Goal: Task Accomplishment & Management: Manage account settings

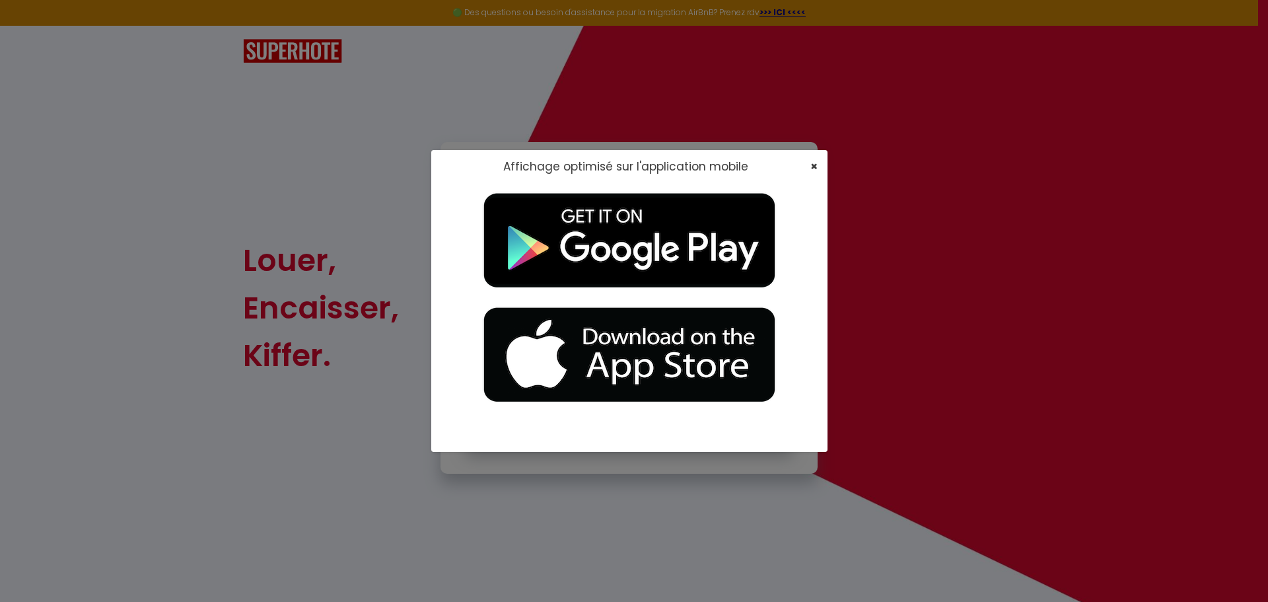
type input "[EMAIL_ADDRESS][DOMAIN_NAME]"
click at [508, 168] on span "×" at bounding box center [813, 166] width 7 height 17
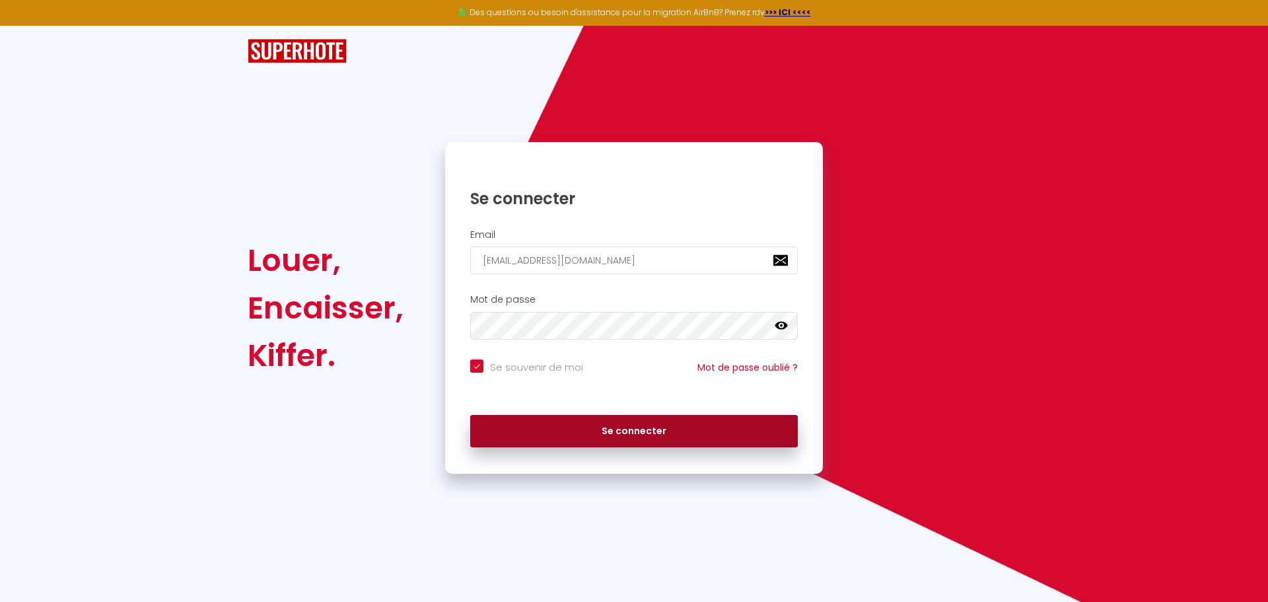
click at [508, 424] on button "Se connecter" at bounding box center [634, 431] width 328 height 33
checkbox input "true"
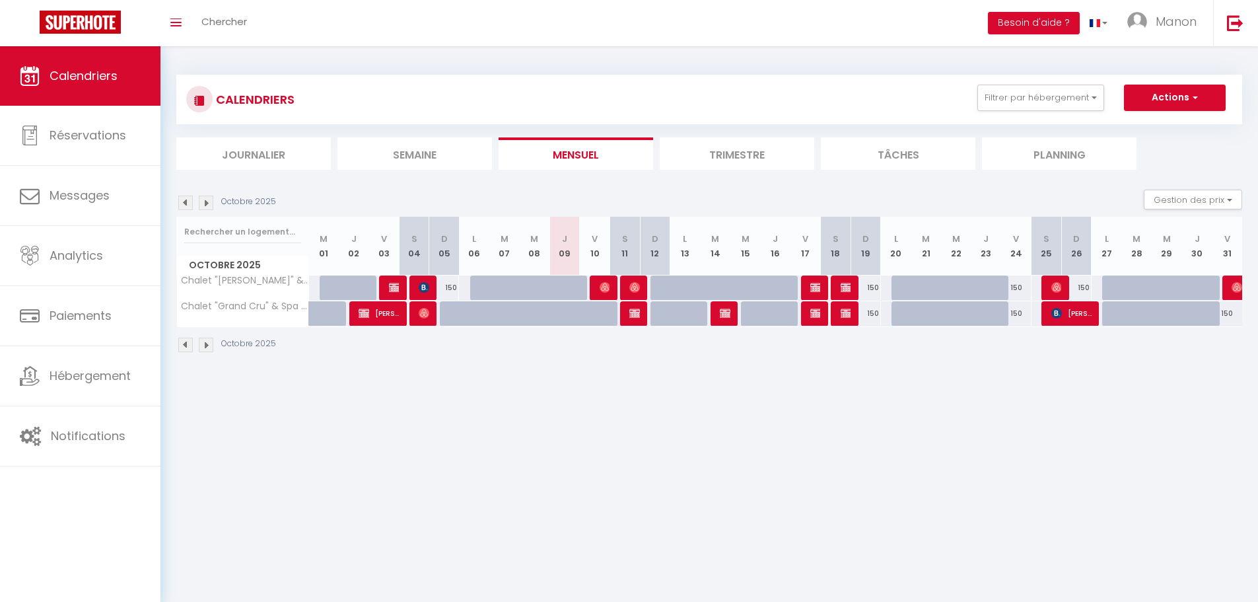
click at [213, 205] on div "Octobre 2025" at bounding box center [228, 202] width 104 height 15
click at [206, 205] on img at bounding box center [206, 202] width 15 height 15
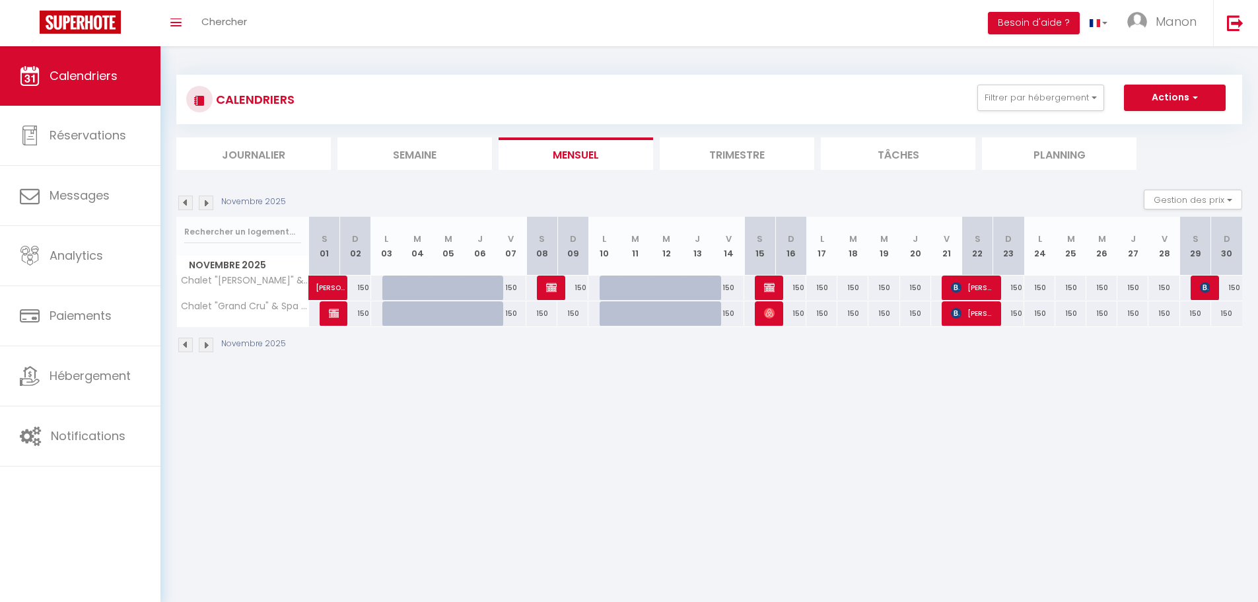
click at [206, 205] on img at bounding box center [206, 202] width 15 height 15
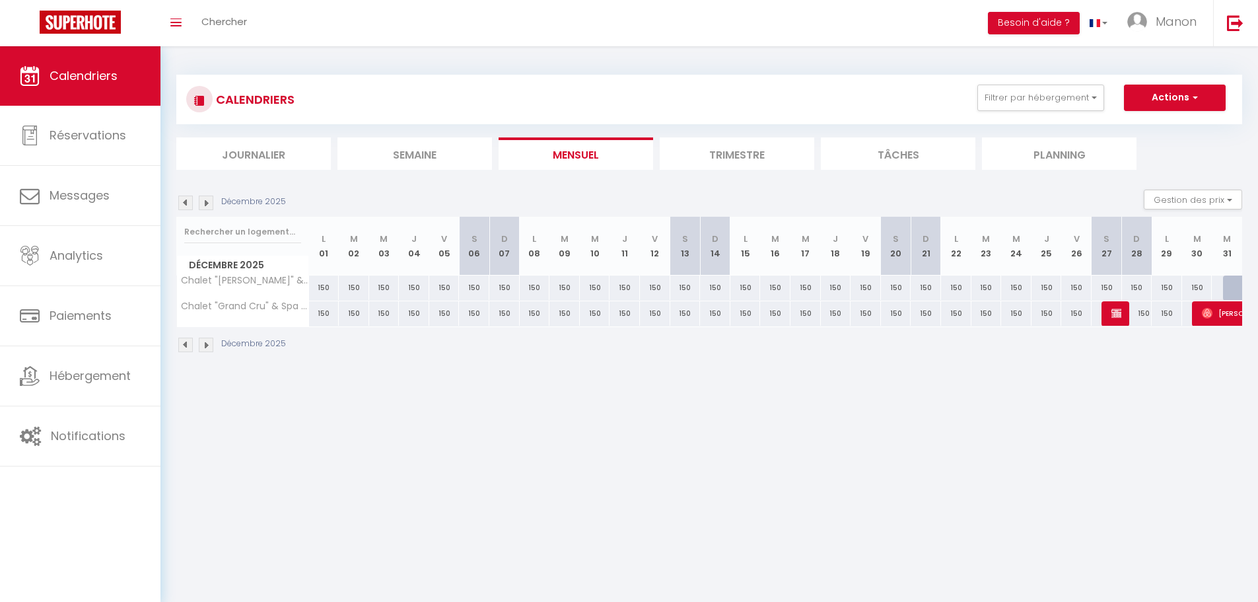
click at [508, 290] on div at bounding box center [1238, 287] width 30 height 25
type input "180"
type input "Mer 31 Décembre 2025"
type input "Jeu 01 Janvier 2026"
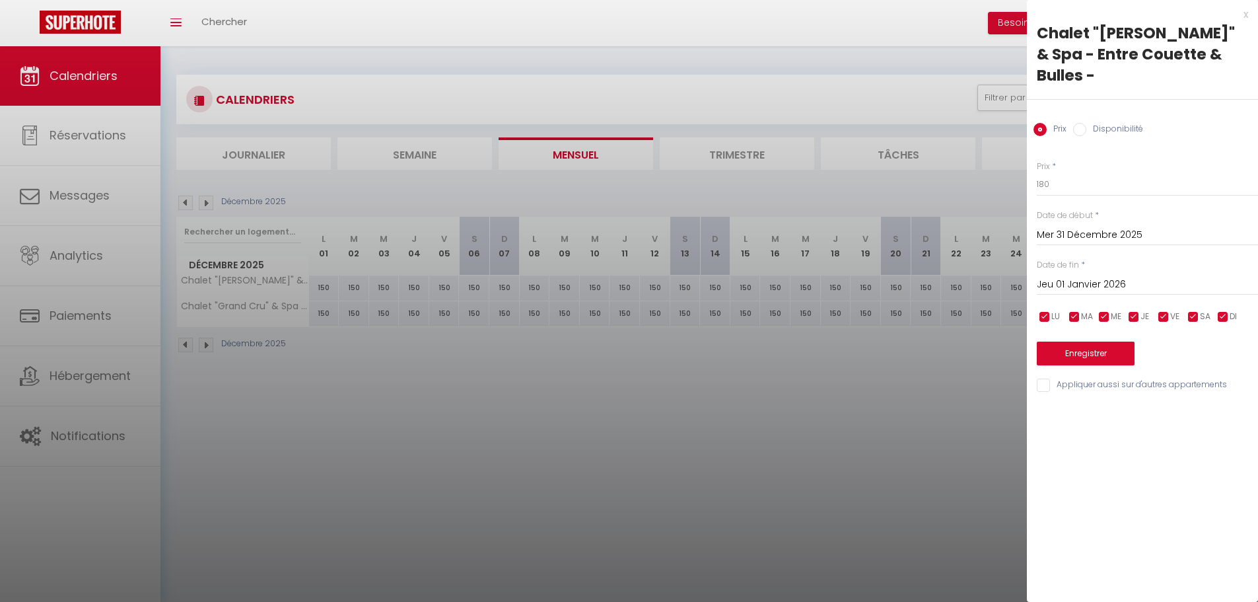
click at [508, 454] on div at bounding box center [629, 301] width 1258 height 602
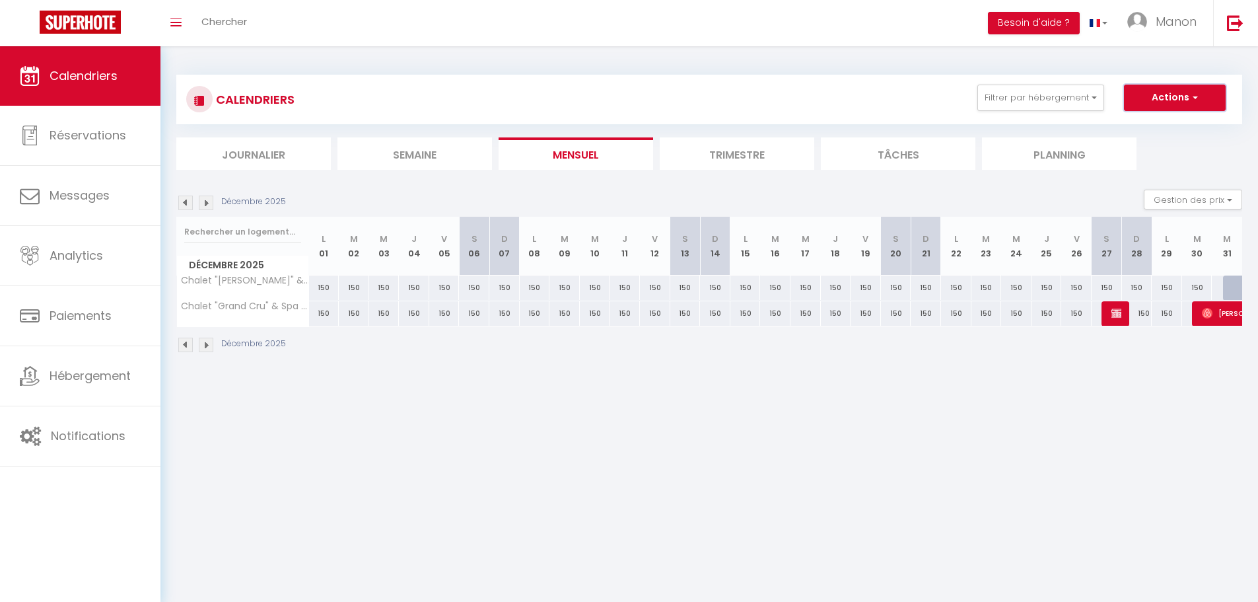
click at [508, 94] on button "Actions" at bounding box center [1175, 98] width 102 height 26
click at [508, 133] on link "Nouvelle réservation" at bounding box center [1160, 128] width 115 height 20
select select
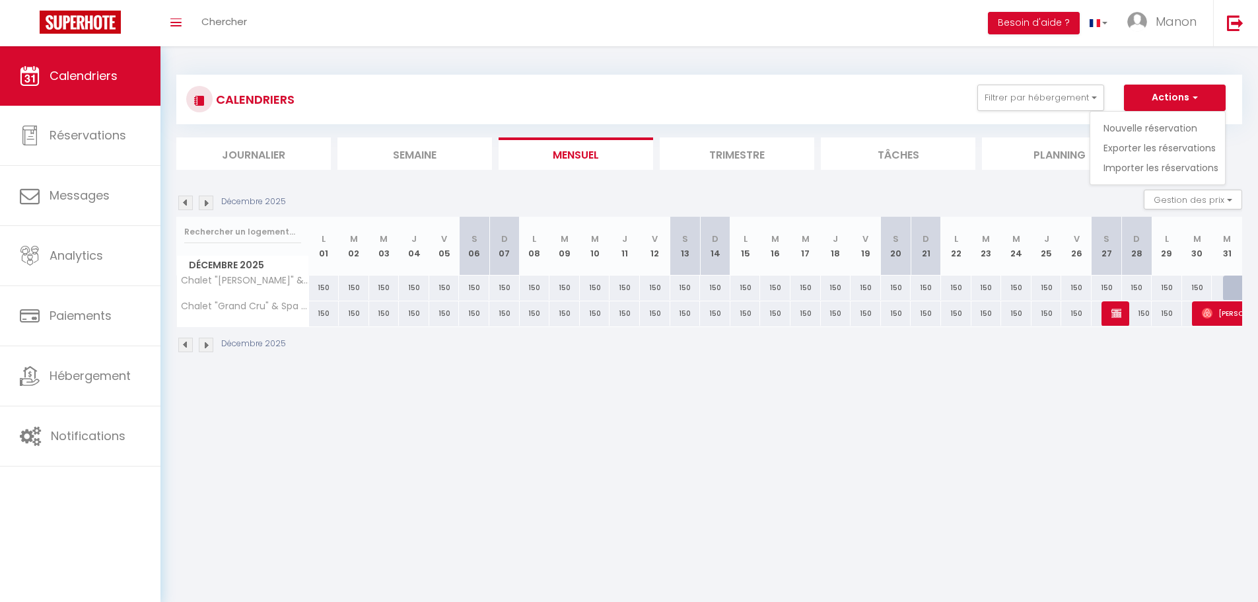
select select
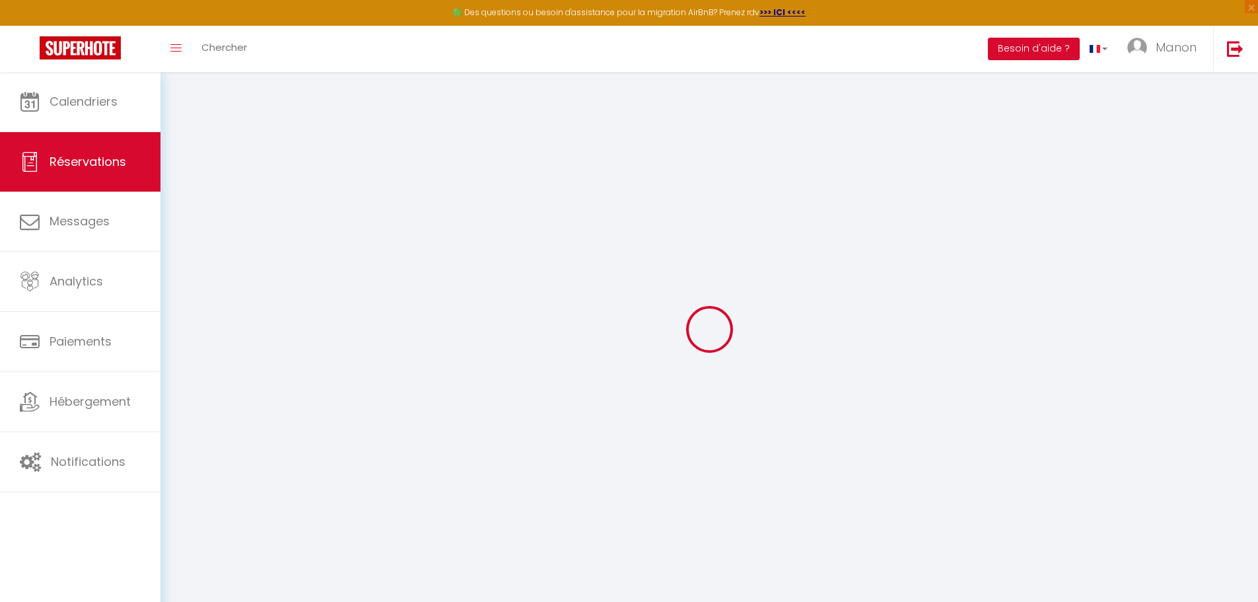
select select
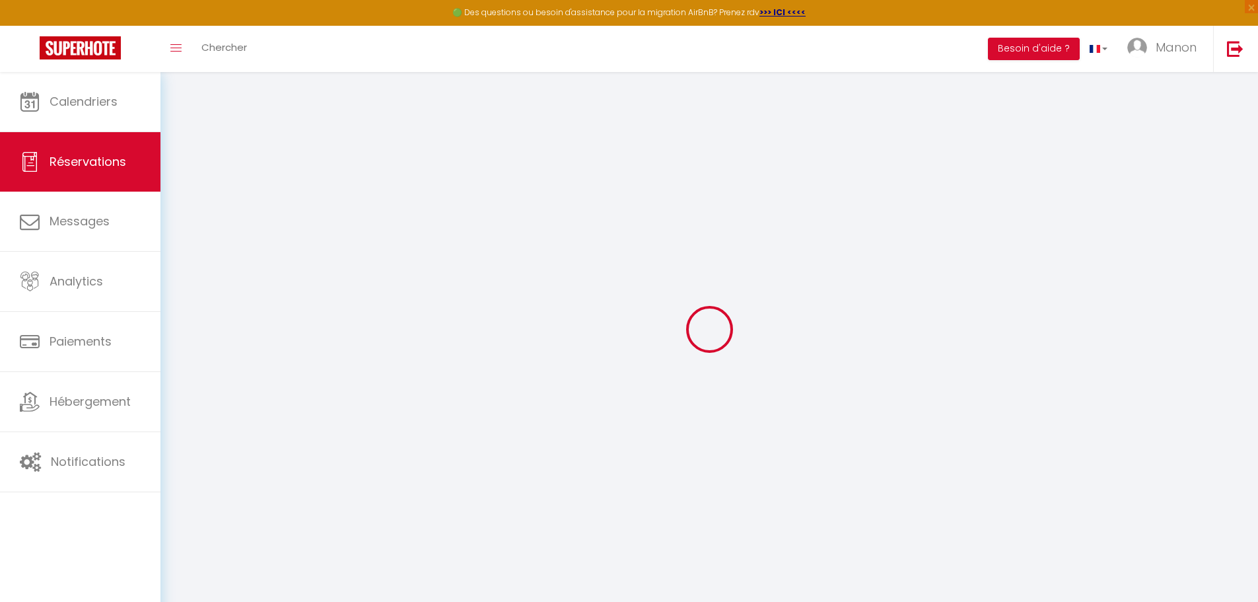
select select
checkbox input "false"
select select
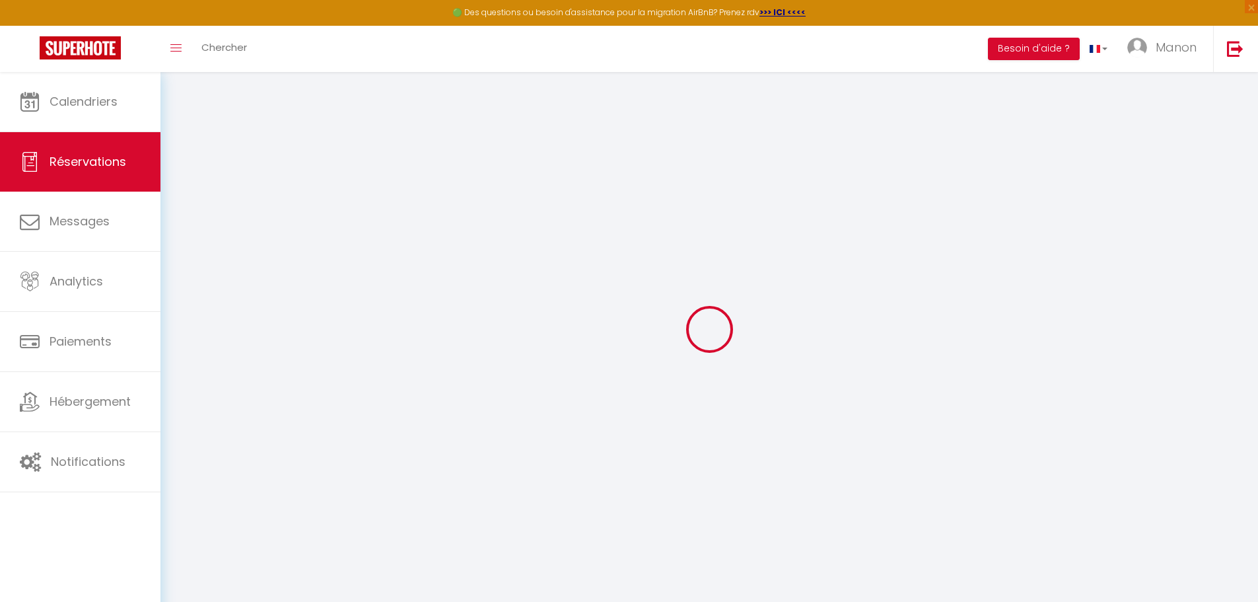
select select
checkbox input "false"
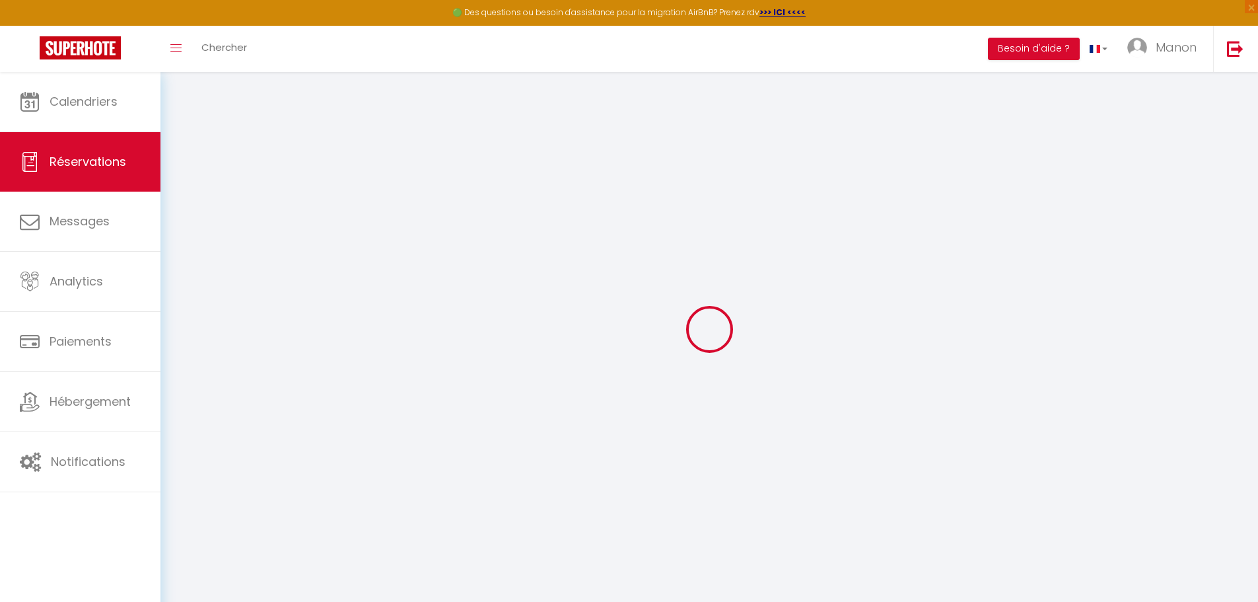
select select
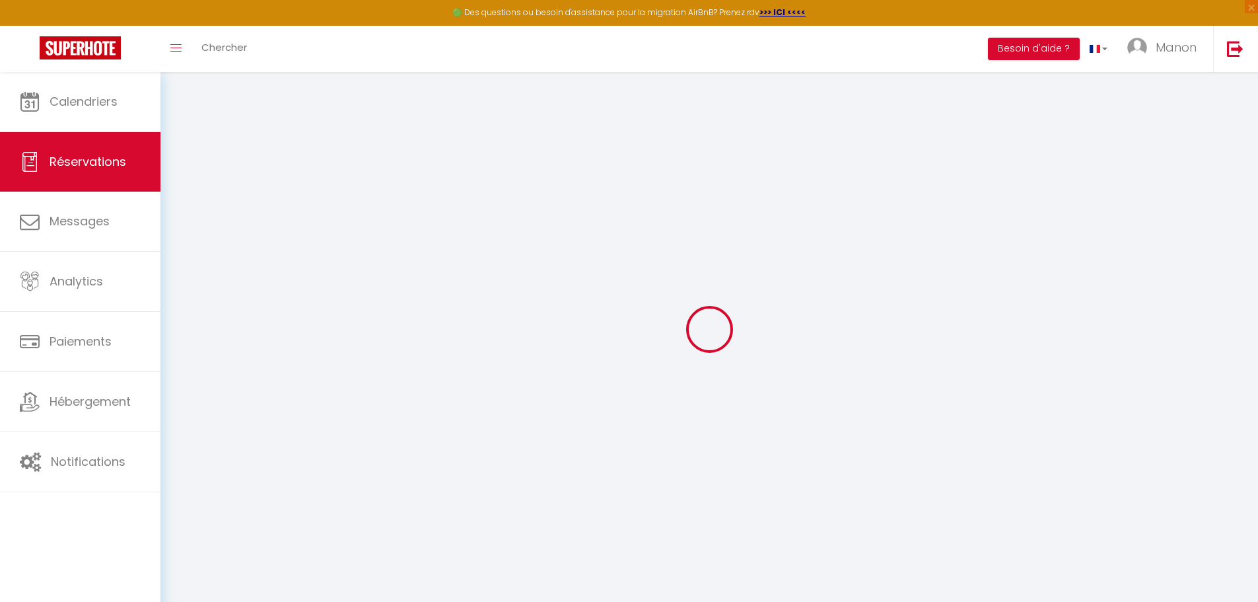
select select
checkbox input "false"
select select
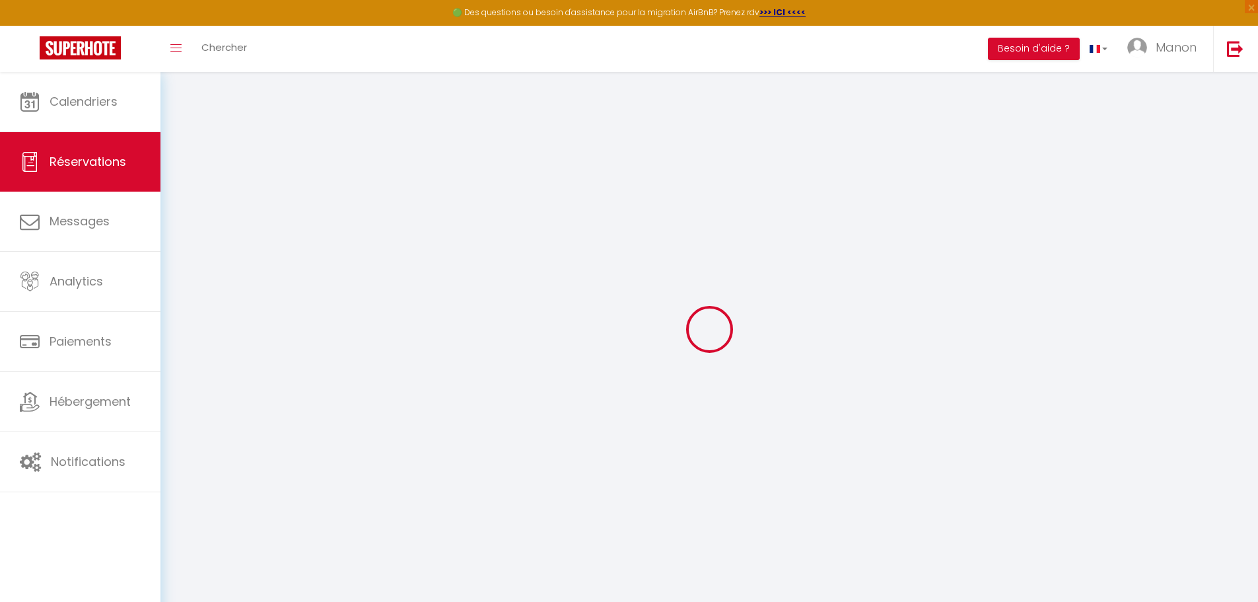
select select
checkbox input "false"
select select
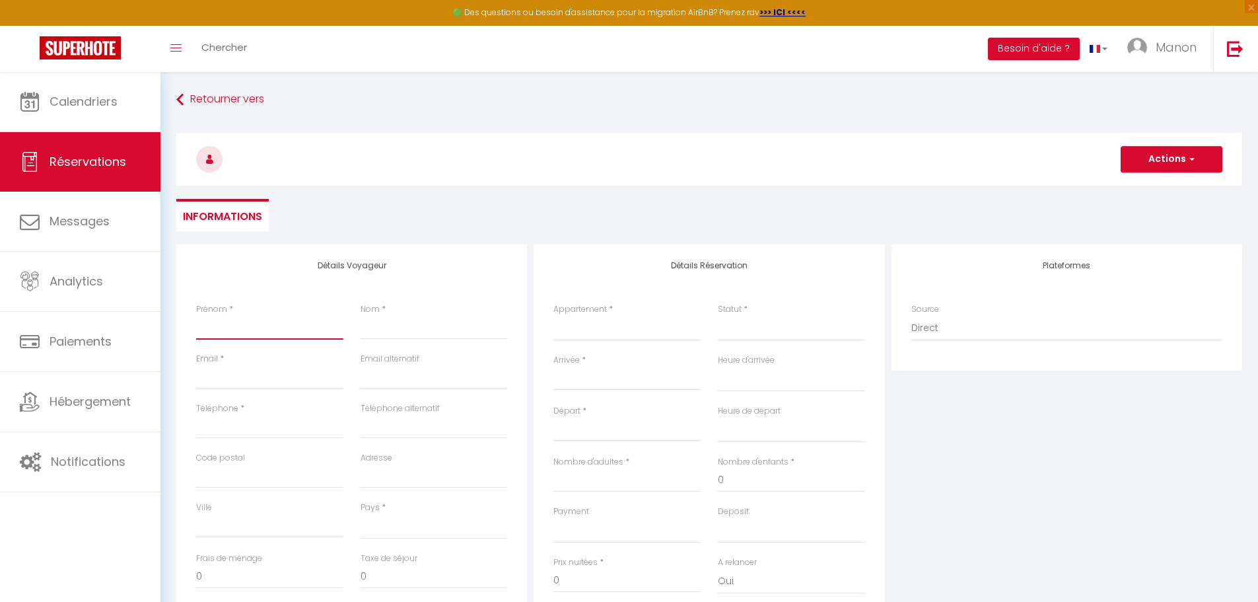
click at [250, 328] on input "Prénom" at bounding box center [269, 328] width 147 height 24
type input "C"
select select
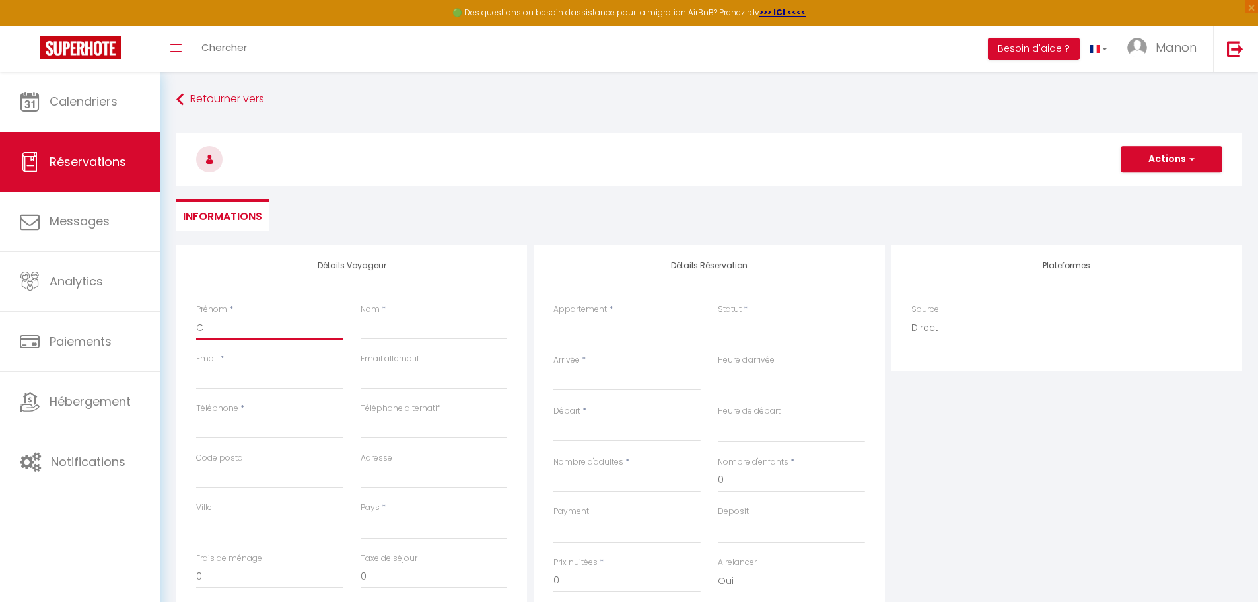
select select
checkbox input "false"
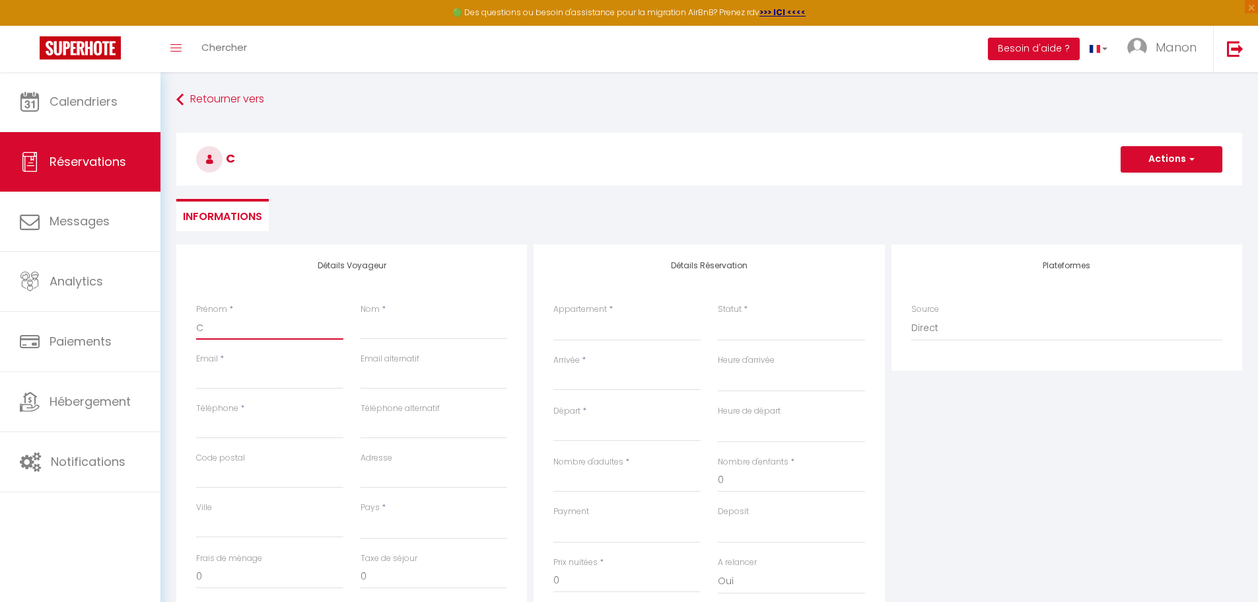
type input "Ch"
select select
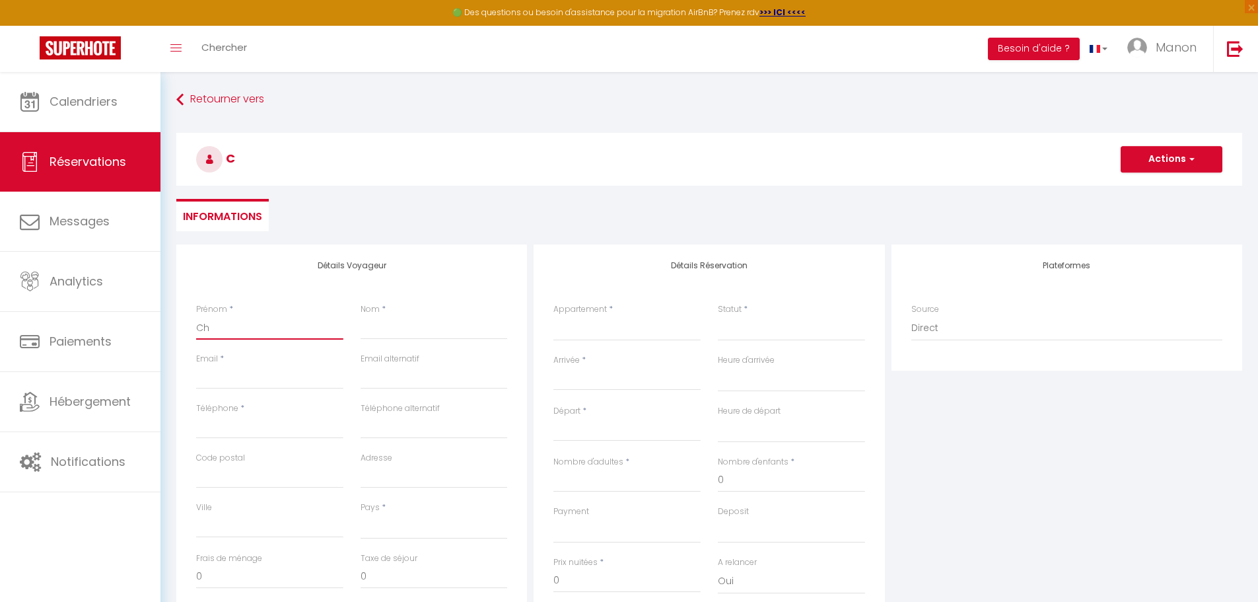
select select
checkbox input "false"
type input "Chr"
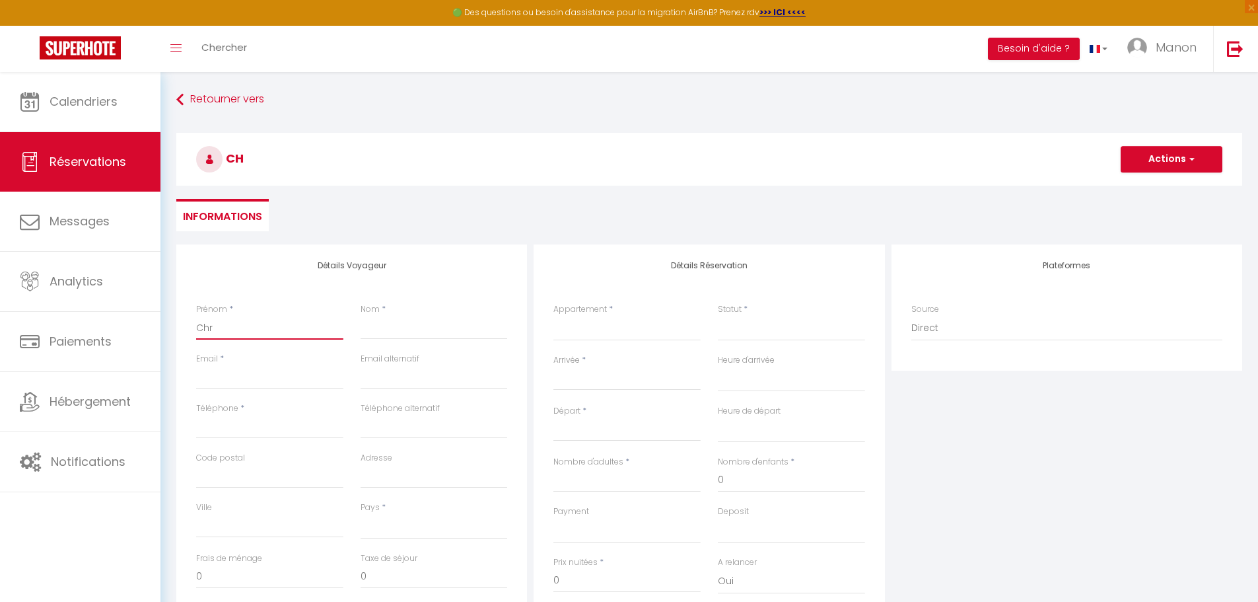
select select
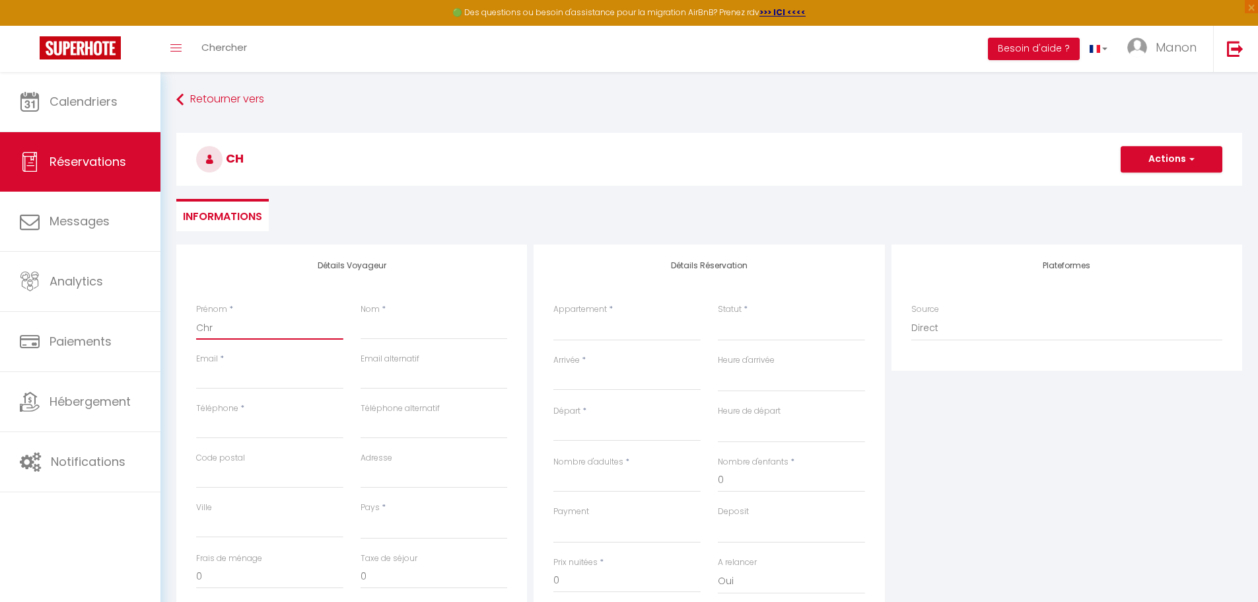
select select
checkbox input "false"
type input "Chri"
select select
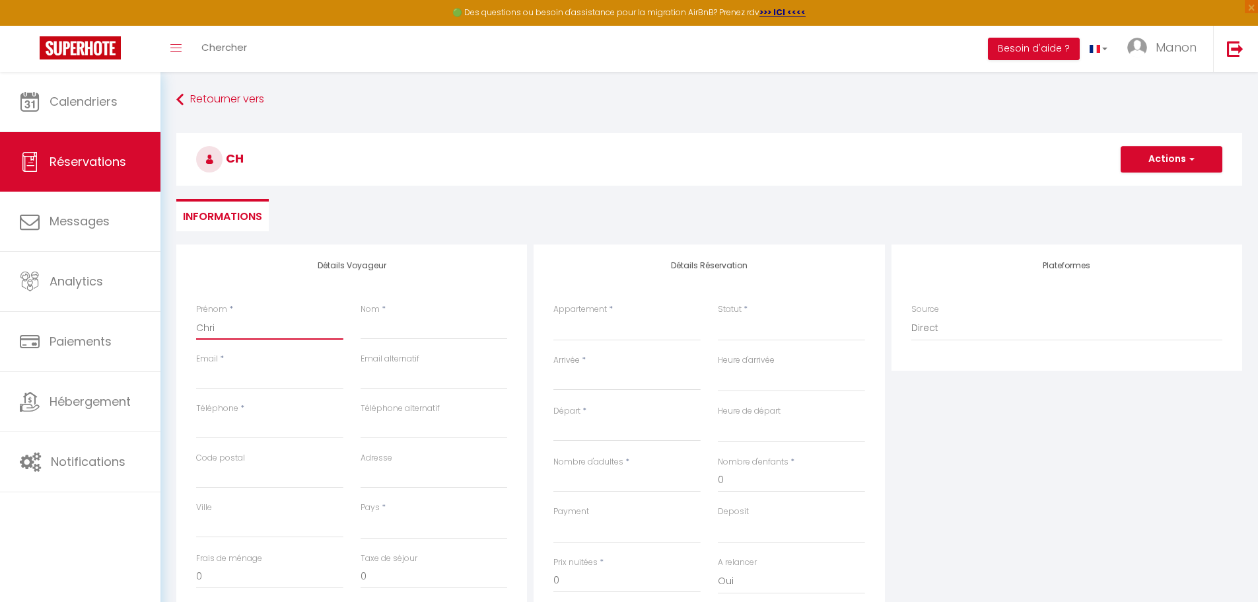
select select
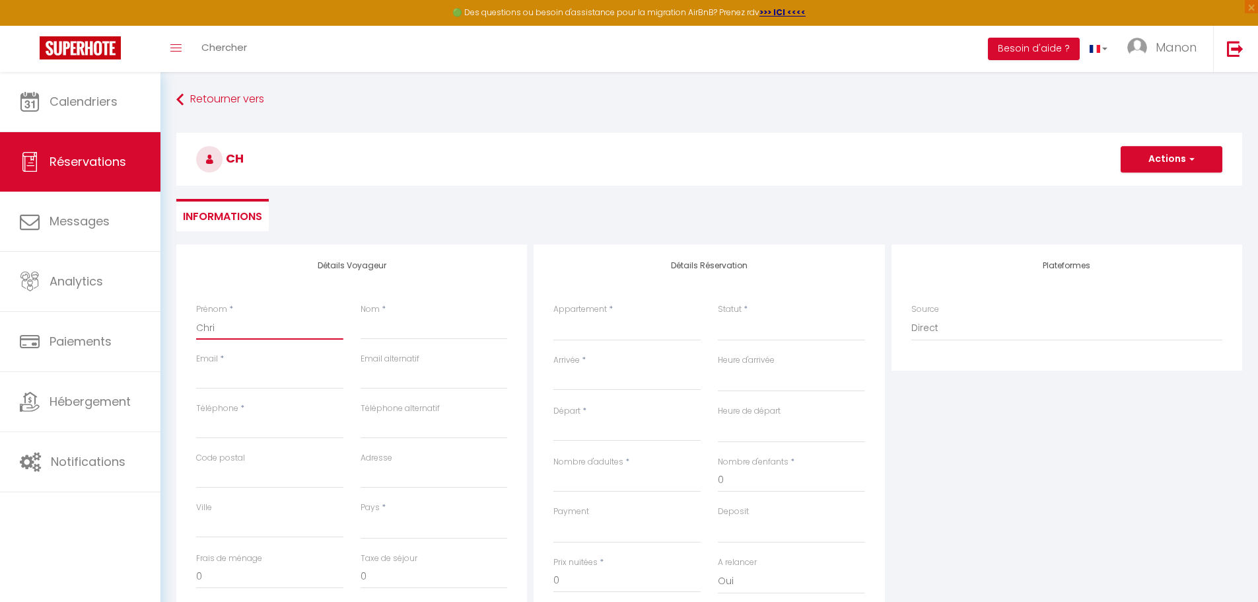
select select
checkbox input "false"
type input "[PERSON_NAME]"
select select
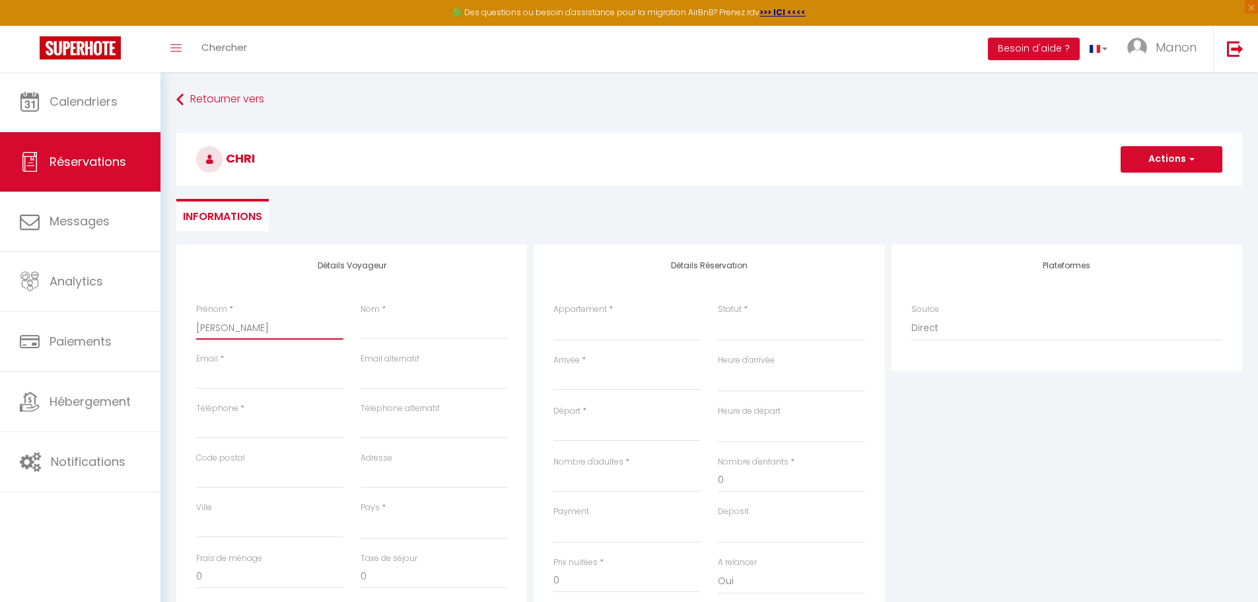
select select
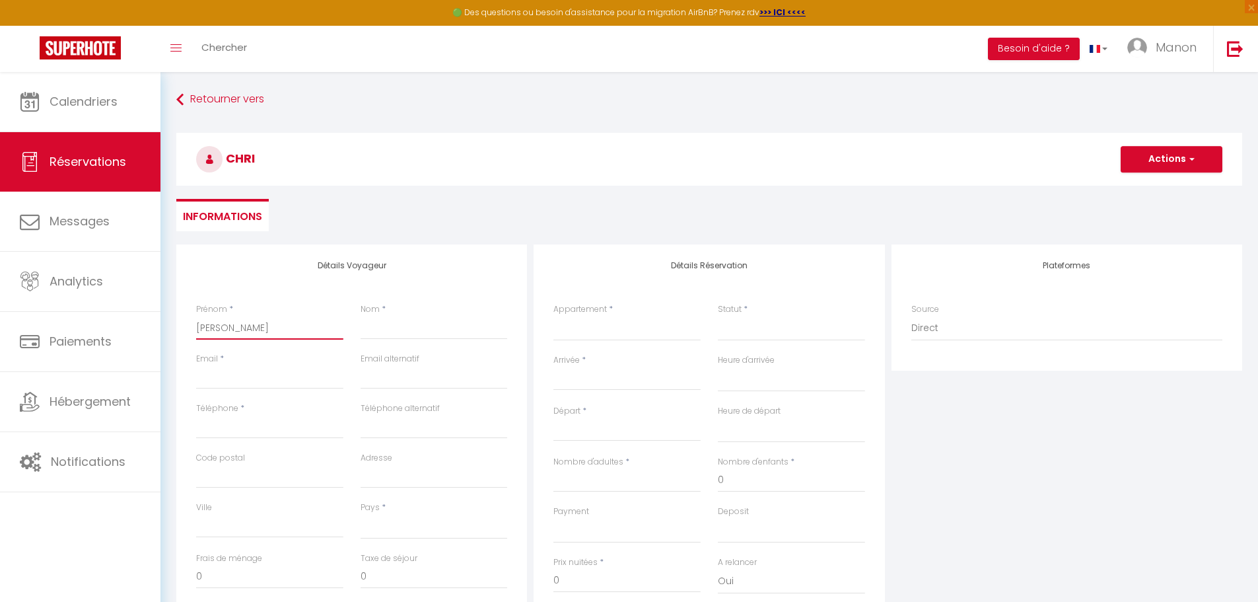
checkbox input "false"
type input "[DEMOGRAPHIC_DATA]"
select select
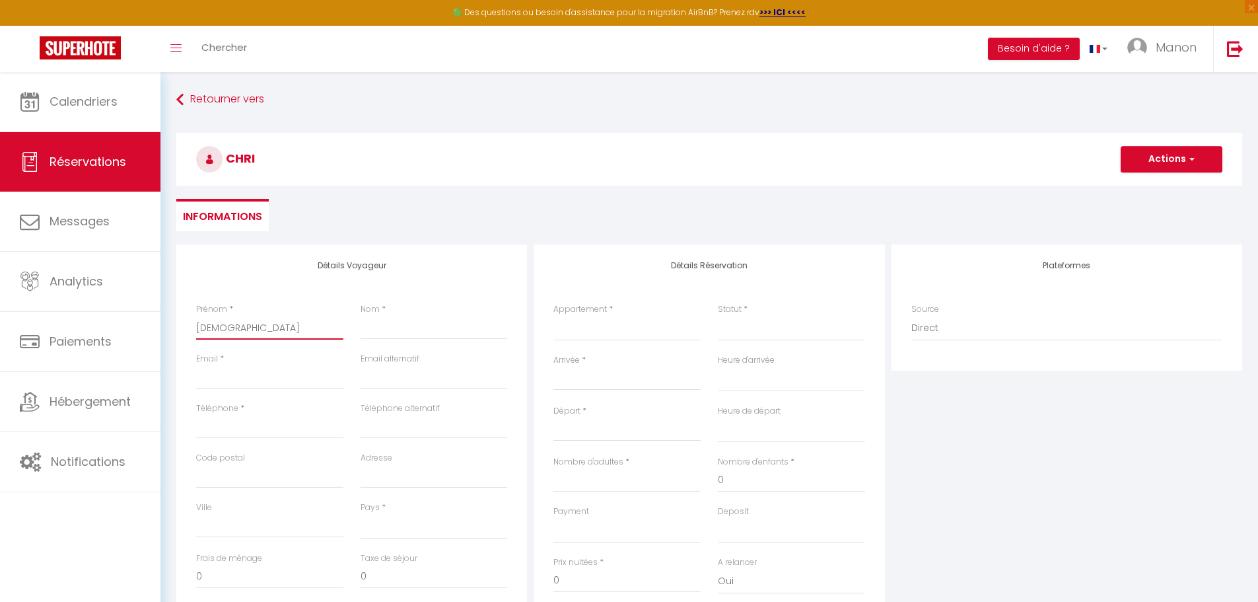
select select
checkbox input "false"
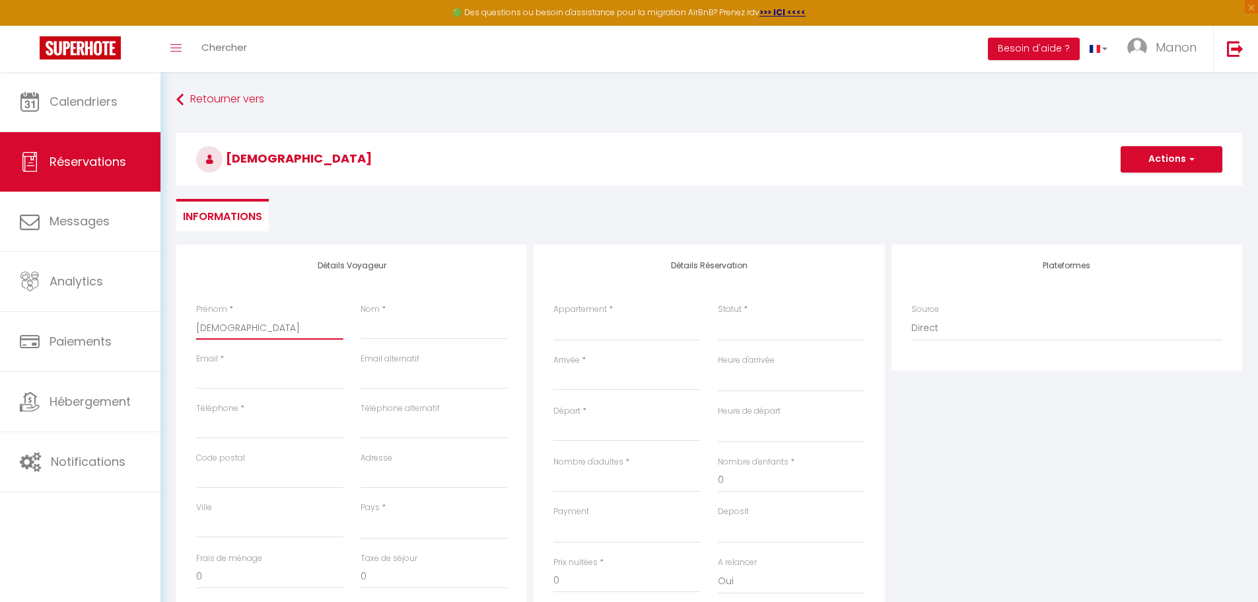
type input "[DEMOGRAPHIC_DATA]"
select select
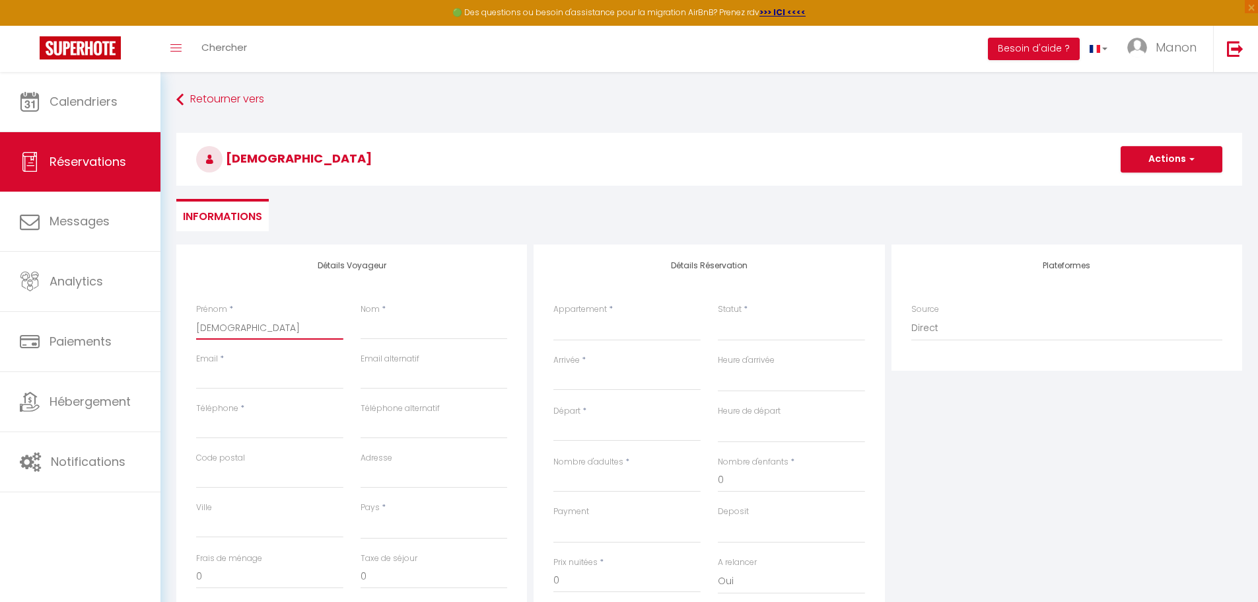
select select
checkbox input "false"
type input "[PERSON_NAME]"
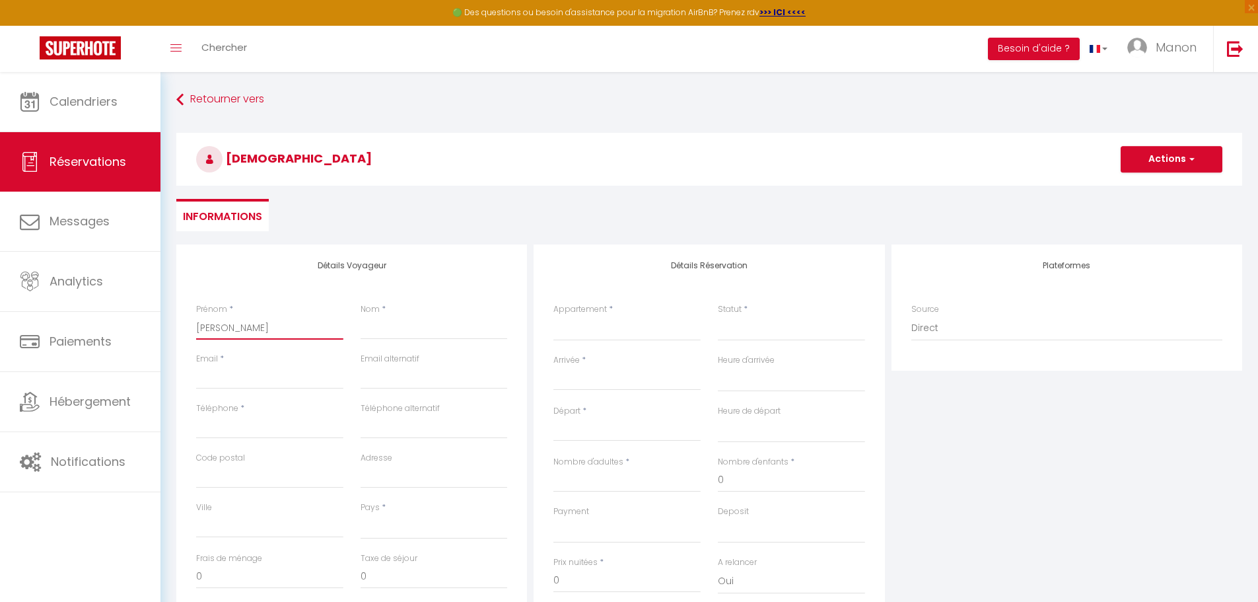
select select
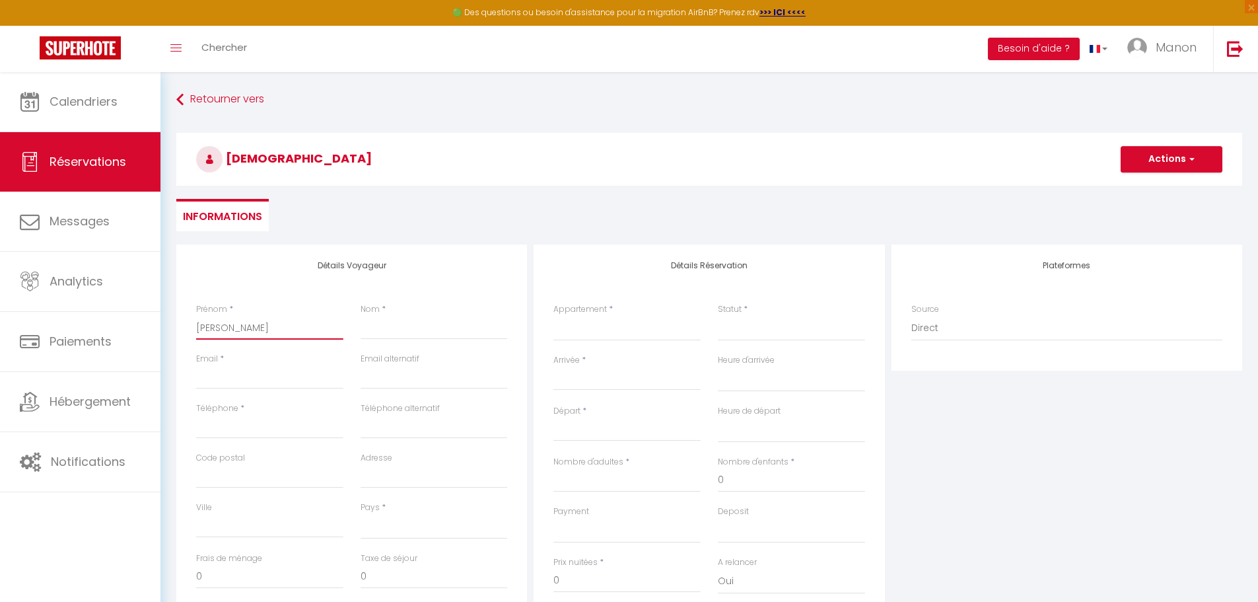
select select
checkbox input "false"
type input "[DEMOGRAPHIC_DATA]"
select select
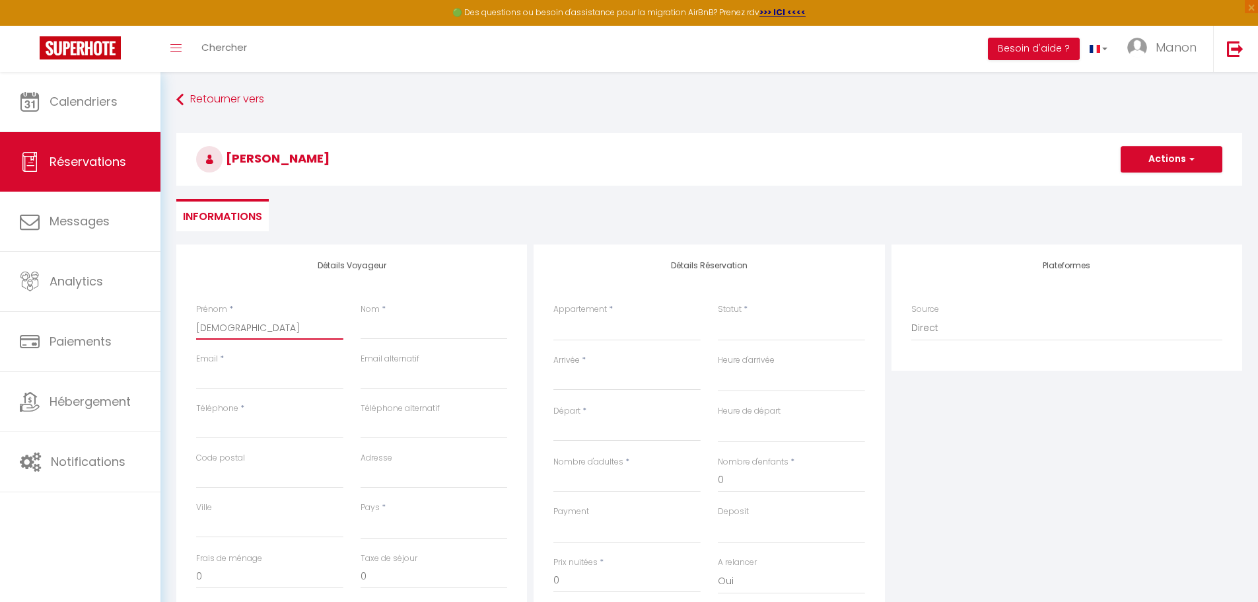
select select
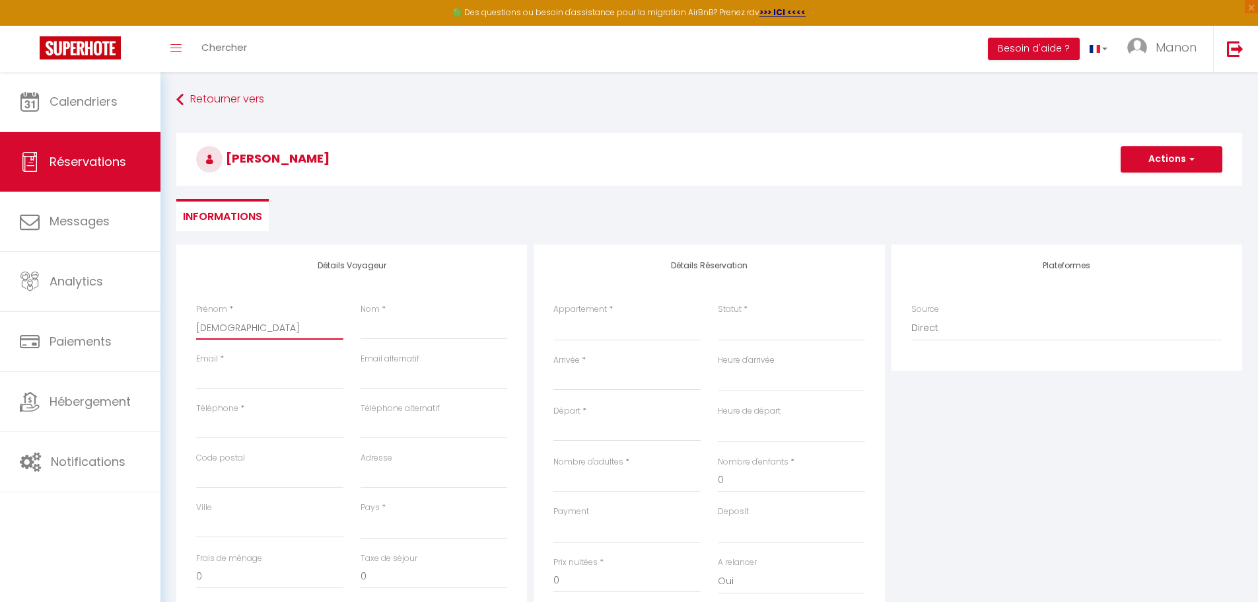
select select
checkbox input "false"
type input "[PERSON_NAME]"
select select
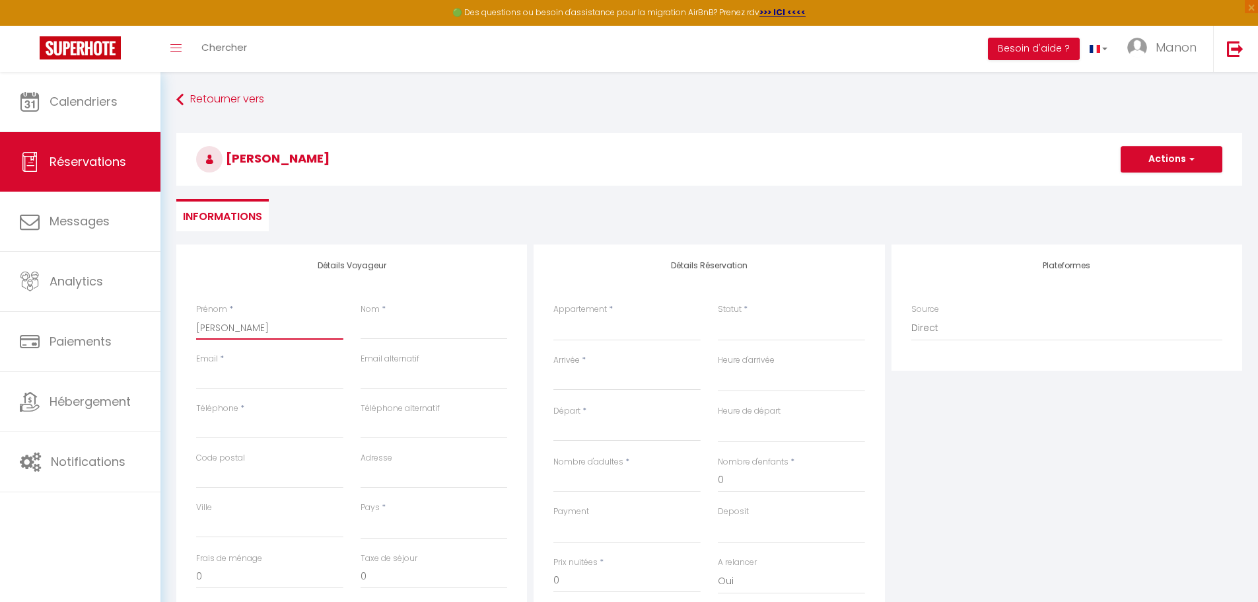
select select
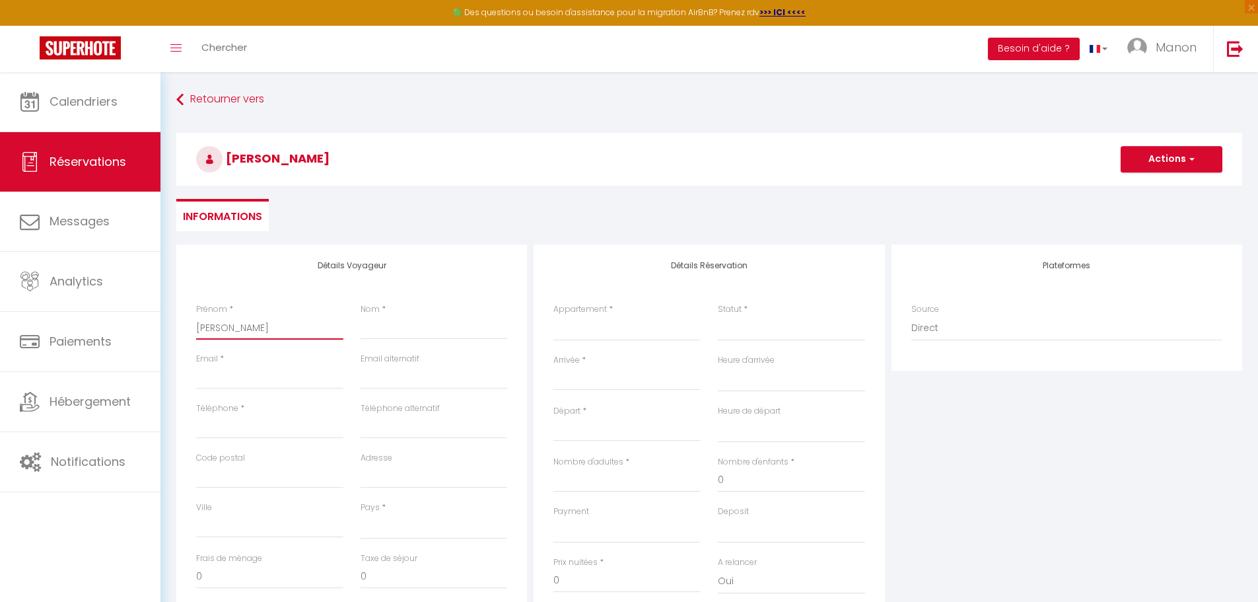
checkbox input "false"
type input "[DEMOGRAPHIC_DATA]"
select select
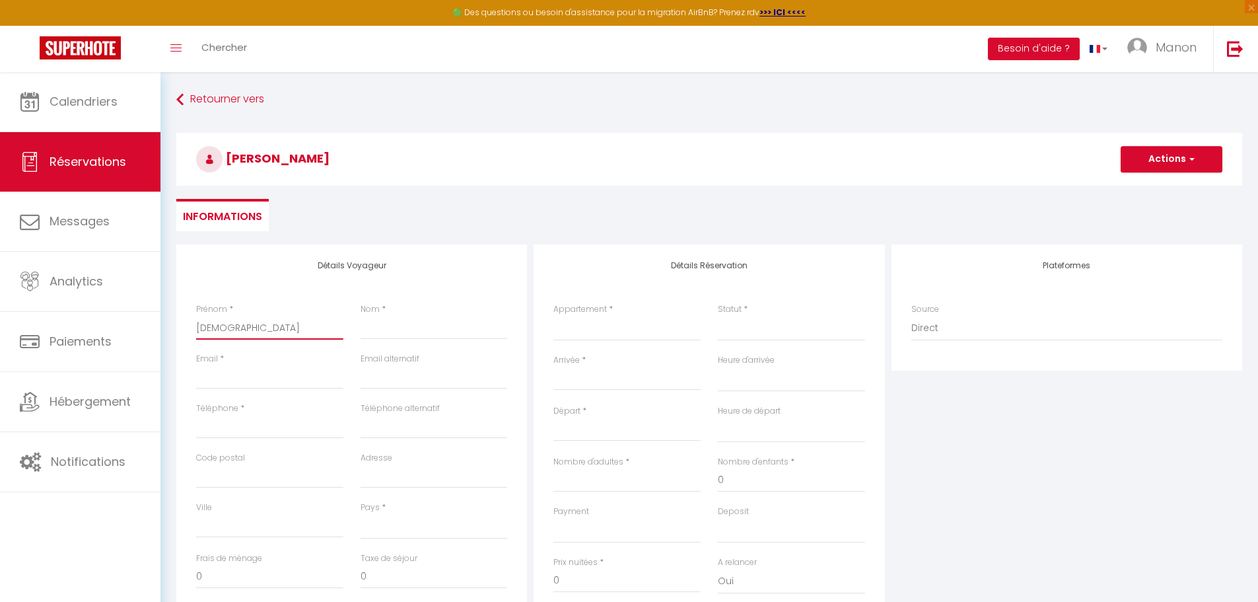
select select
checkbox input "false"
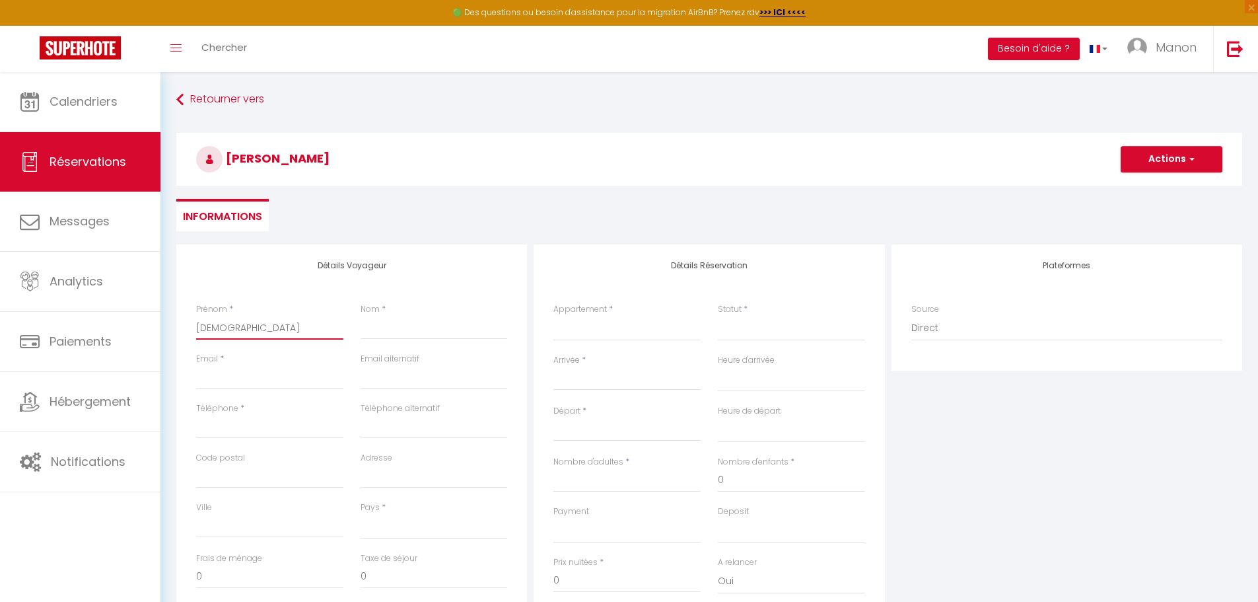
type input "[PERSON_NAME]"
select select
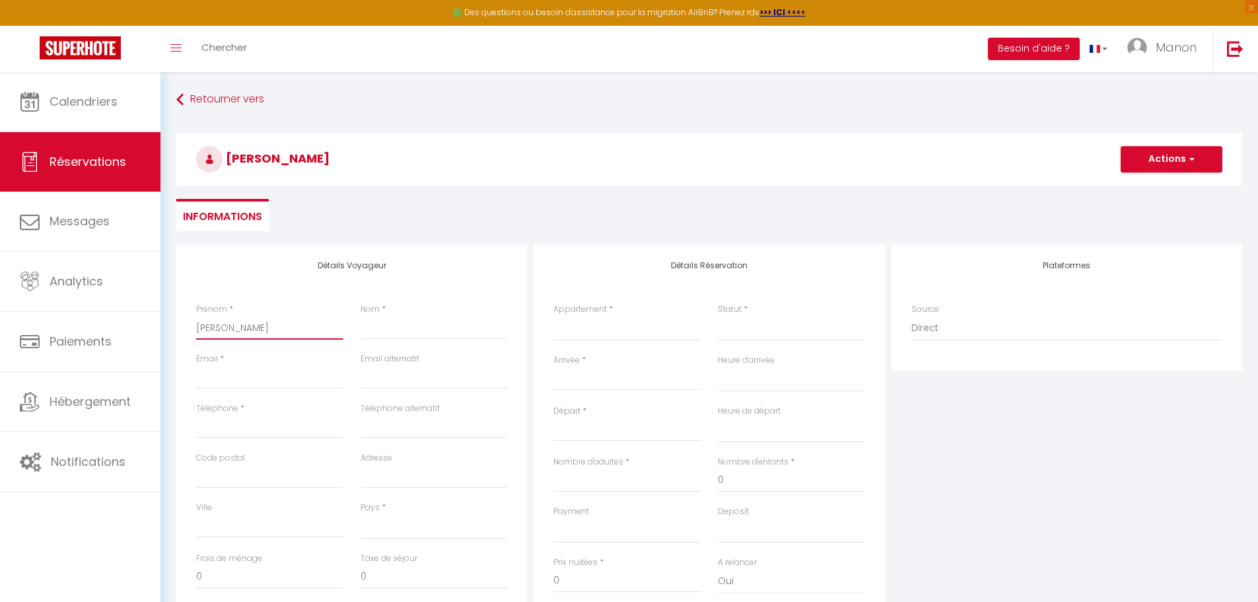
select select
checkbox input "false"
type input "[DEMOGRAPHIC_DATA]"
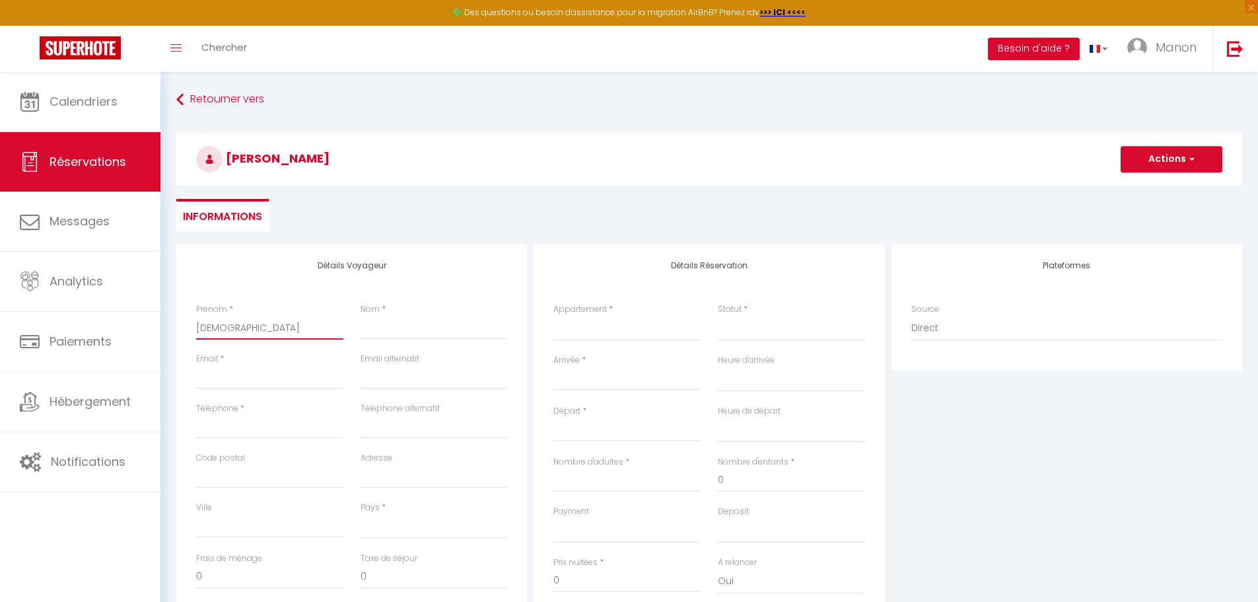
select select
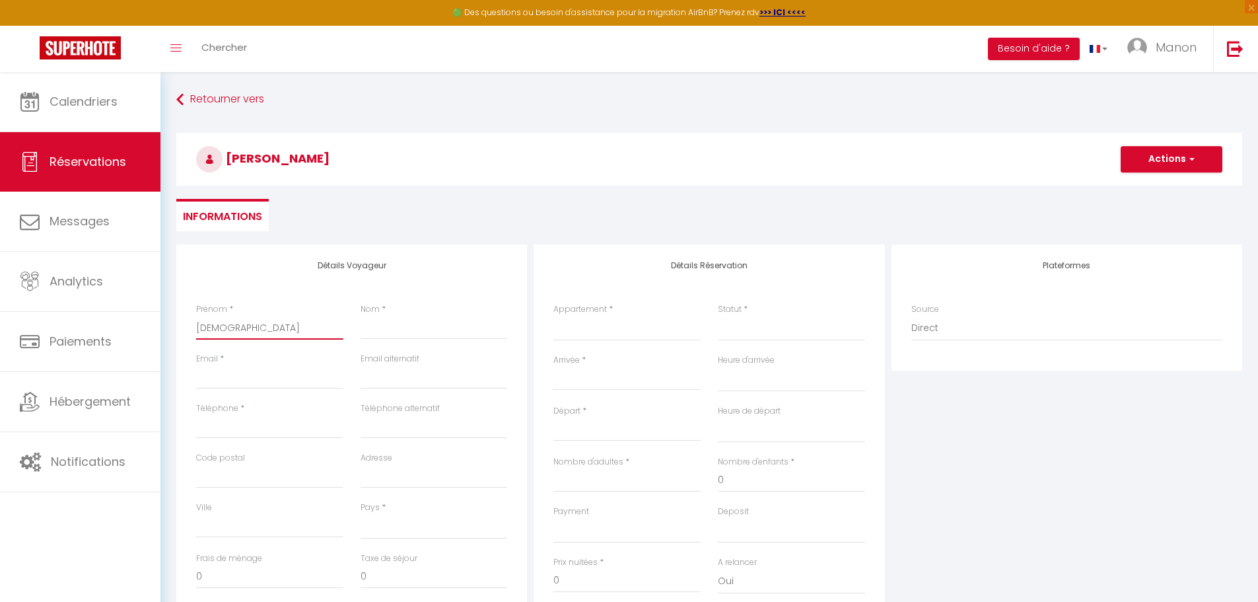
select select
checkbox input "false"
type input "[DEMOGRAPHIC_DATA]"
select select
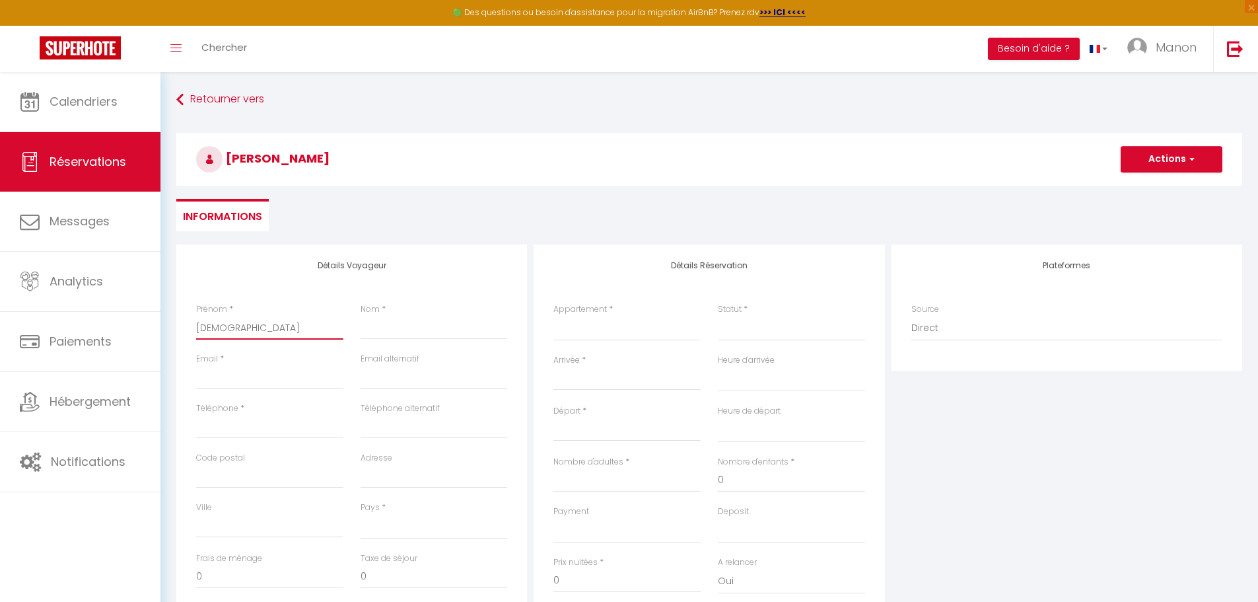
select select
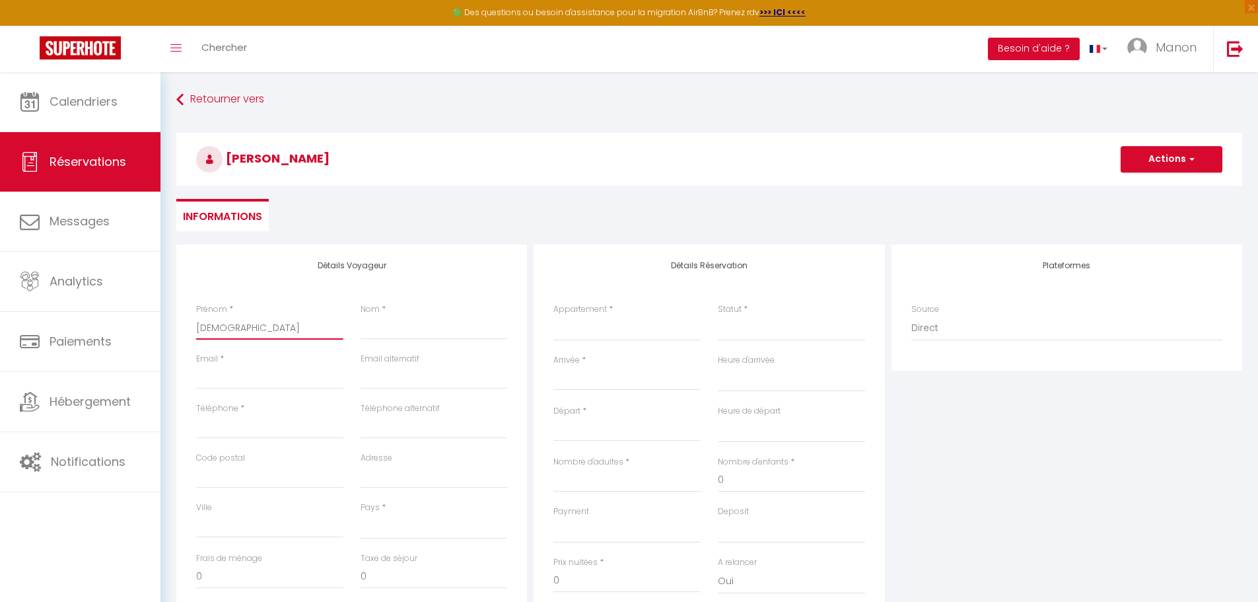
select select
checkbox input "false"
type input "[PERSON_NAME]"
select select
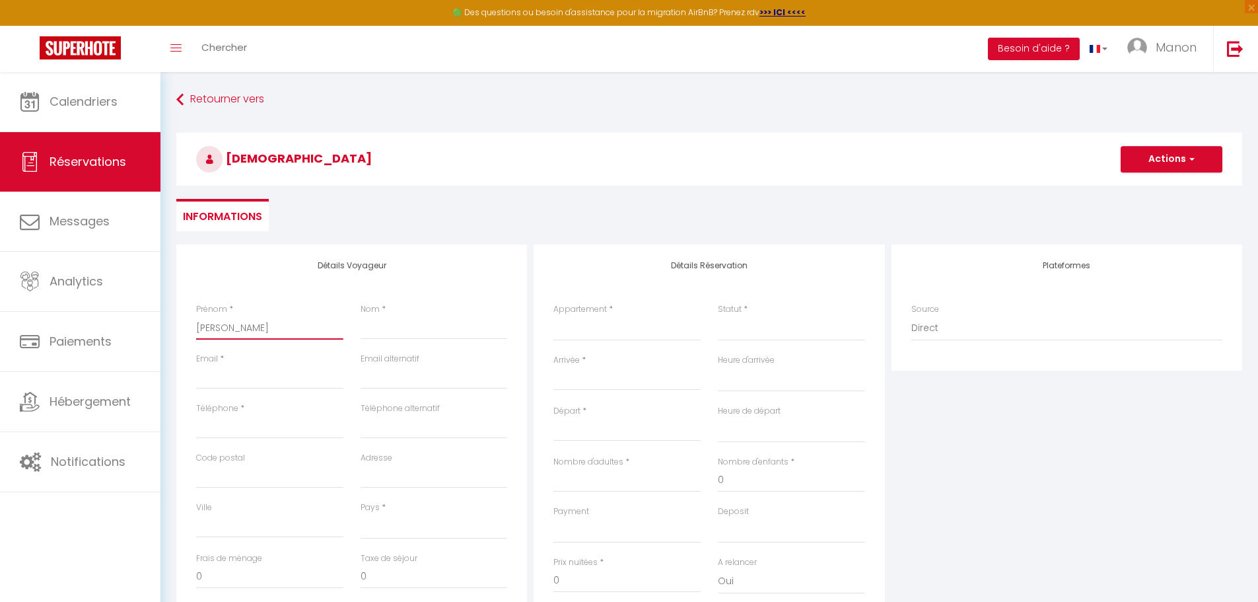
select select
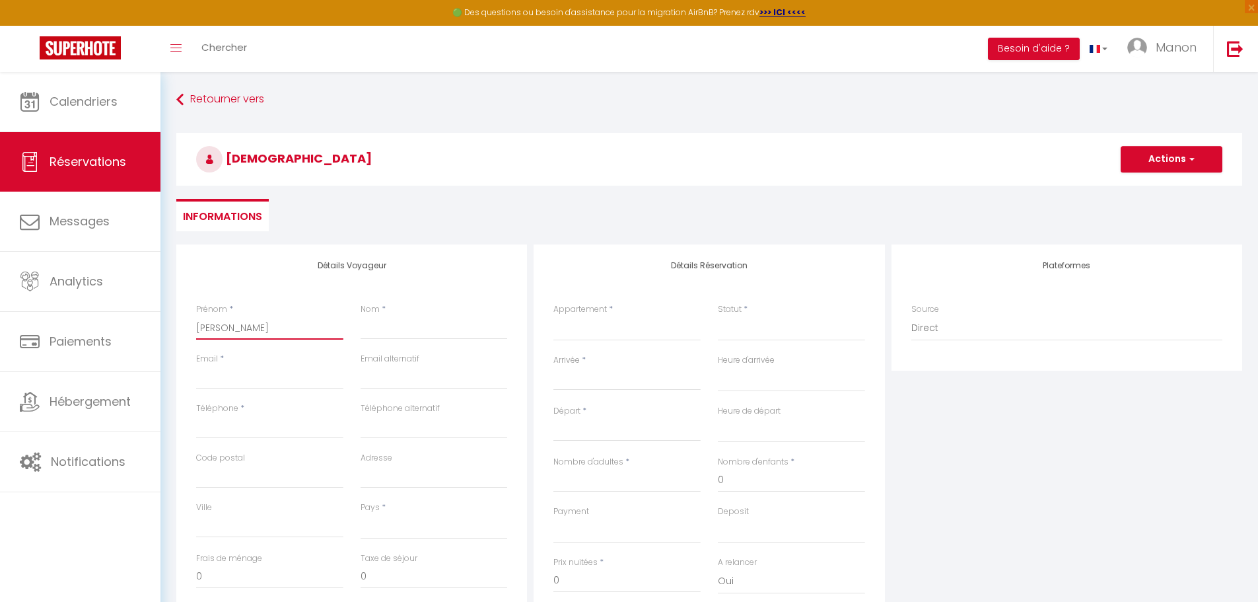
checkbox input "false"
type input "Chri"
select select
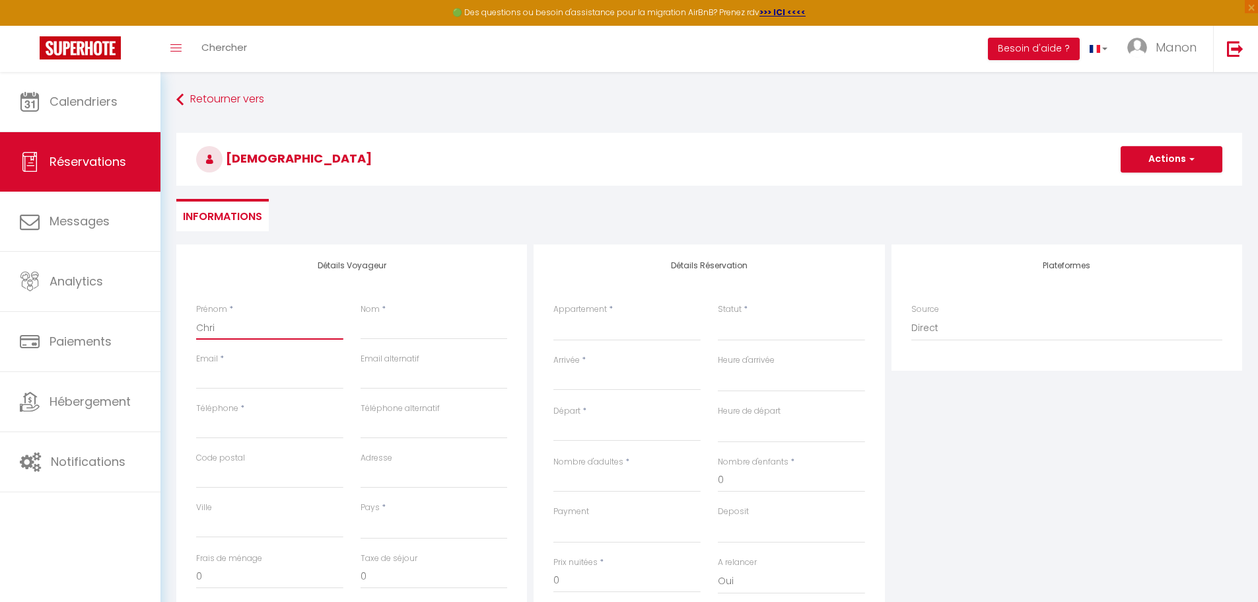
select select
checkbox input "false"
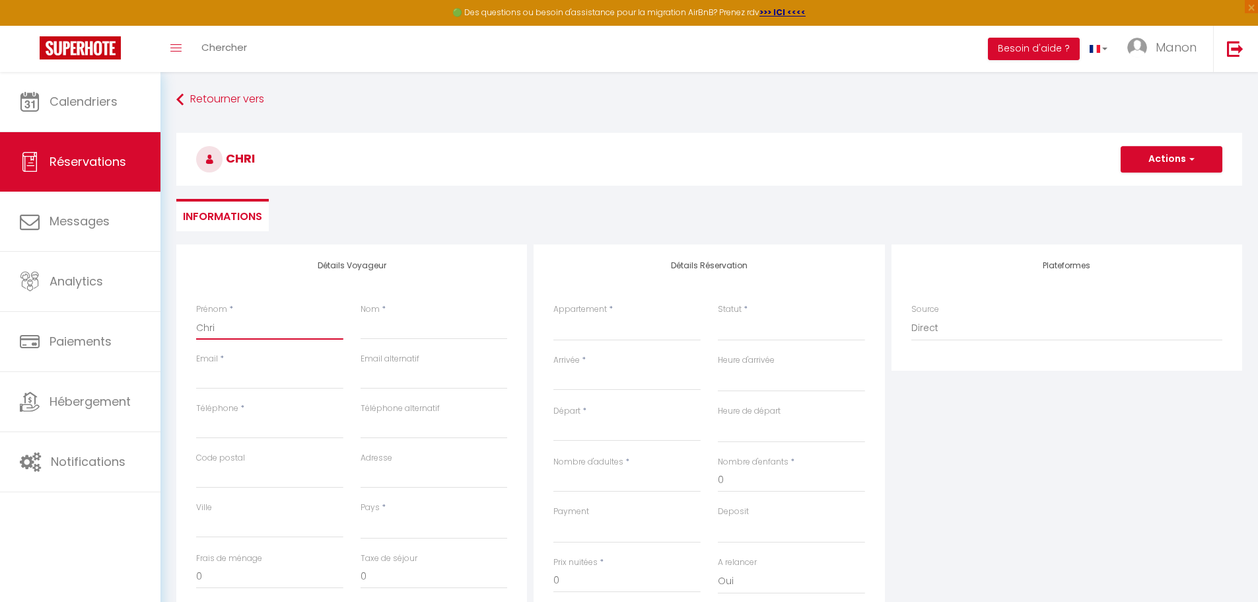
type input "Chr"
select select
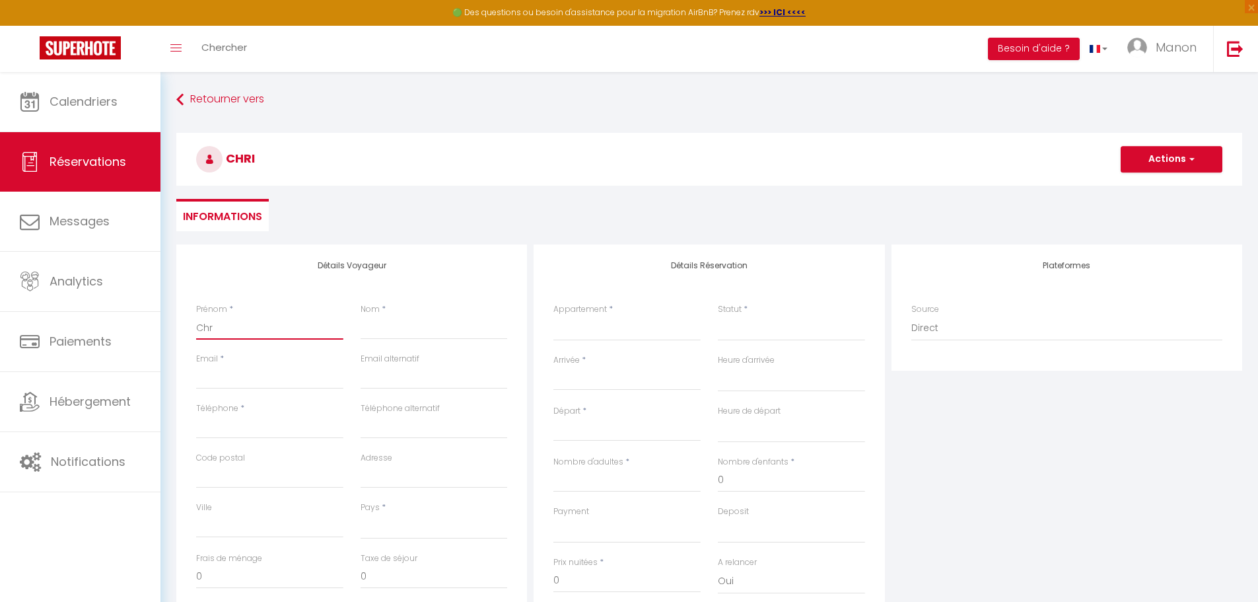
select select
checkbox input "false"
type input "Ch"
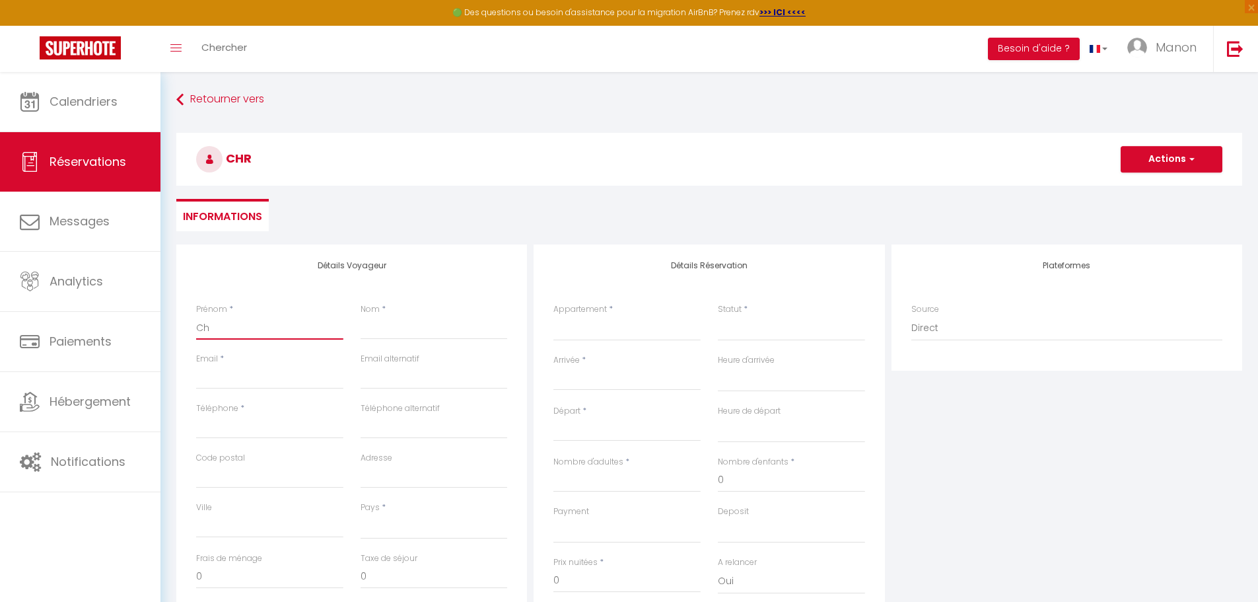
select select
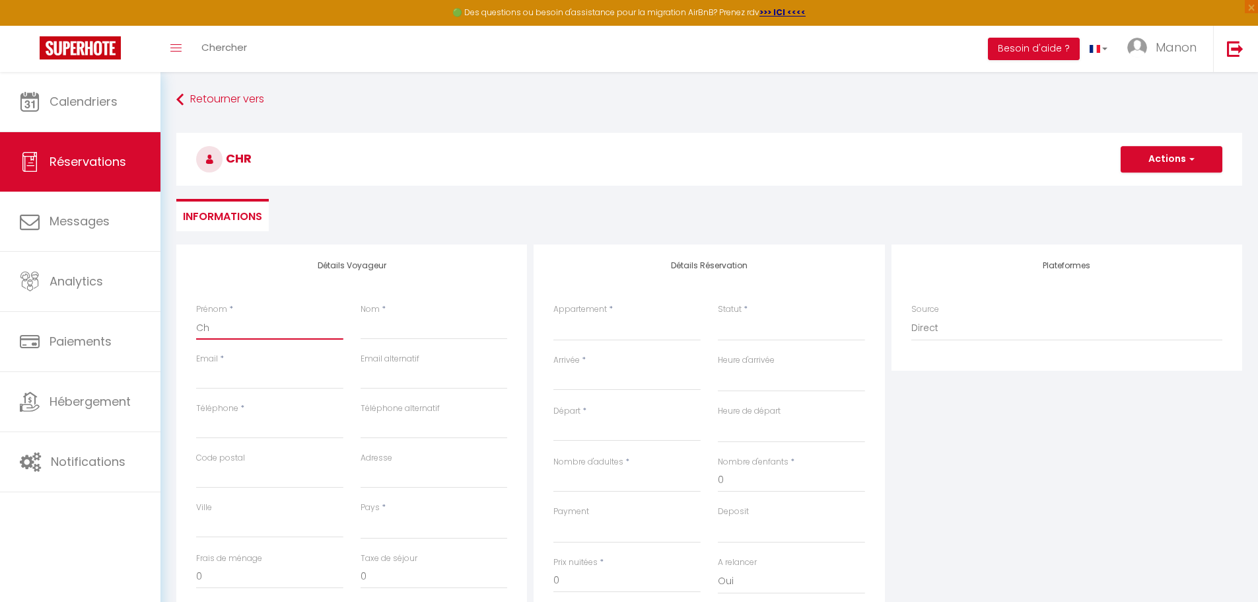
select select
click at [497, 191] on div "Actions Enregistrer Actions Enregistrer [PERSON_NAME] et éditer Envoyer la fact…" at bounding box center [709, 156] width 1083 height 71
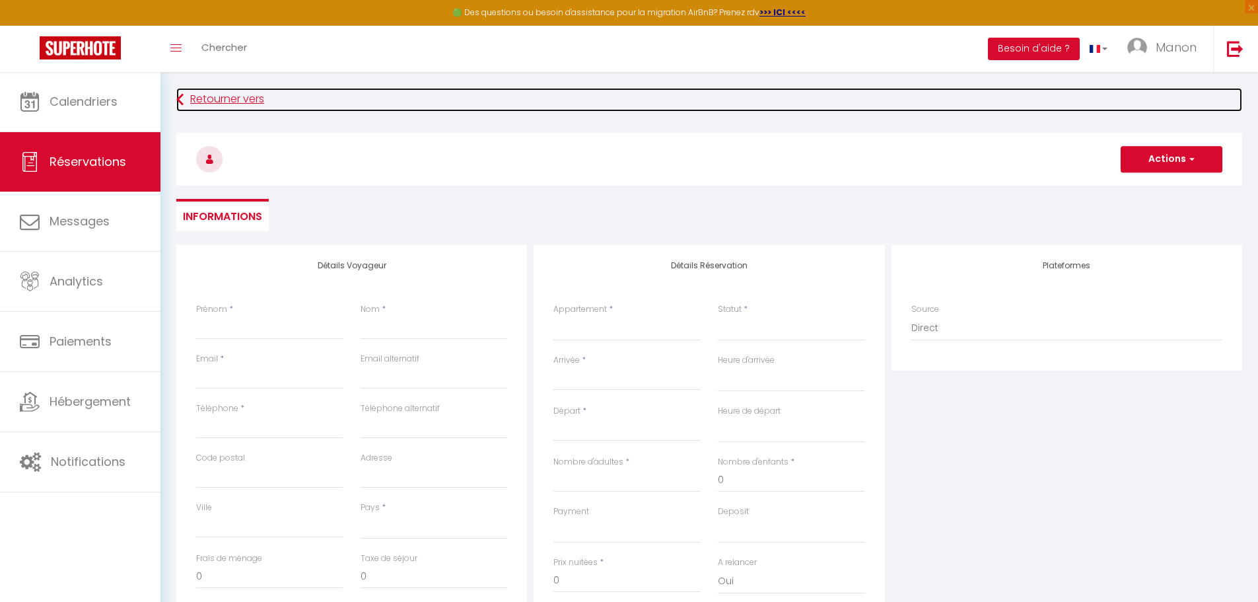
click at [228, 95] on link "Retourner vers" at bounding box center [709, 100] width 1066 height 24
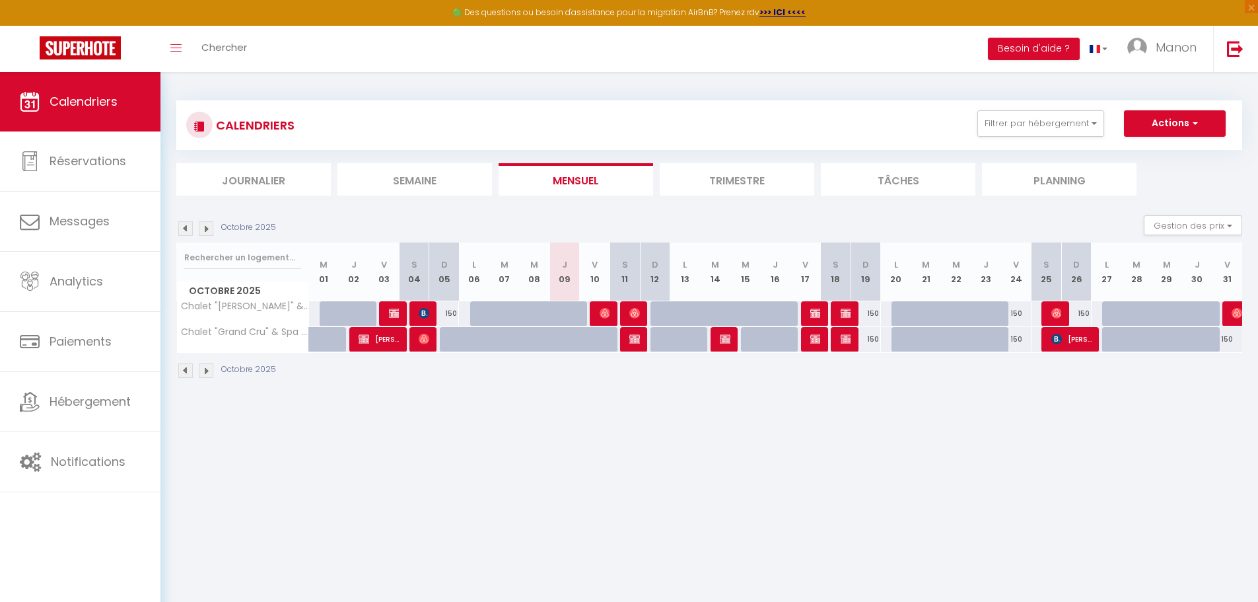
click at [386, 425] on body "🟢 Des questions ou besoin d'assistance pour la migration AirBnB? Prenez rdv >>>…" at bounding box center [629, 373] width 1258 height 602
click at [508, 435] on body "🟢 Des questions ou besoin d'assistance pour la migration AirBnB? Prenez rdv >>>…" at bounding box center [629, 373] width 1258 height 602
click at [206, 228] on img at bounding box center [206, 228] width 15 height 15
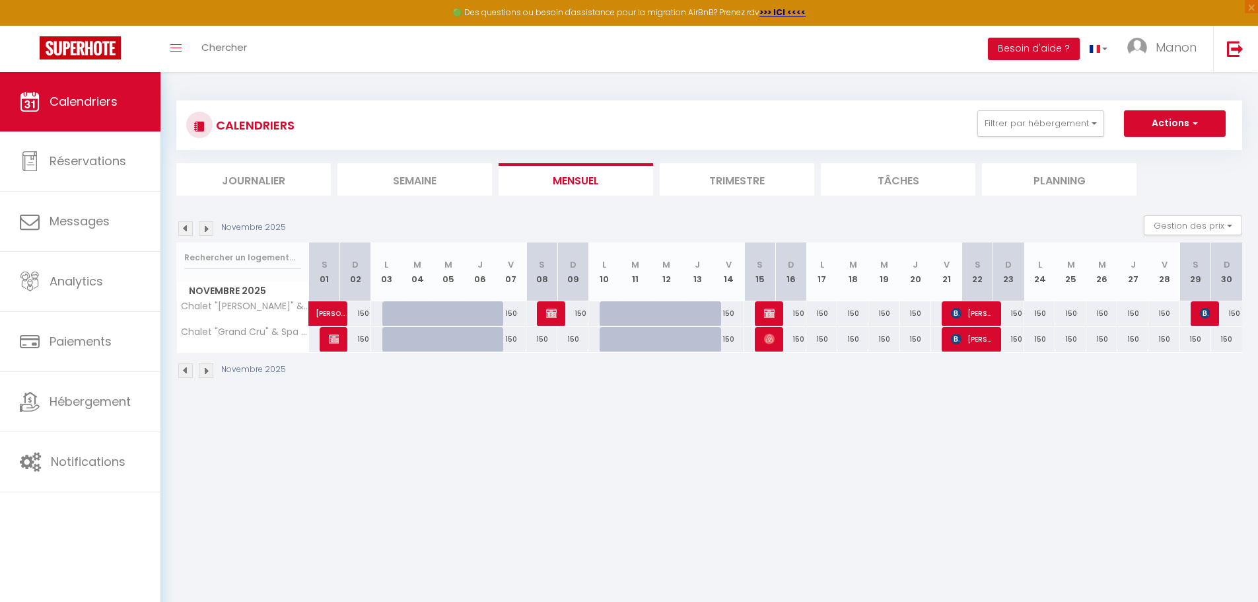
click at [205, 228] on img at bounding box center [206, 228] width 15 height 15
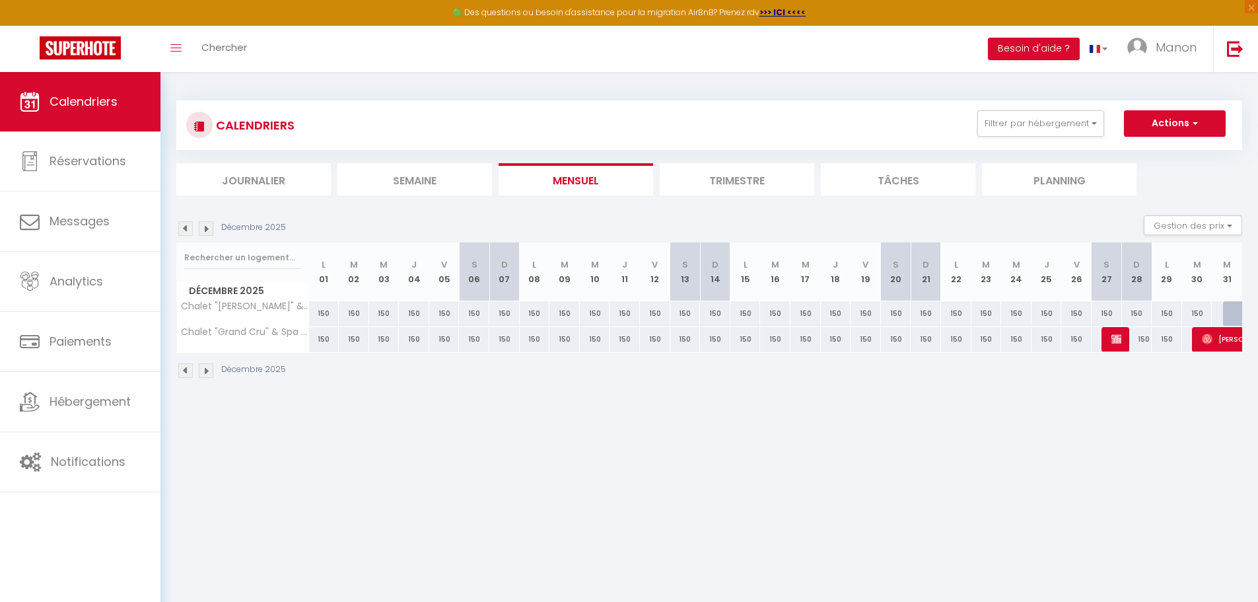
click at [205, 226] on img at bounding box center [206, 228] width 15 height 15
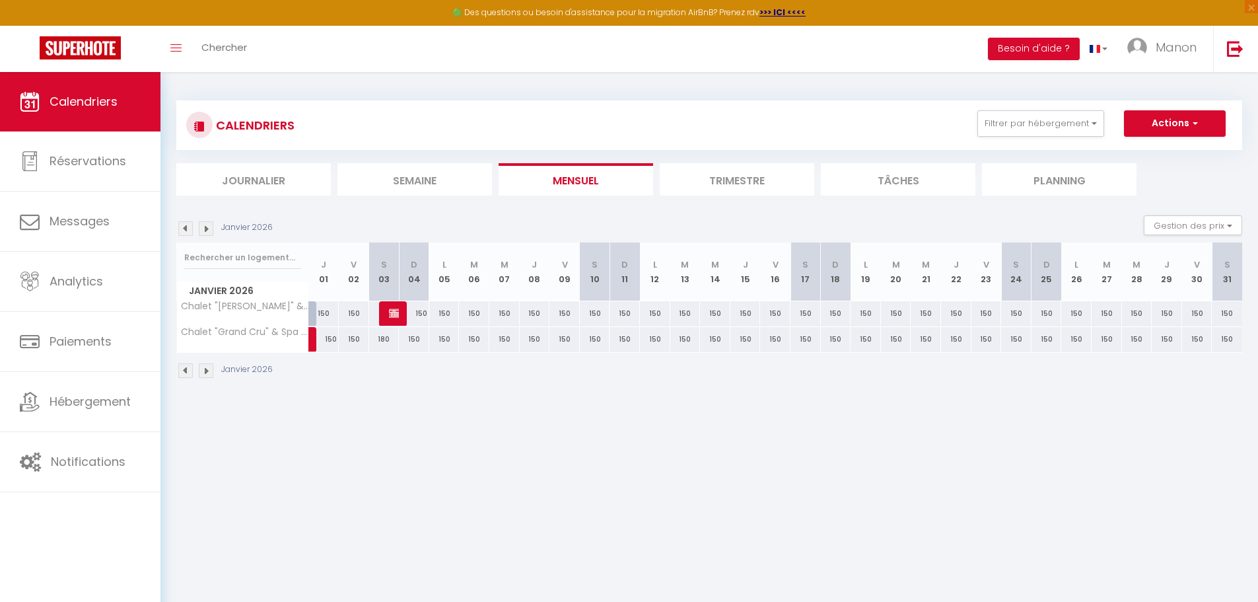
click at [205, 226] on img at bounding box center [206, 228] width 15 height 15
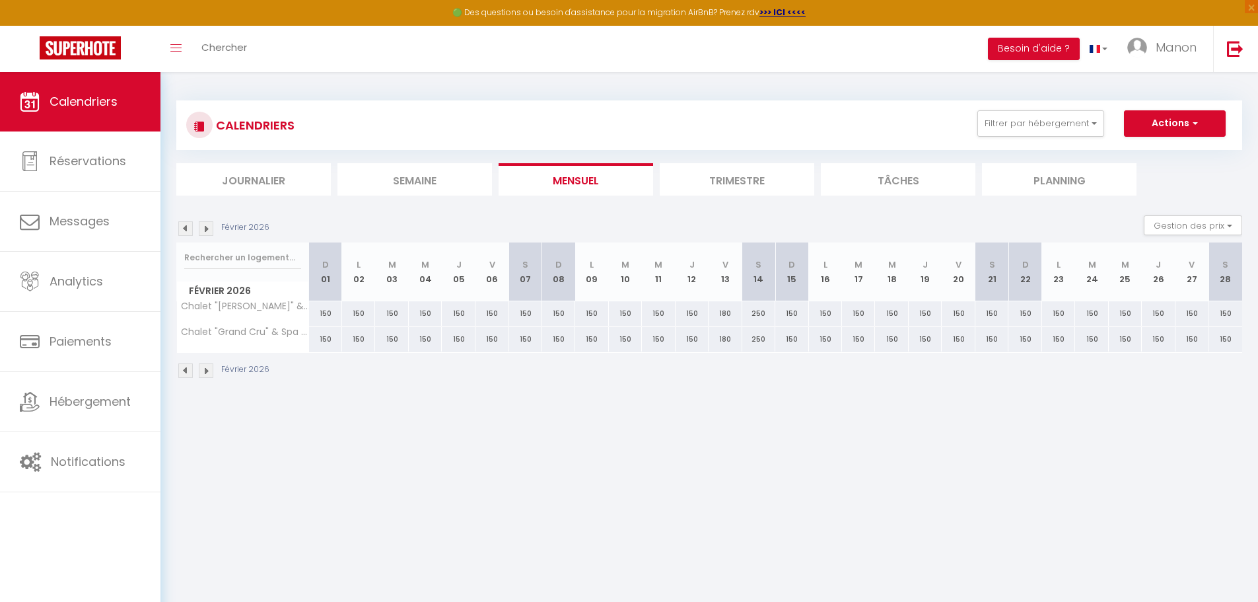
click at [205, 226] on img at bounding box center [206, 228] width 15 height 15
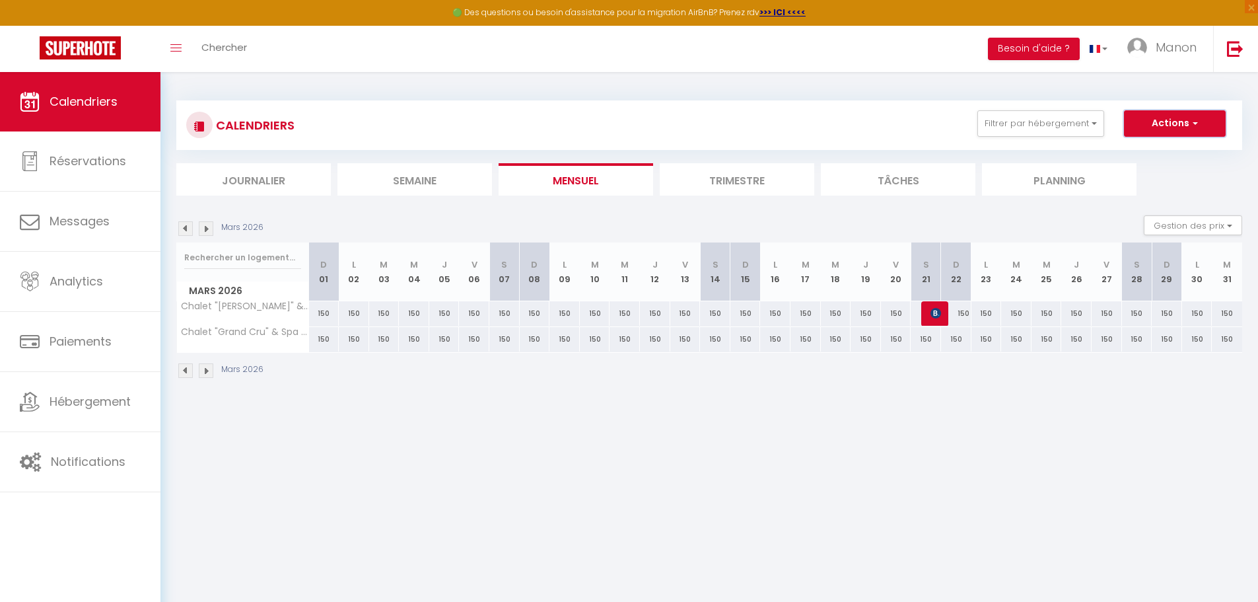
click at [508, 124] on button "Actions" at bounding box center [1175, 123] width 102 height 26
click at [508, 152] on link "Nouvelle réservation" at bounding box center [1160, 154] width 115 height 20
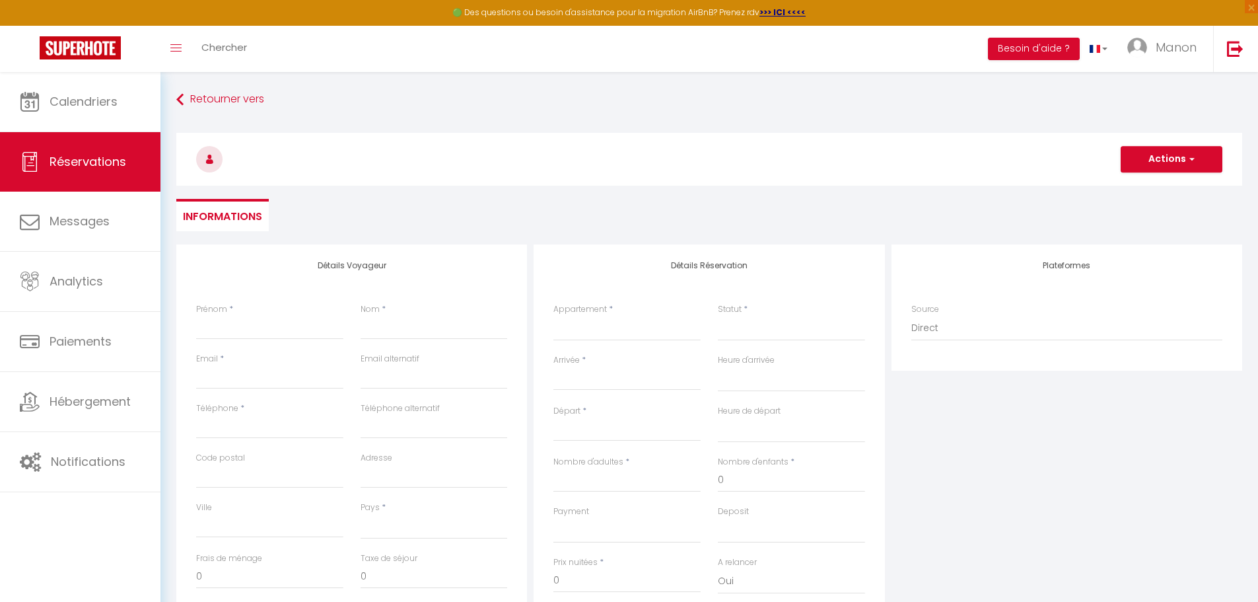
click at [226, 315] on label "Prénom" at bounding box center [211, 309] width 31 height 13
click at [226, 316] on input "Prénom" at bounding box center [269, 328] width 147 height 24
click at [401, 459] on div "Pays * [GEOGRAPHIC_DATA] [GEOGRAPHIC_DATA] [GEOGRAPHIC_DATA] [GEOGRAPHIC_DATA] …" at bounding box center [434, 526] width 164 height 51
click at [415, 459] on select "[GEOGRAPHIC_DATA] [GEOGRAPHIC_DATA] [GEOGRAPHIC_DATA] [GEOGRAPHIC_DATA] [GEOGRA…" at bounding box center [434, 526] width 147 height 25
click at [361, 459] on select "[GEOGRAPHIC_DATA] [GEOGRAPHIC_DATA] [GEOGRAPHIC_DATA] [GEOGRAPHIC_DATA] [GEOGRA…" at bounding box center [434, 526] width 147 height 25
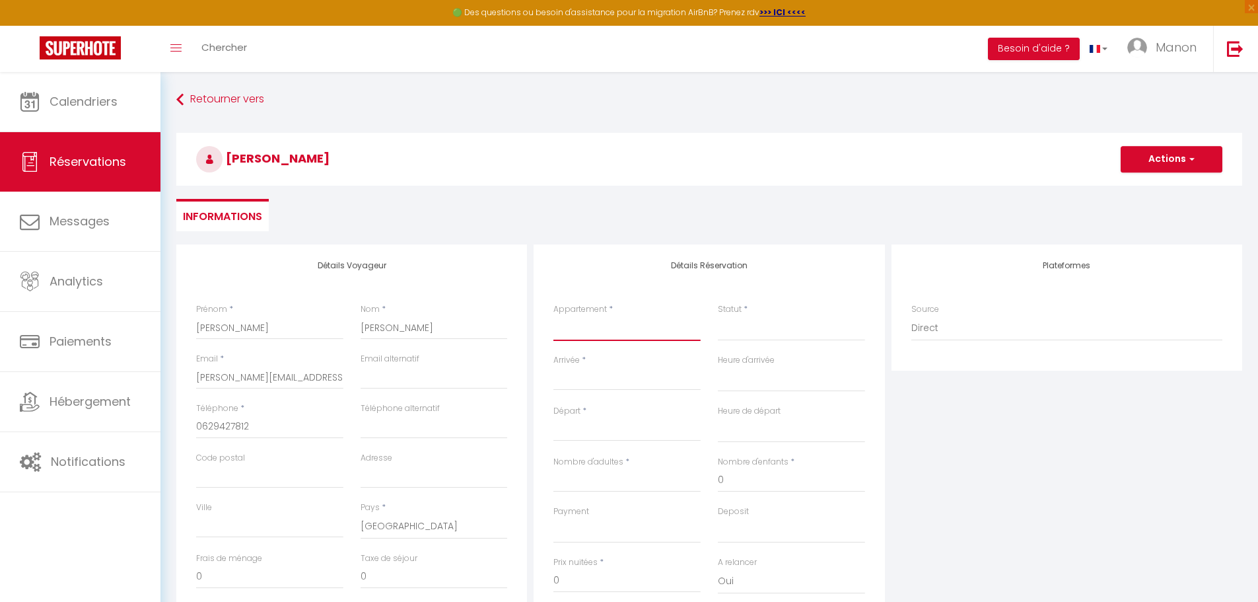
drag, startPoint x: 590, startPoint y: 326, endPoint x: 607, endPoint y: 329, distance: 16.8
click at [508, 326] on select "Chalet "[PERSON_NAME]" & Spa - Entre Couette & Bulles - Chalet "Grand Cru" & Sp…" at bounding box center [626, 328] width 147 height 25
click at [508, 316] on select "Chalet "[PERSON_NAME]" & Spa - Entre Couette & Bulles - Chalet "Grand Cru" & Sp…" at bounding box center [626, 328] width 147 height 25
click at [508, 384] on input "Arrivée" at bounding box center [626, 379] width 147 height 17
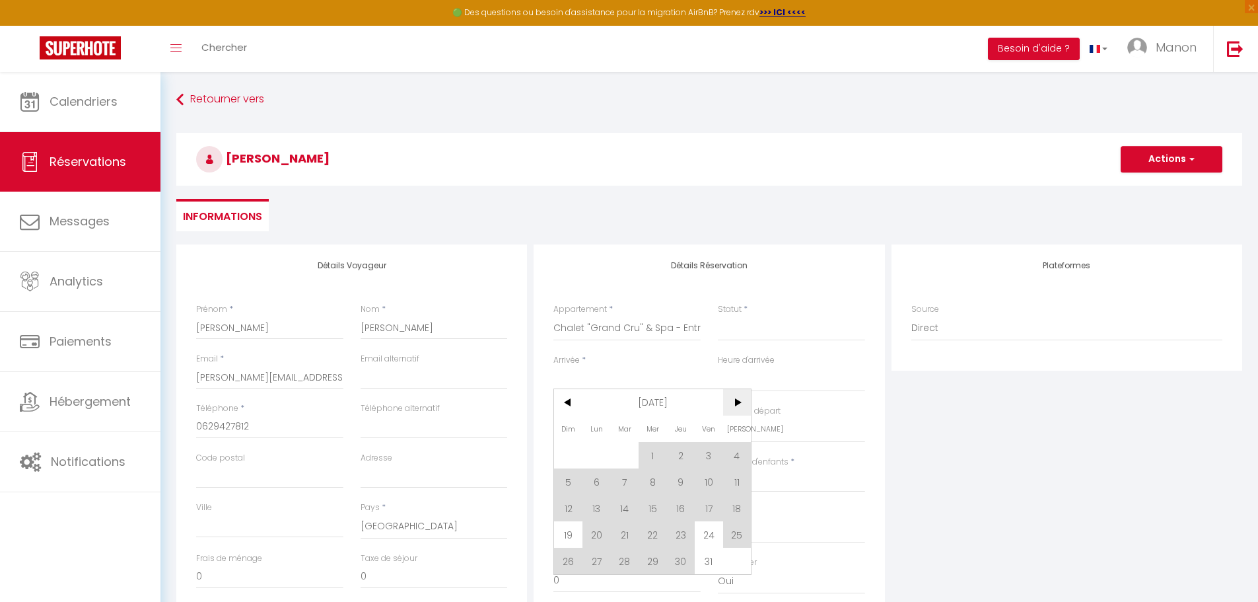
click at [508, 401] on span ">" at bounding box center [737, 402] width 28 height 26
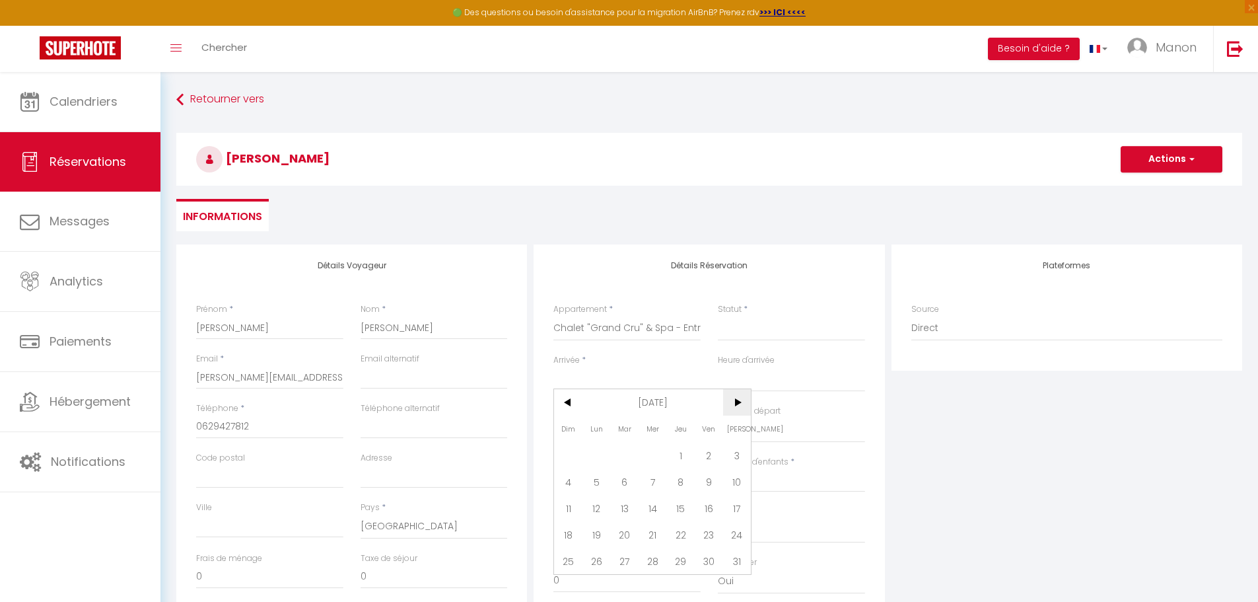
click at [508, 398] on span ">" at bounding box center [737, 402] width 28 height 26
click at [508, 459] on span "27" at bounding box center [709, 534] width 28 height 26
click at [508, 459] on input "Nombre d'adultes" at bounding box center [626, 480] width 147 height 24
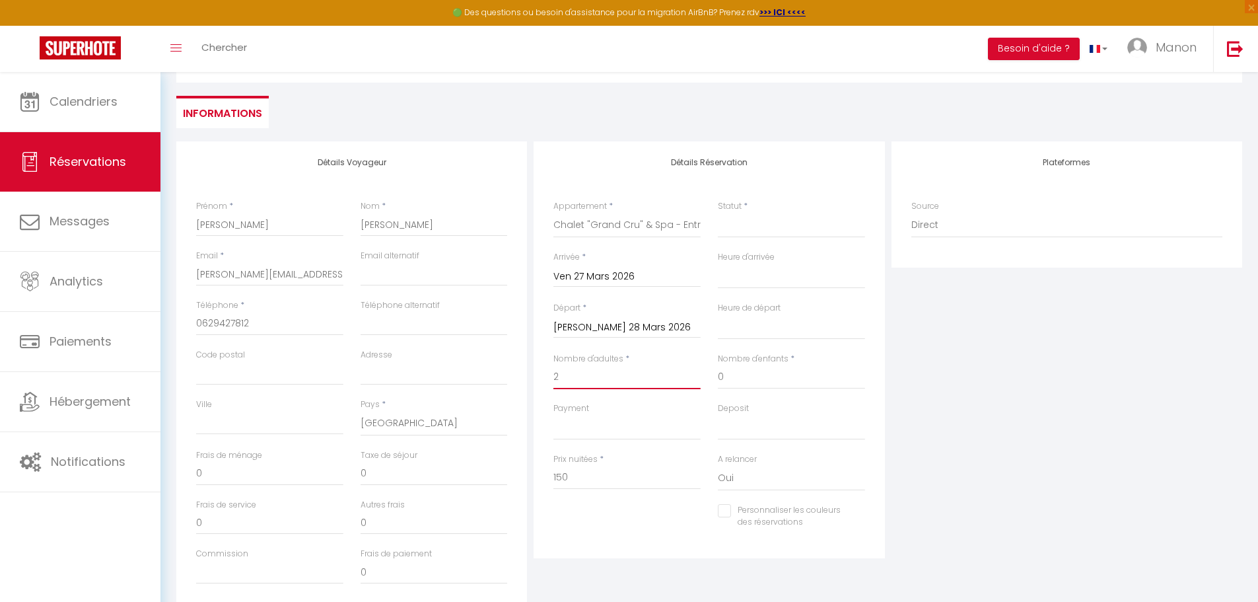
scroll to position [132, 0]
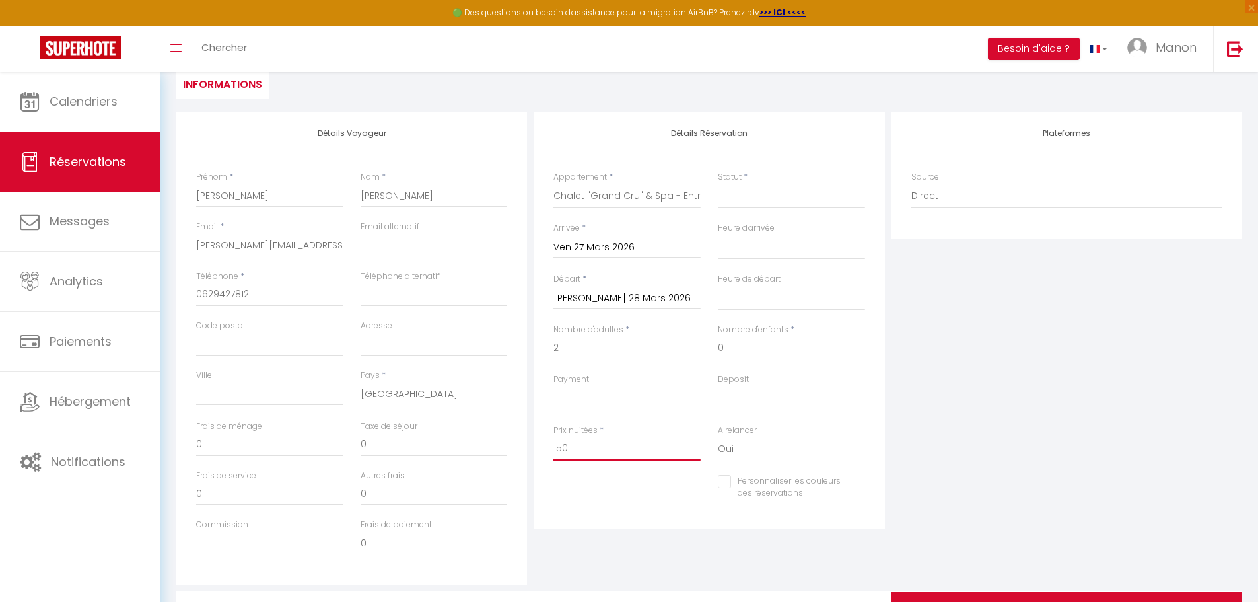
click at [508, 458] on input "150" at bounding box center [626, 448] width 147 height 24
drag, startPoint x: 602, startPoint y: 454, endPoint x: 494, endPoint y: 456, distance: 108.3
click at [494, 456] on div "Détails Voyageur Prénom * [PERSON_NAME] * [PERSON_NAME] Email * [PERSON_NAME][E…" at bounding box center [709, 348] width 1072 height 472
click at [508, 201] on select "Direct [DOMAIN_NAME] [DOMAIN_NAME] Chalet montagne Expedia Gite de [GEOGRAPHIC_…" at bounding box center [1066, 196] width 311 height 25
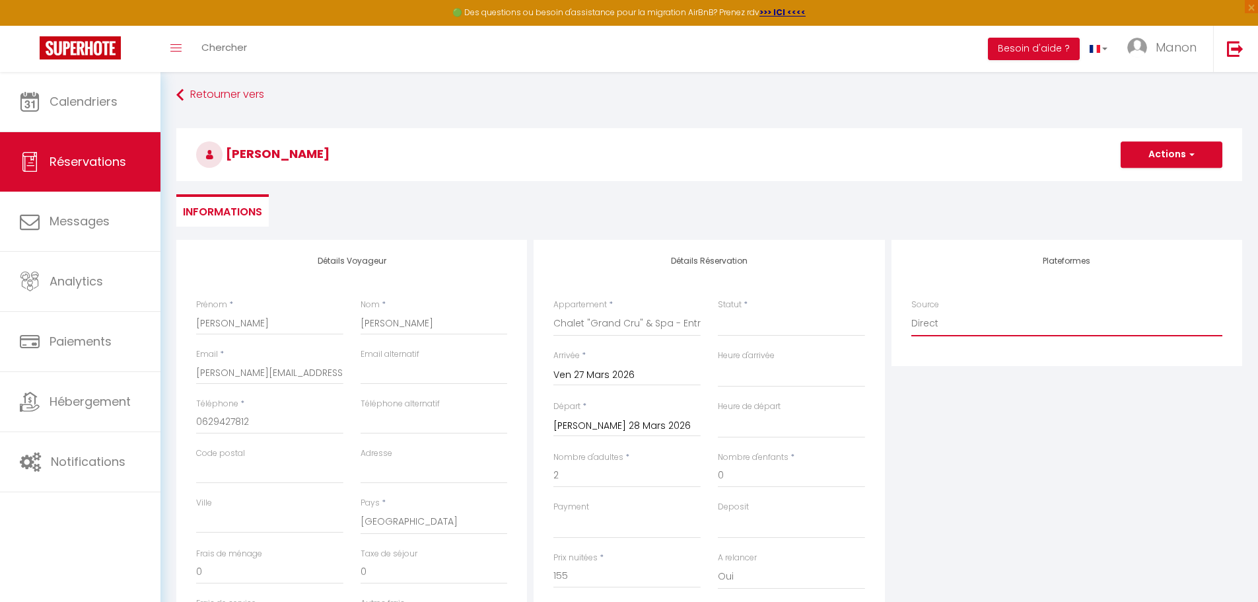
scroll to position [0, 0]
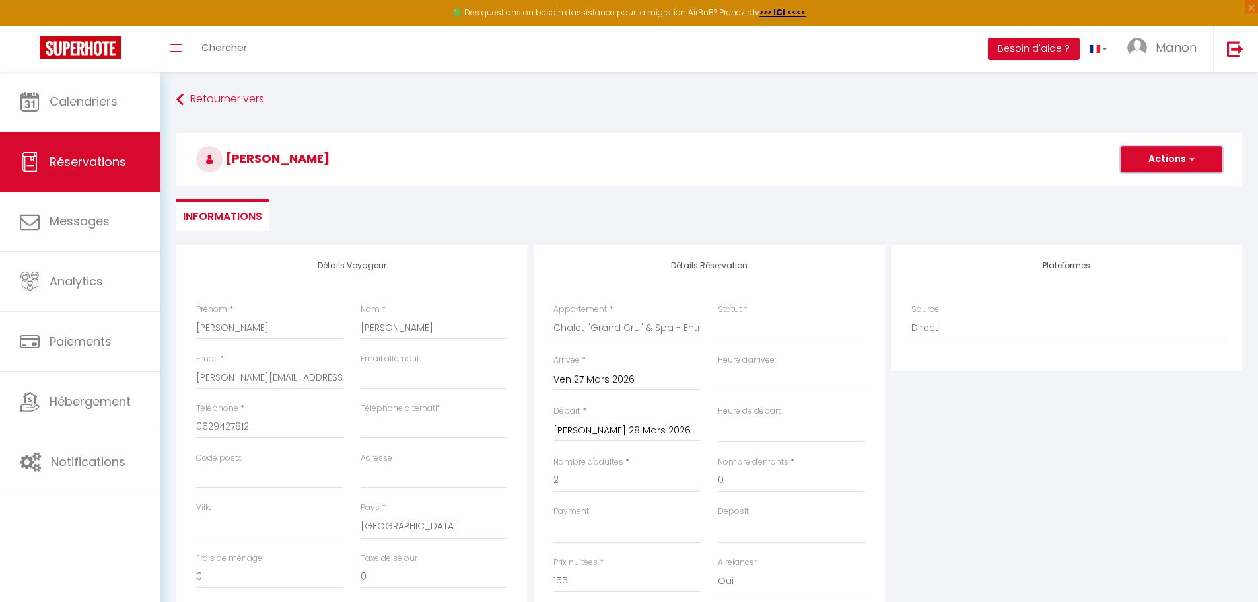
click at [508, 160] on span "button" at bounding box center [1190, 159] width 8 height 12
click at [508, 187] on link "Enregistrer" at bounding box center [1158, 188] width 104 height 17
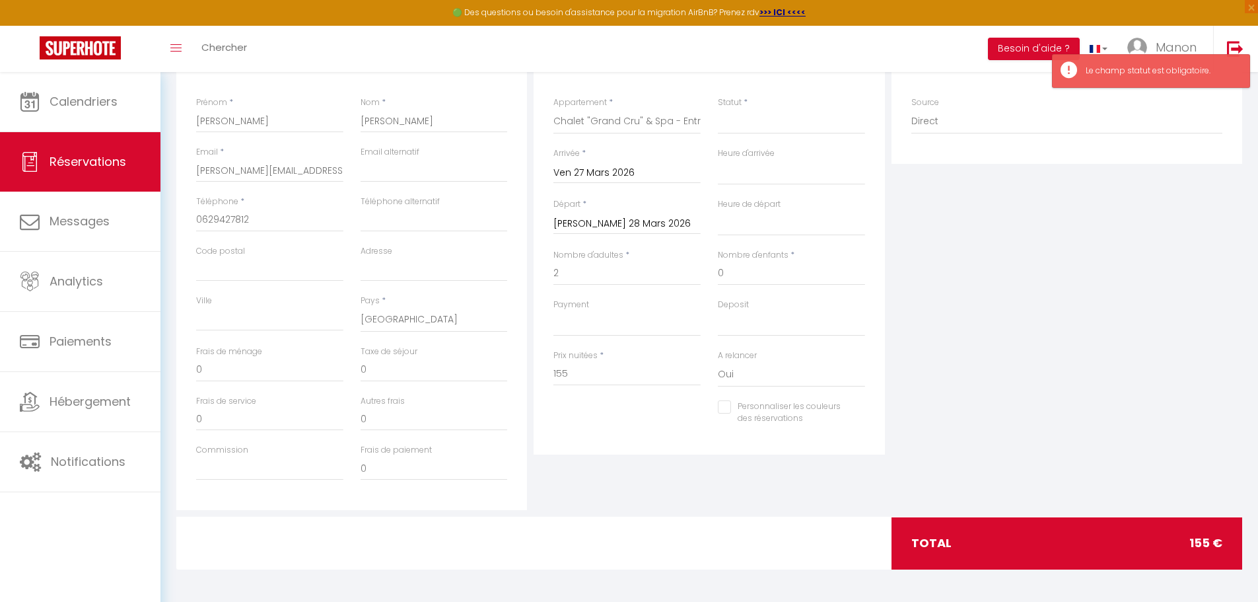
scroll to position [207, 0]
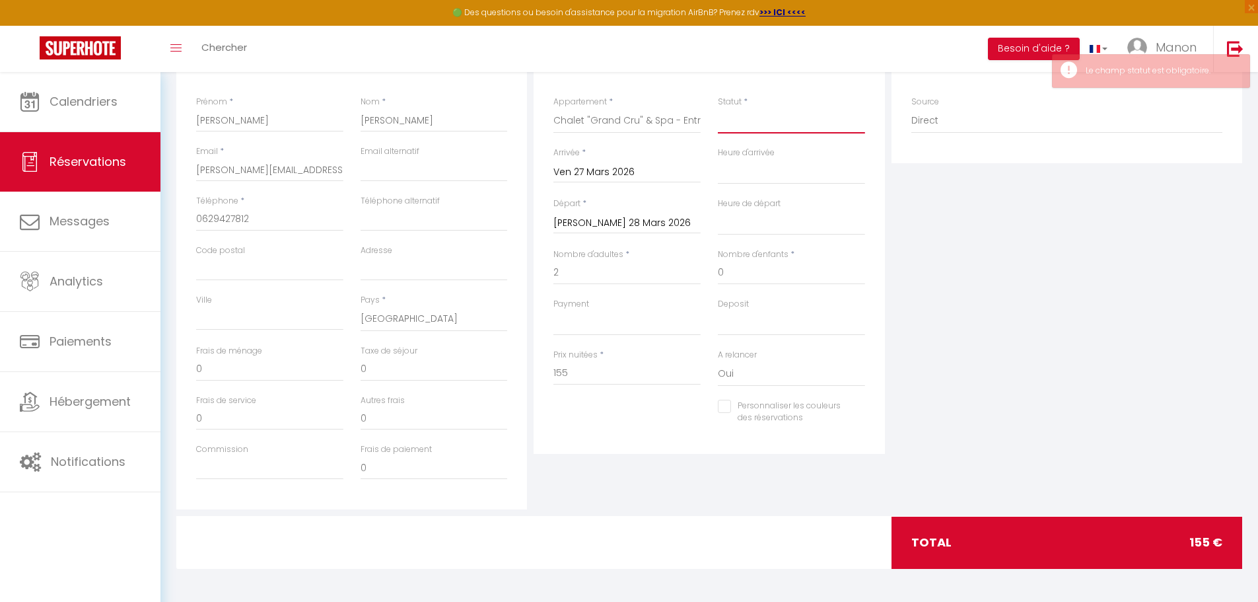
click at [508, 133] on select "Confirmé Non Confirmé [PERSON_NAME] par le voyageur No Show Request" at bounding box center [791, 120] width 147 height 25
click at [508, 108] on select "Confirmé Non Confirmé [PERSON_NAME] par le voyageur No Show Request" at bounding box center [791, 120] width 147 height 25
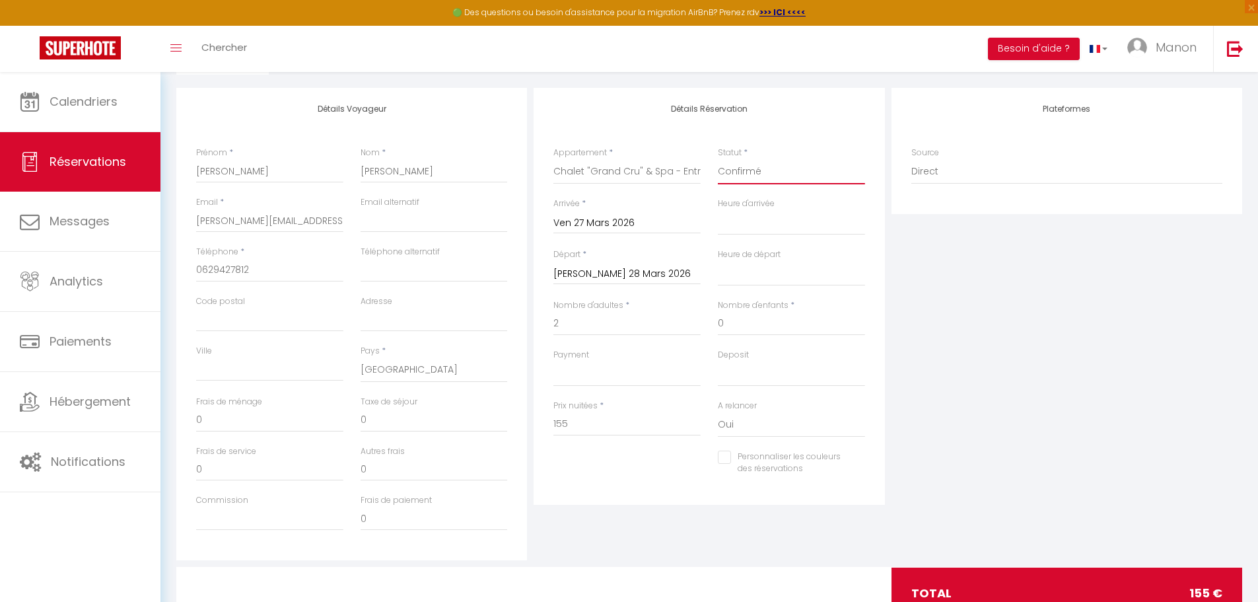
scroll to position [0, 0]
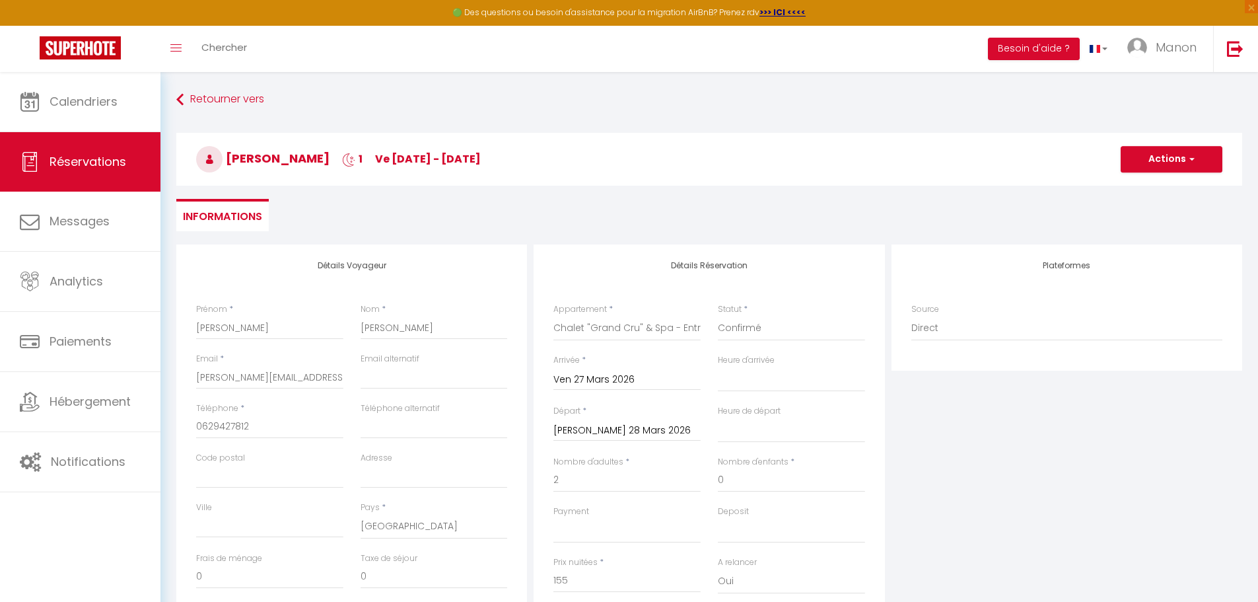
click at [508, 139] on h3 "[PERSON_NAME] 1 ve [DATE] - [DATE]" at bounding box center [709, 159] width 1066 height 53
click at [508, 154] on button "Actions" at bounding box center [1172, 159] width 102 height 26
click at [508, 192] on link "Enregistrer" at bounding box center [1158, 188] width 104 height 17
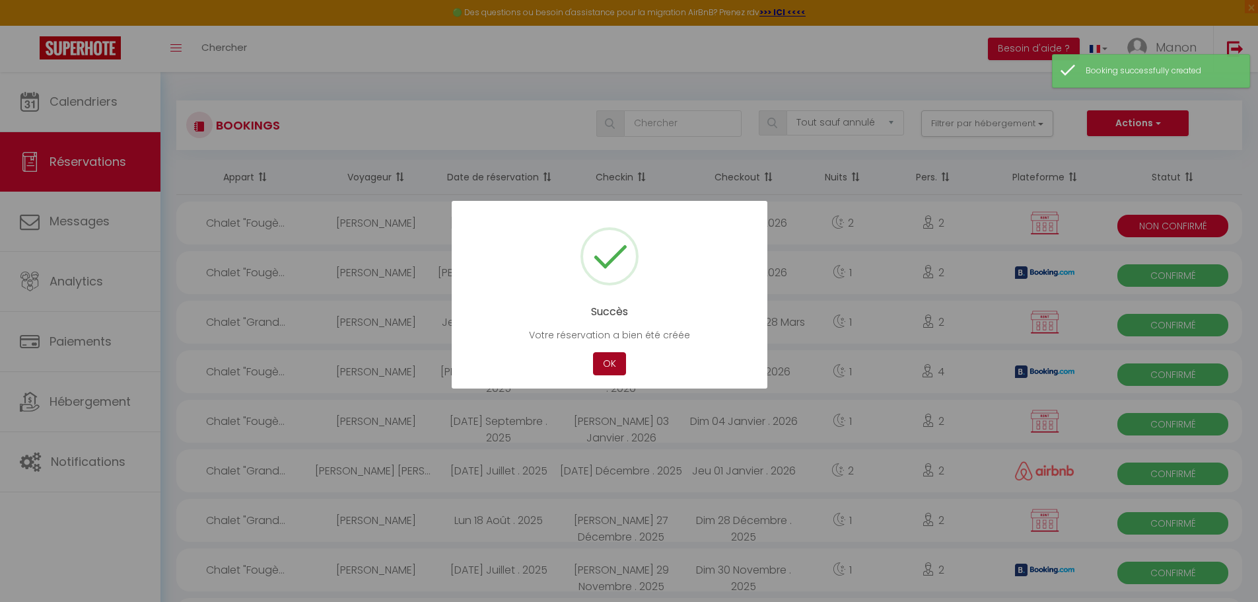
click at [508, 356] on button "OK" at bounding box center [609, 363] width 33 height 23
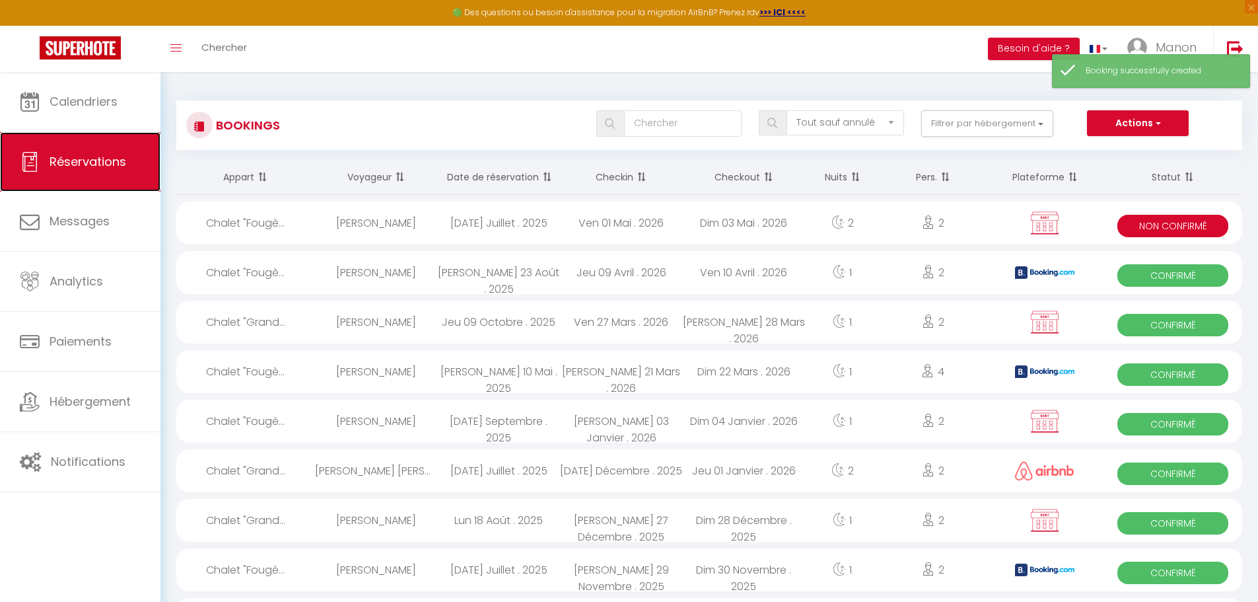
click at [99, 162] on span "Réservations" at bounding box center [88, 161] width 77 height 17
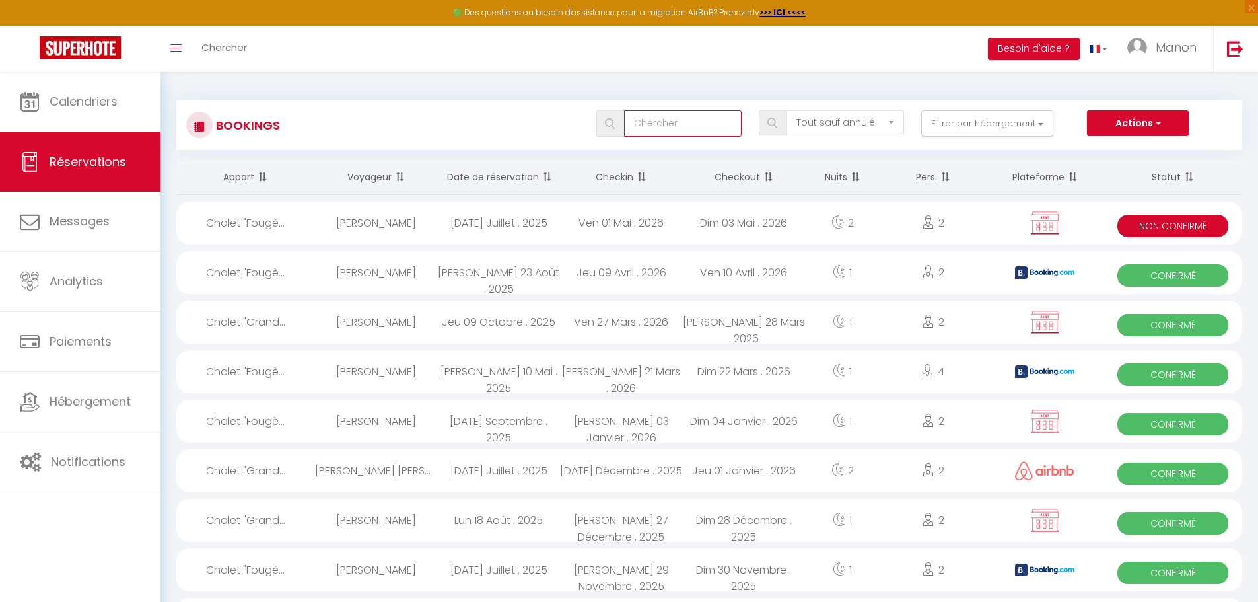
click at [508, 122] on input "text" at bounding box center [683, 123] width 118 height 26
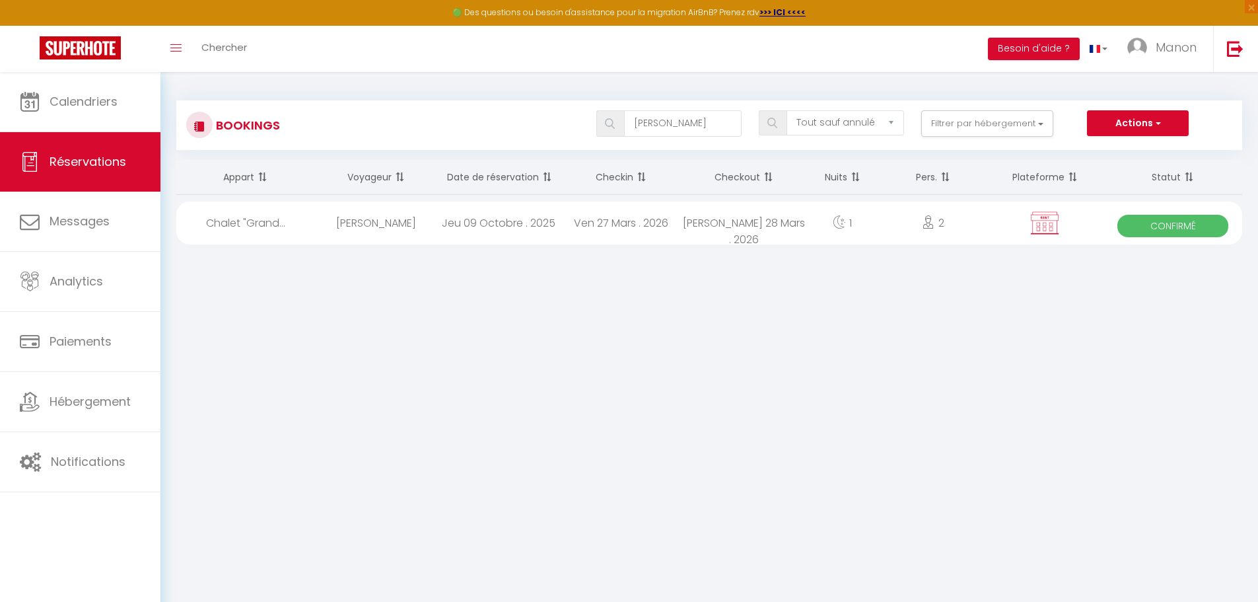
click at [508, 226] on div "Ven 27 Mars . 2026" at bounding box center [621, 222] width 123 height 43
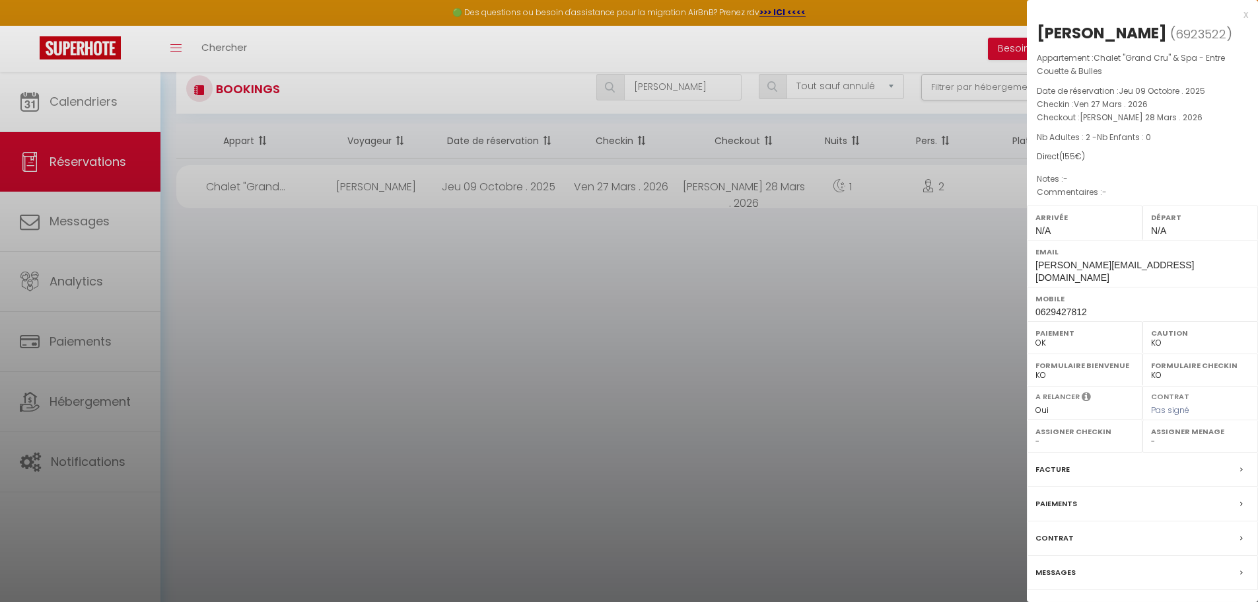
scroll to position [72, 0]
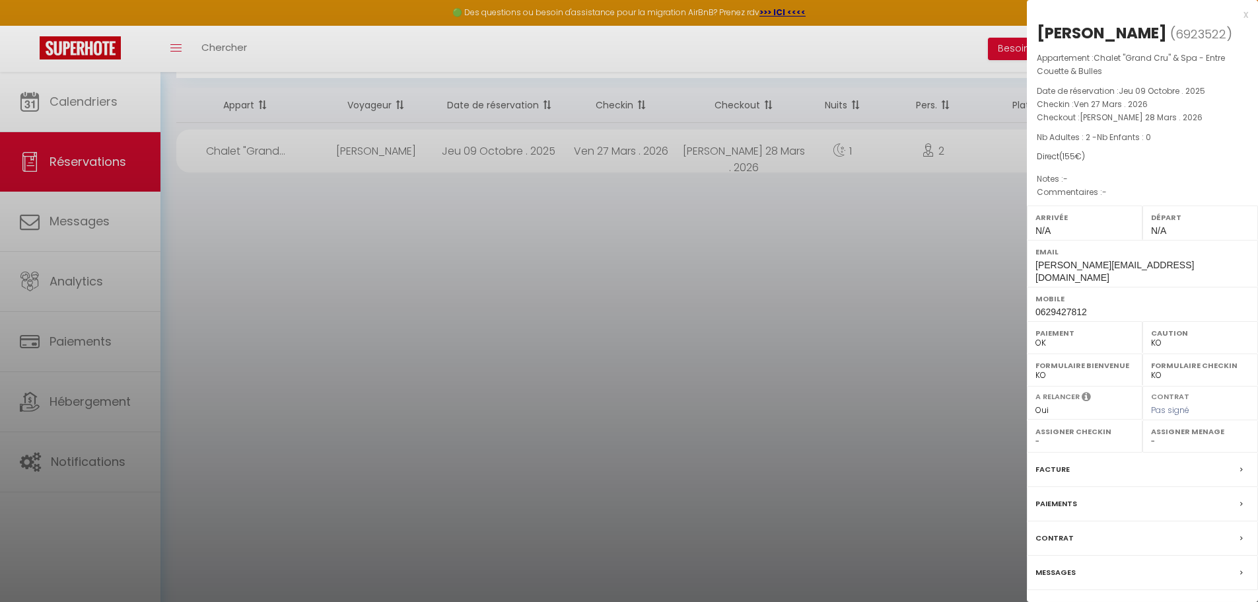
click at [508, 459] on link "Détails de la réservation" at bounding box center [1142, 612] width 190 height 17
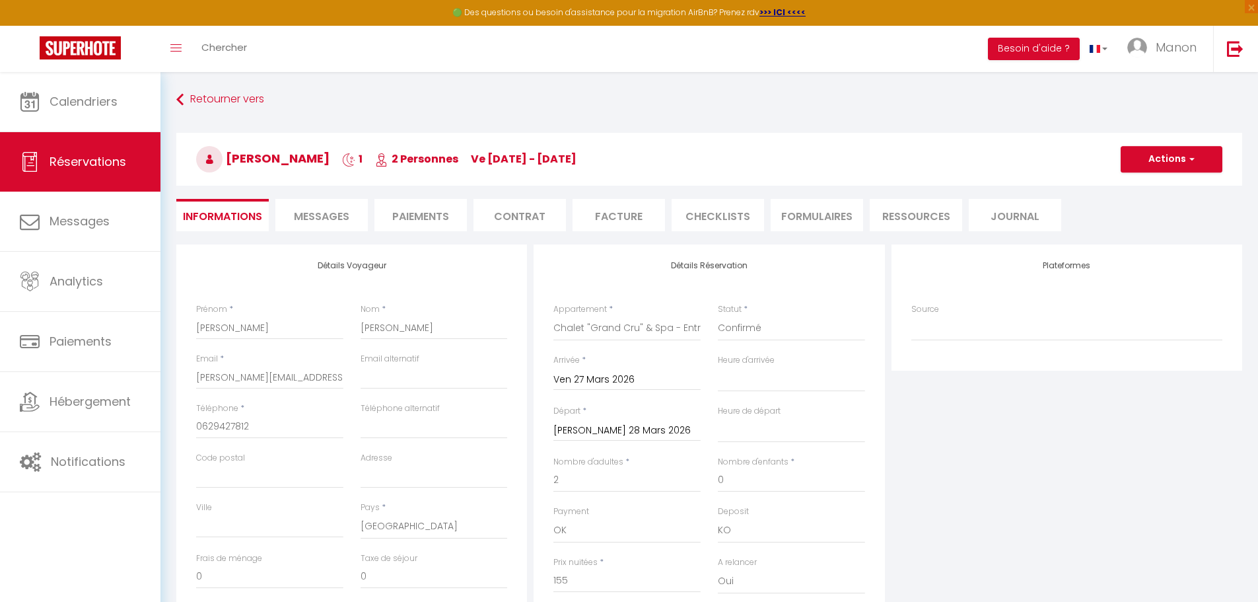
click at [508, 206] on li "Facture" at bounding box center [618, 215] width 92 height 32
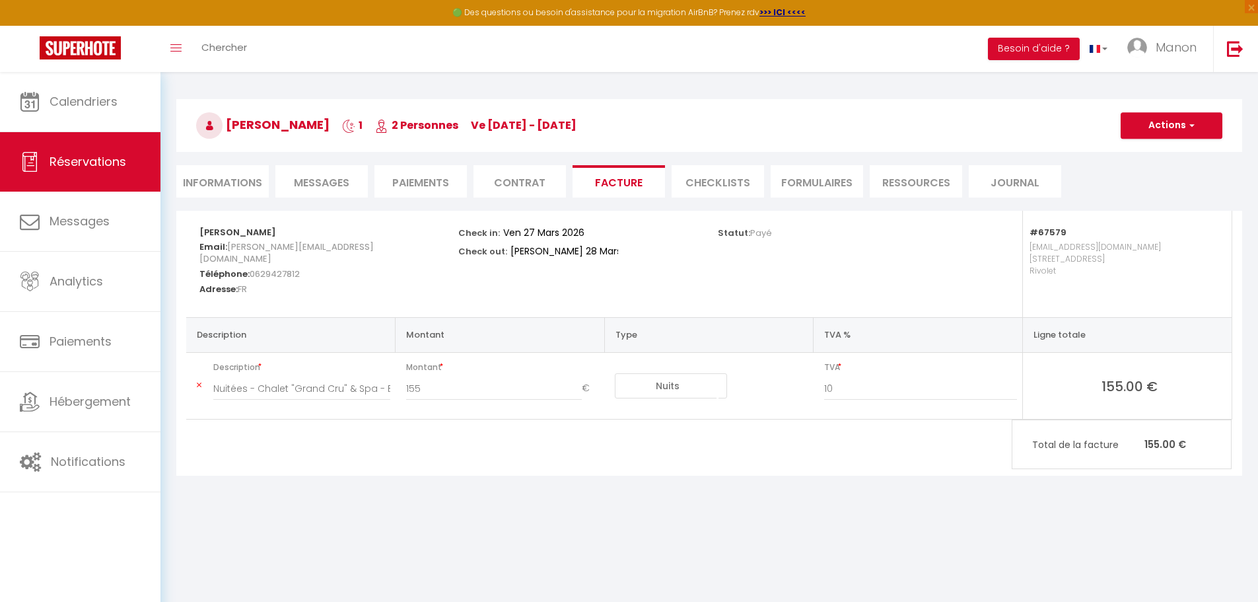
scroll to position [66, 0]
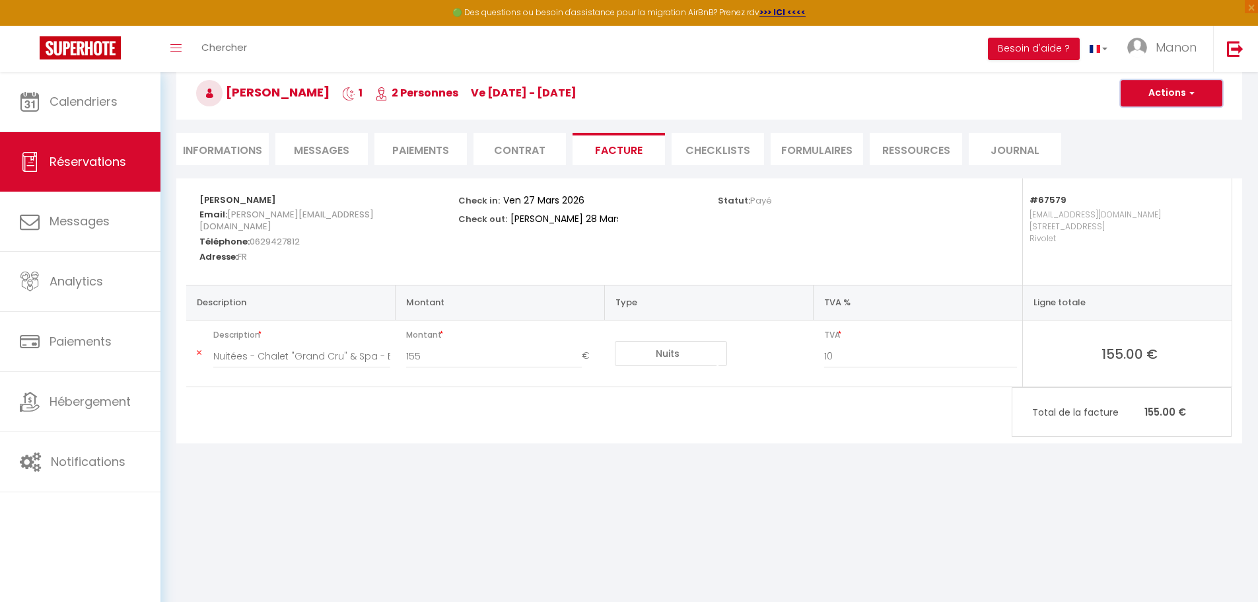
click at [508, 104] on button "Actions" at bounding box center [1172, 93] width 102 height 26
click at [508, 459] on div "Retourner vers [PERSON_NAME] 1 2 Personnes ve [DATE] - [DATE] Actions Enregistr…" at bounding box center [708, 241] width 1097 height 470
click at [418, 149] on li "Paiements" at bounding box center [420, 149] width 92 height 32
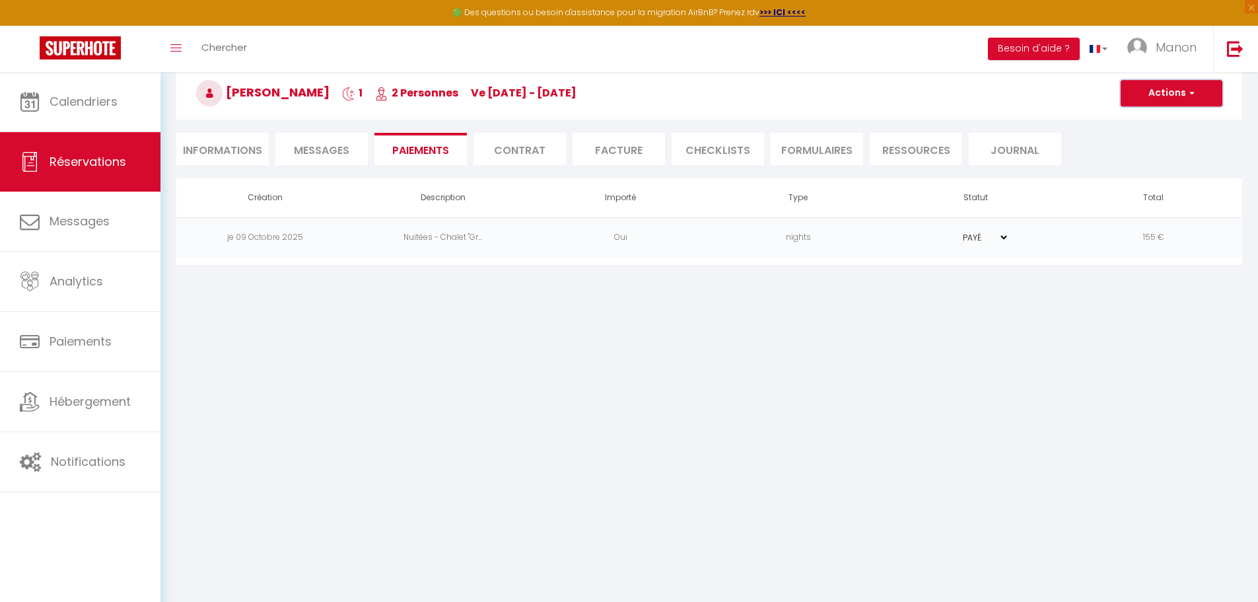
click at [508, 90] on button "Actions" at bounding box center [1172, 93] width 102 height 26
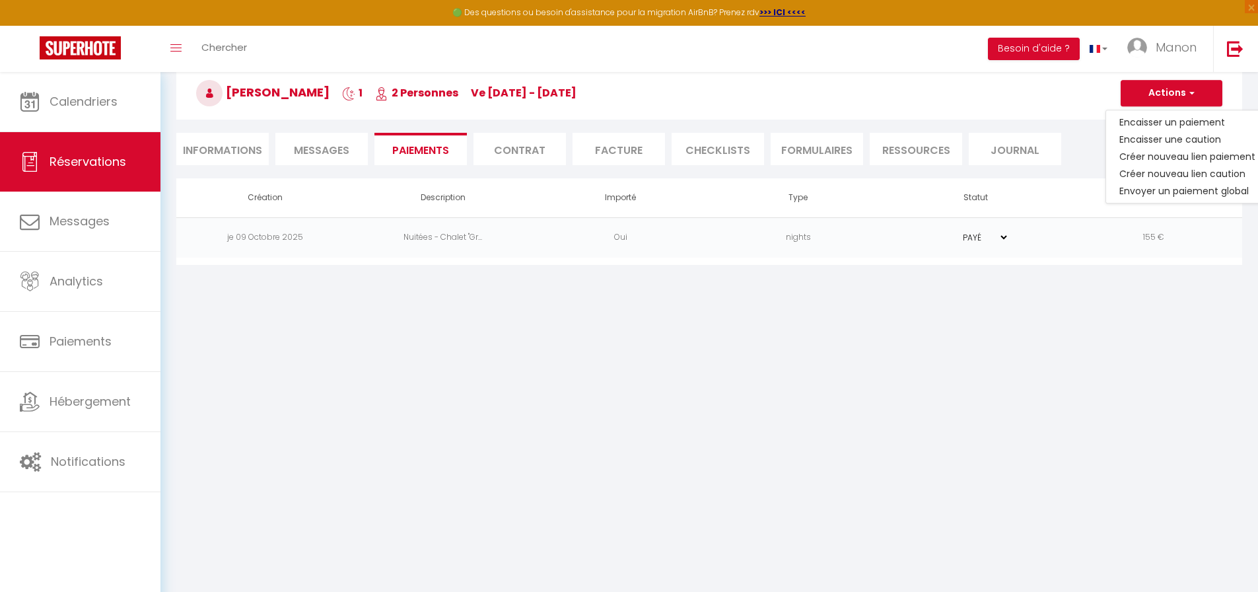
click at [508, 308] on body "🟢 Des questions ou besoin d'assistance pour la migration AirBnB? Prenez rdv >>>…" at bounding box center [629, 302] width 1258 height 592
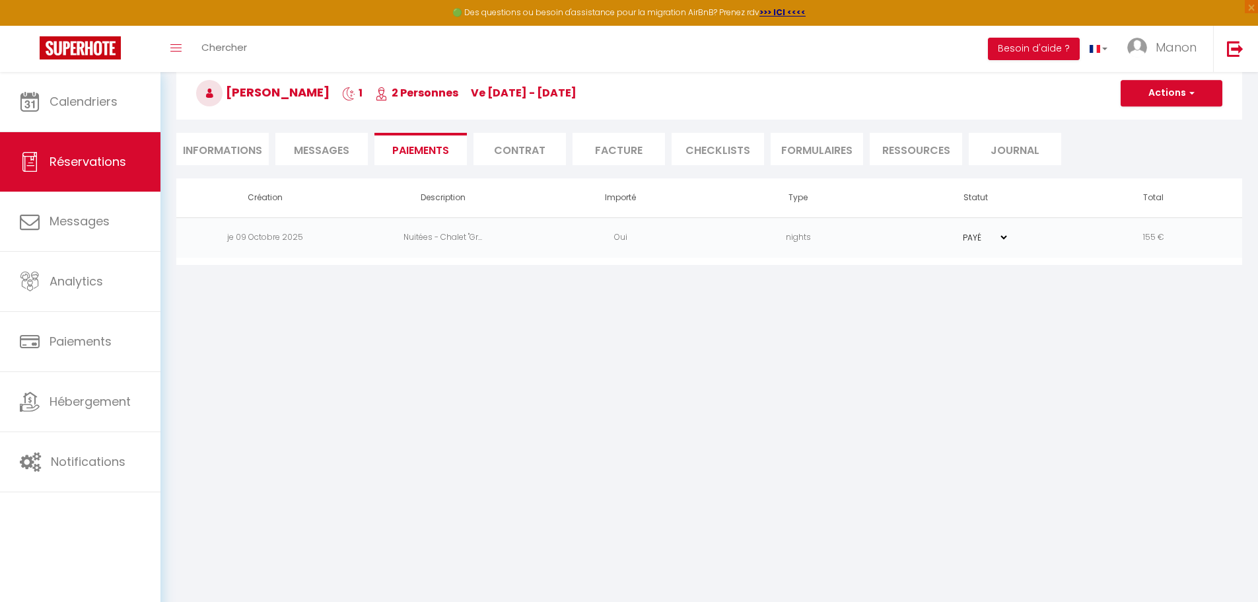
click at [508, 236] on td "PAYÉ EN ATTENTE" at bounding box center [976, 237] width 178 height 40
click at [508, 238] on select "PAYÉ EN ATTENTE" at bounding box center [976, 237] width 66 height 13
click at [508, 231] on select "PAYÉ EN ATTENTE" at bounding box center [976, 237] width 66 height 13
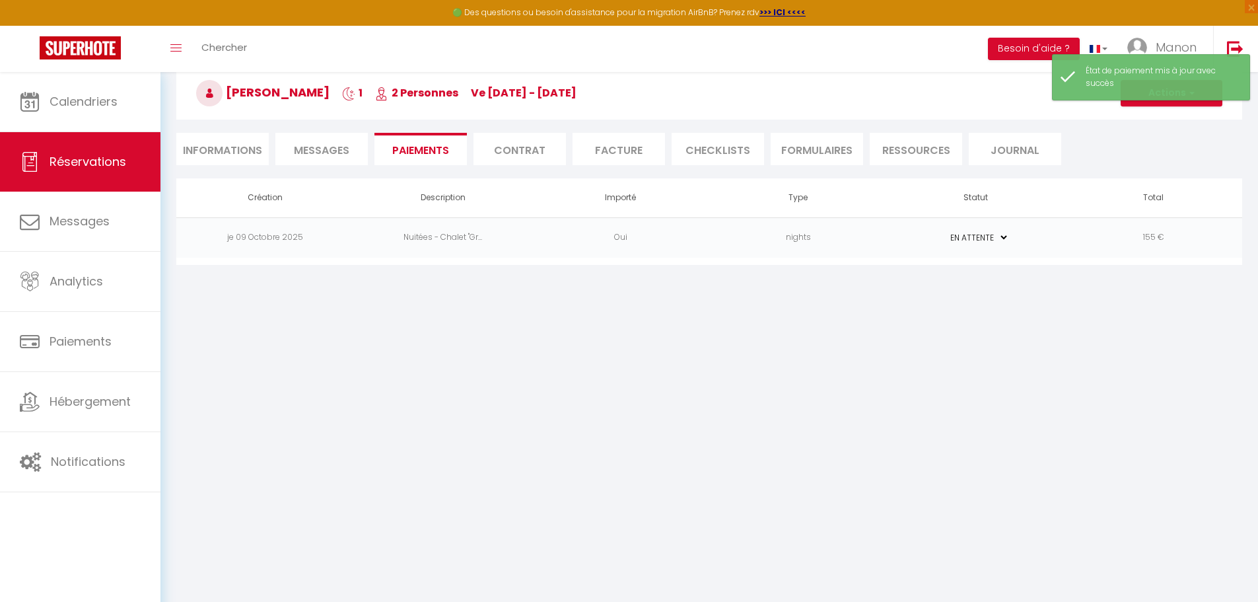
click at [508, 299] on body "🟢 Des questions ou besoin d'assistance pour la migration AirBnB? Prenez rdv >>>…" at bounding box center [629, 307] width 1258 height 602
click at [508, 106] on h3 "[PERSON_NAME] 1 2 Personnes ve [DATE] - [DATE]" at bounding box center [709, 93] width 1066 height 53
drag, startPoint x: 1170, startPoint y: 100, endPoint x: 1170, endPoint y: 131, distance: 31.0
click at [508, 100] on button "Actions" at bounding box center [1172, 93] width 102 height 26
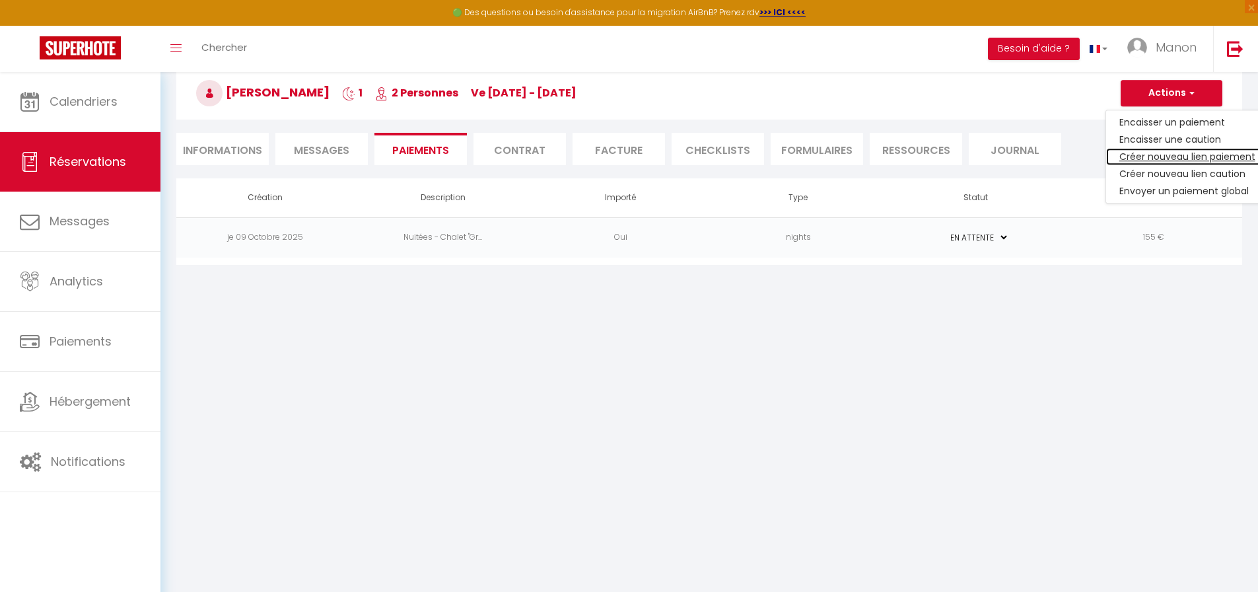
click at [508, 154] on link "Créer nouveau lien paiement" at bounding box center [1187, 156] width 162 height 17
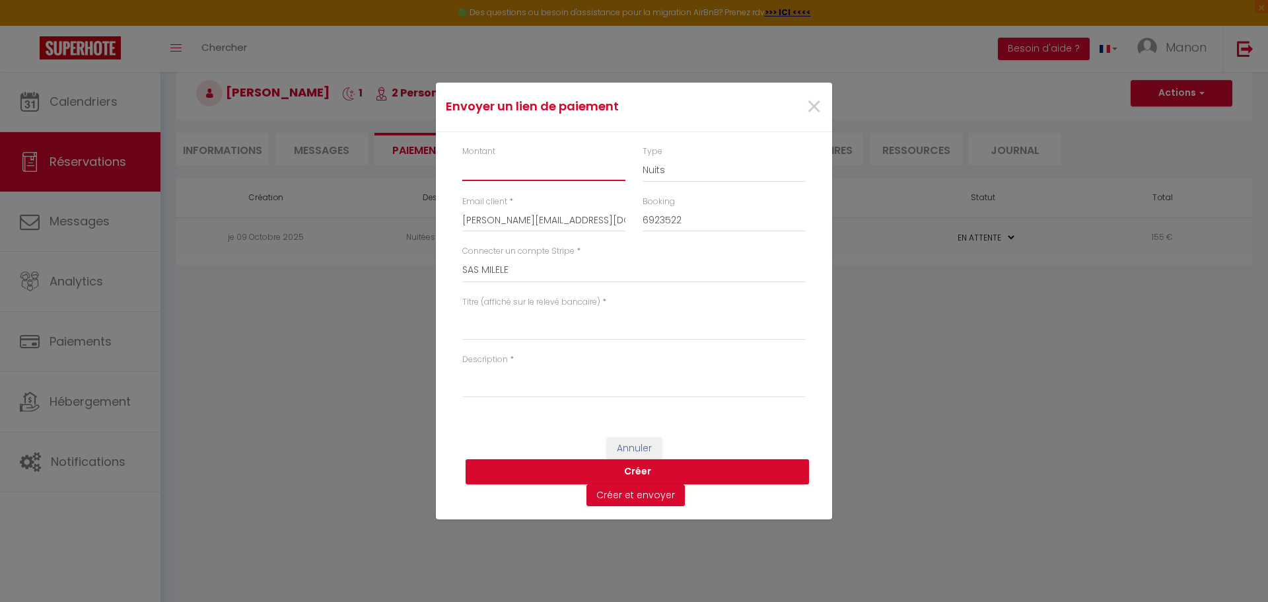
click at [508, 166] on input "Montant" at bounding box center [543, 169] width 163 height 24
click at [508, 169] on input "Montant" at bounding box center [543, 169] width 163 height 24
click at [508, 175] on input "Montant" at bounding box center [543, 169] width 163 height 24
click at [508, 181] on select "Nuits Frais de ménage Taxe de séjour [GEOGRAPHIC_DATA]" at bounding box center [723, 169] width 163 height 25
click at [508, 157] on select "Nuits Frais de ménage Taxe de séjour [GEOGRAPHIC_DATA]" at bounding box center [723, 169] width 163 height 25
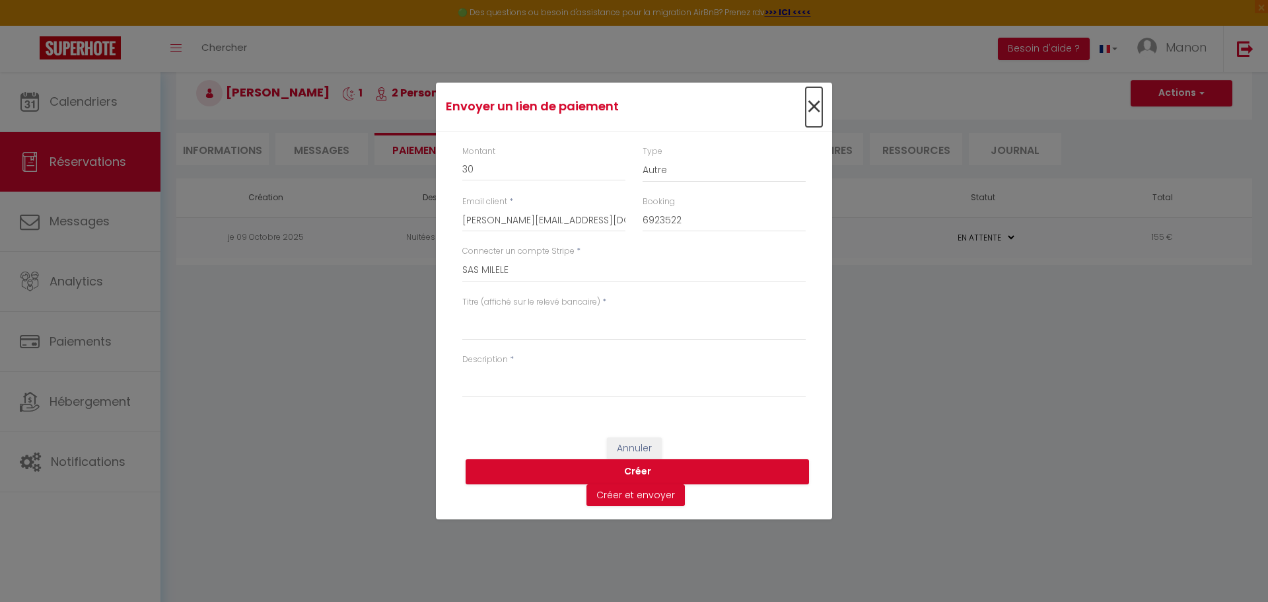
click at [508, 106] on span "×" at bounding box center [814, 107] width 17 height 40
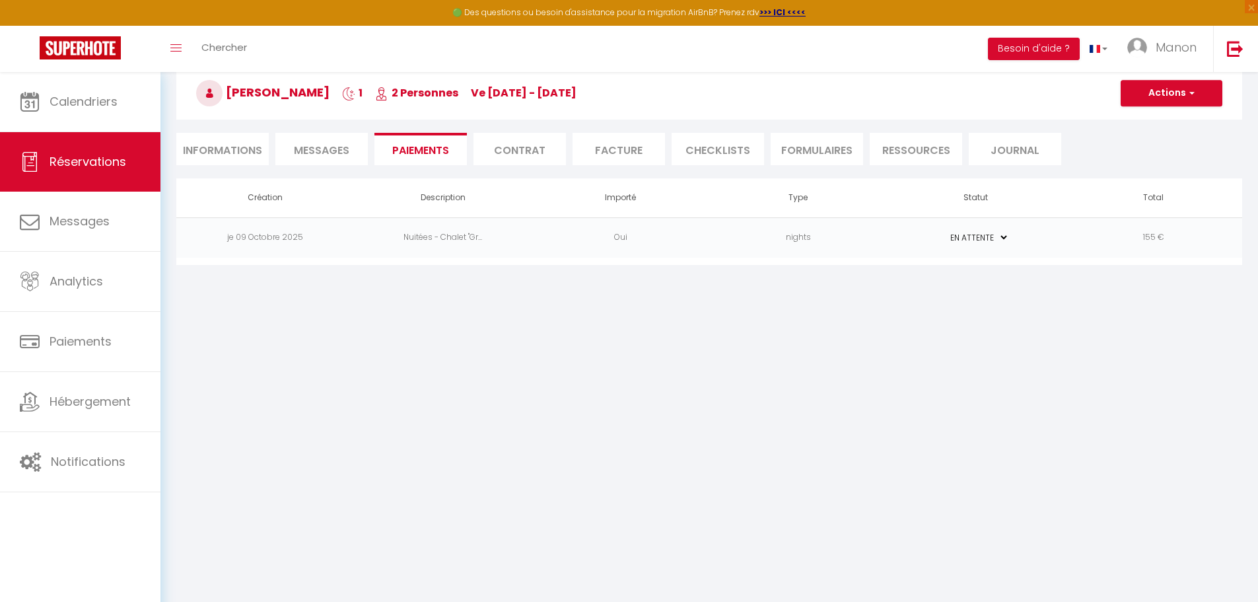
click at [508, 237] on td "Nuitées - Chalet "Gr..." at bounding box center [443, 237] width 178 height 40
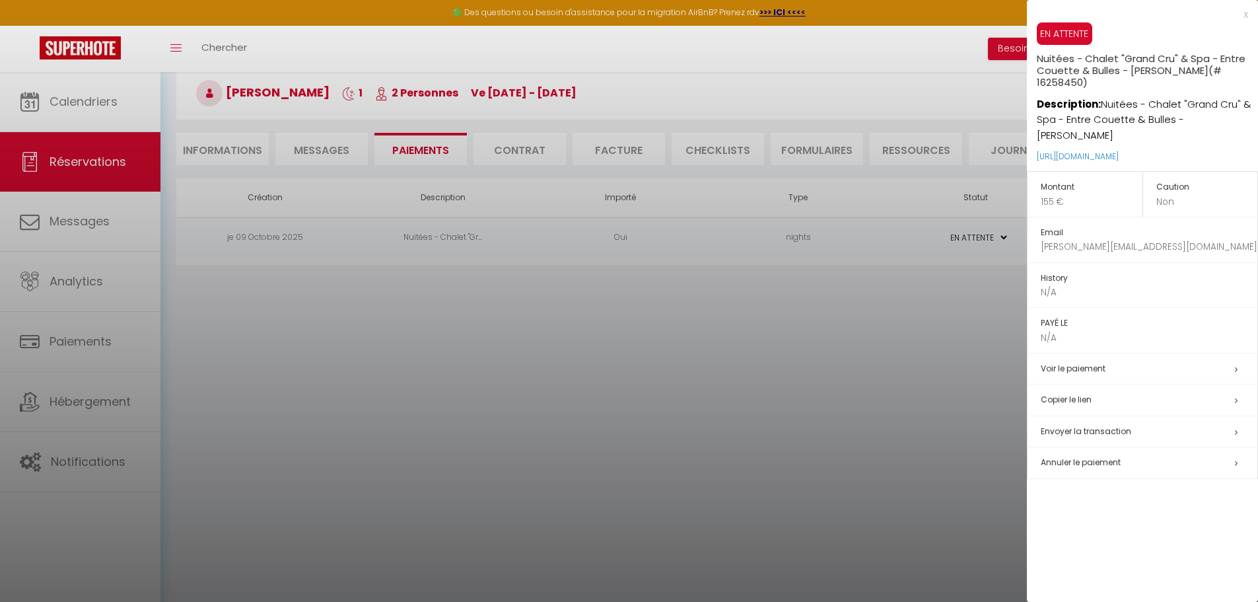
click at [508, 435] on div at bounding box center [629, 301] width 1258 height 602
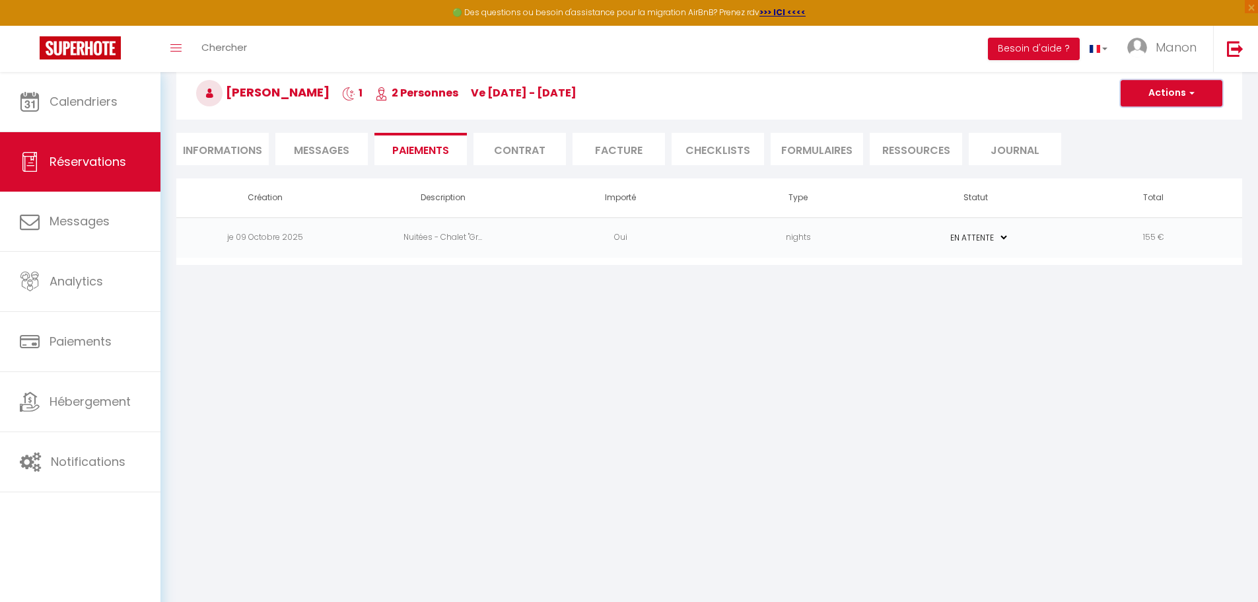
click at [508, 90] on button "Actions" at bounding box center [1172, 93] width 102 height 26
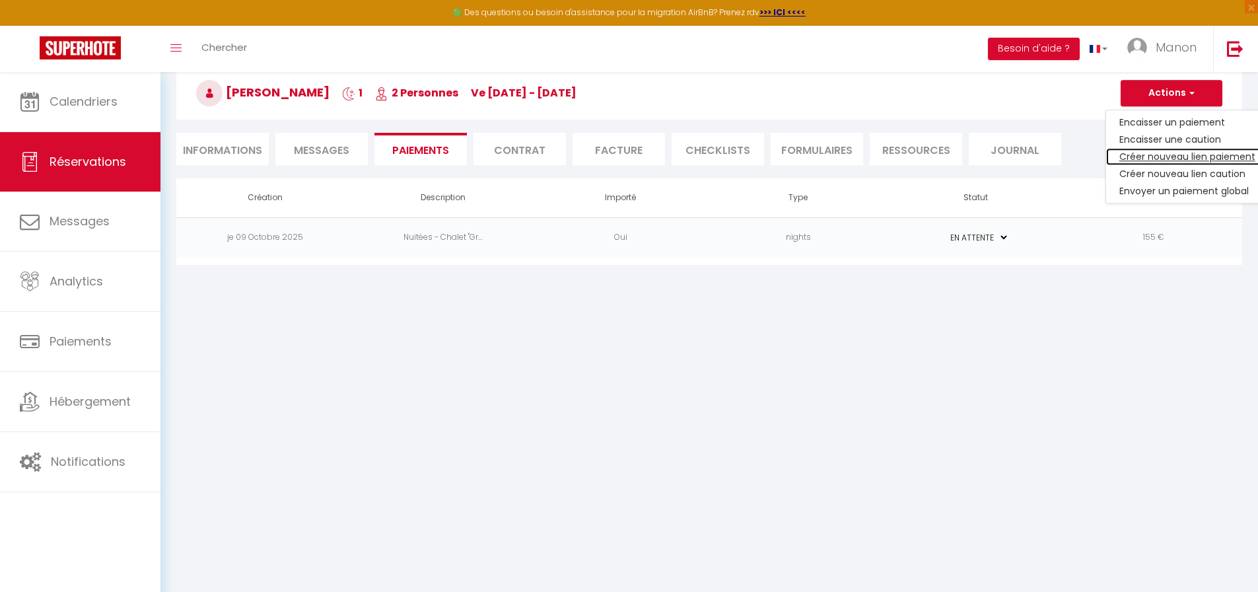
click at [508, 159] on link "Créer nouveau lien paiement" at bounding box center [1187, 156] width 162 height 17
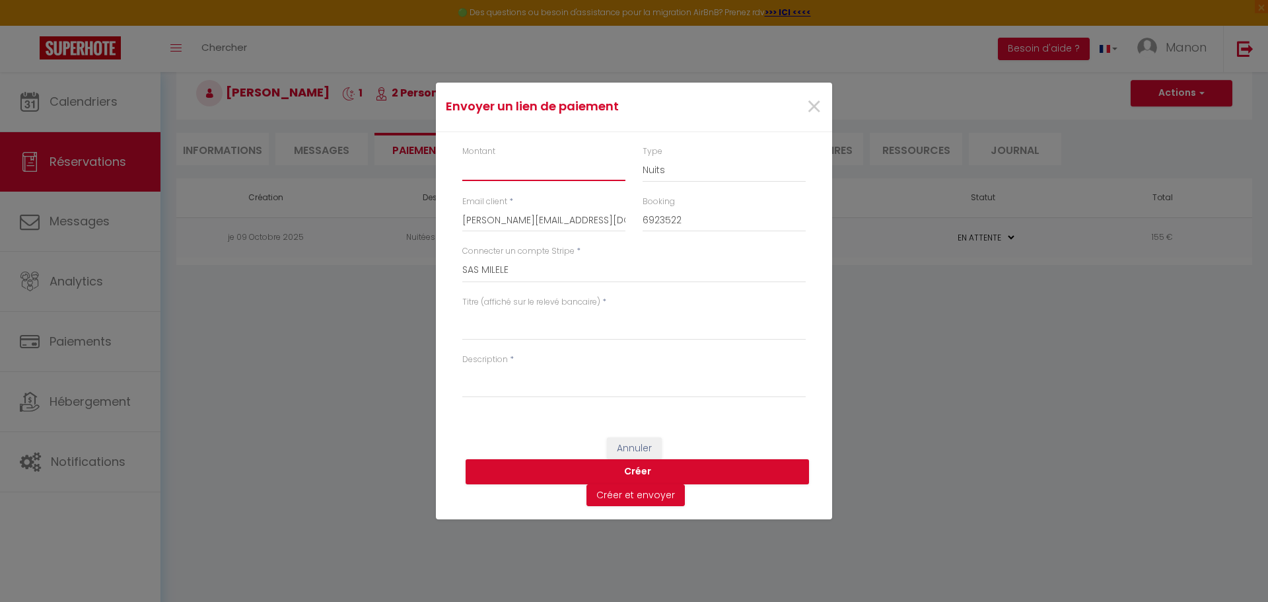
click at [508, 180] on input "Montant" at bounding box center [543, 169] width 163 height 24
click at [508, 169] on select "Nuits Frais de ménage Taxe de séjour [GEOGRAPHIC_DATA]" at bounding box center [723, 169] width 163 height 25
click at [508, 99] on span "×" at bounding box center [814, 107] width 17 height 40
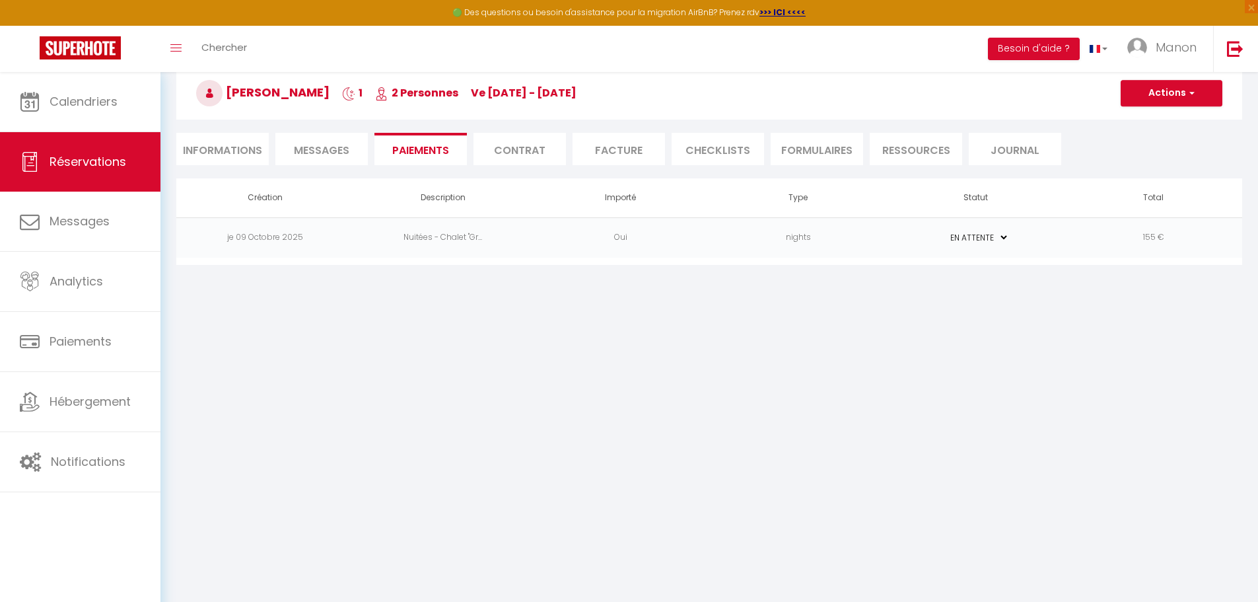
click at [508, 246] on td "Oui" at bounding box center [621, 237] width 178 height 40
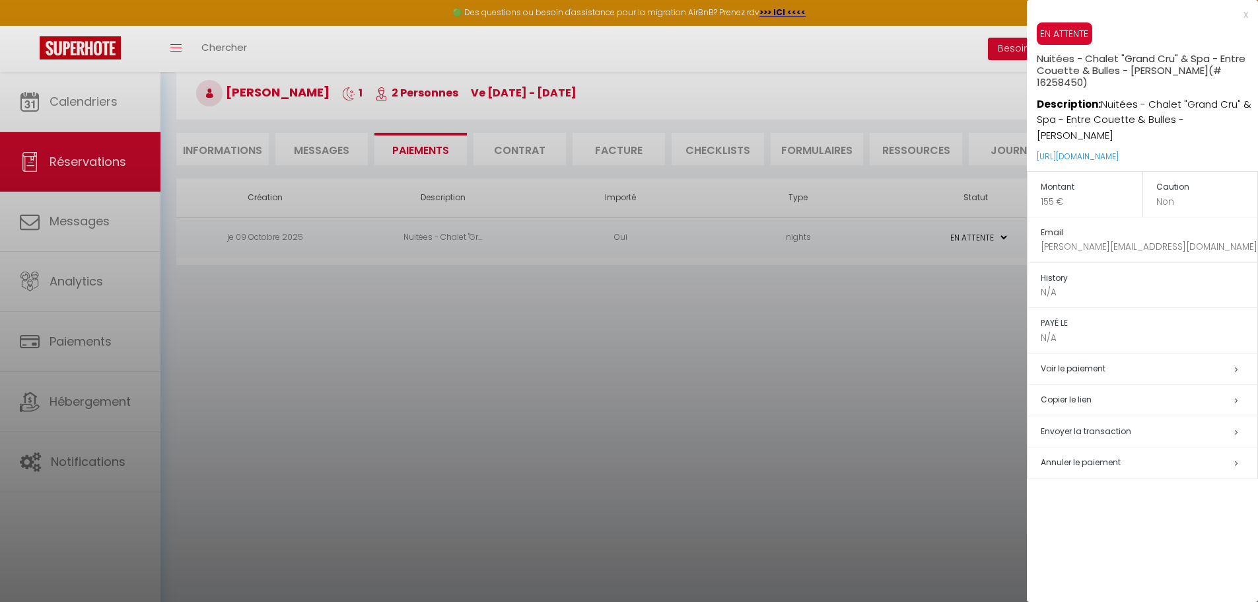
click at [508, 202] on p "155 €" at bounding box center [1092, 202] width 102 height 14
click at [508, 11] on div "x EN ATTENTE Nuitées - Chalet "Grand Cru" & Spa - Entre Couette & Bulles - [PER…" at bounding box center [1142, 247] width 231 height 495
click at [508, 16] on div "x EN ATTENTE Nuitées - Chalet "Grand Cru" & Spa - Entre Couette & Bulles - [PER…" at bounding box center [1142, 247] width 231 height 495
click at [508, 17] on div "x" at bounding box center [1137, 15] width 221 height 16
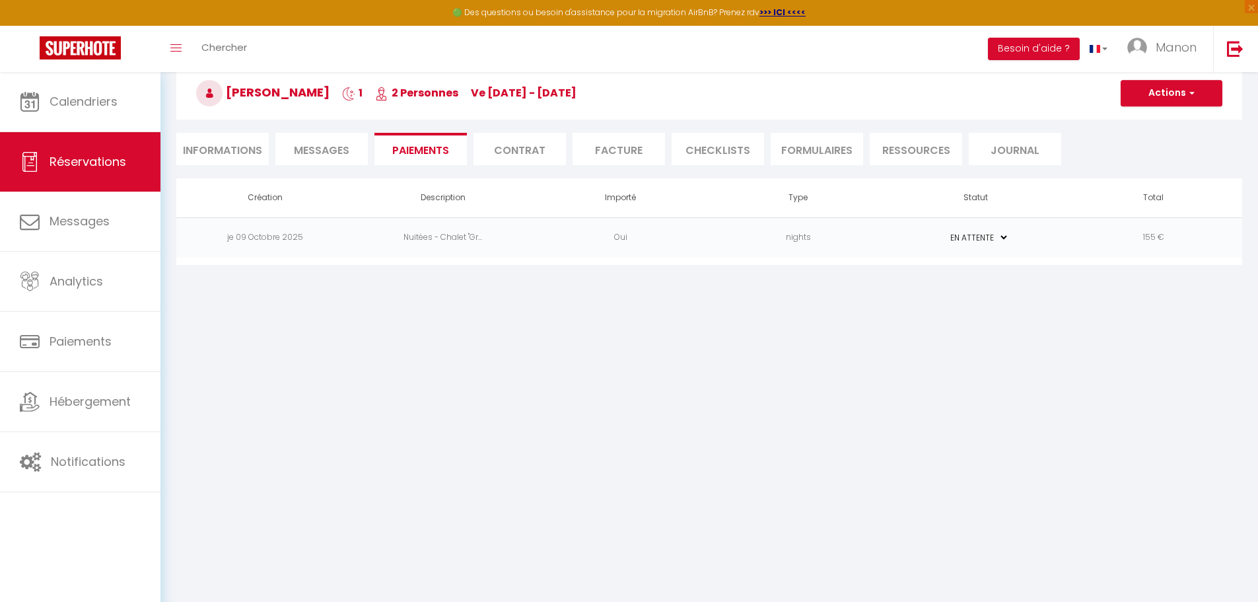
click at [229, 145] on li "Informations" at bounding box center [222, 149] width 92 height 32
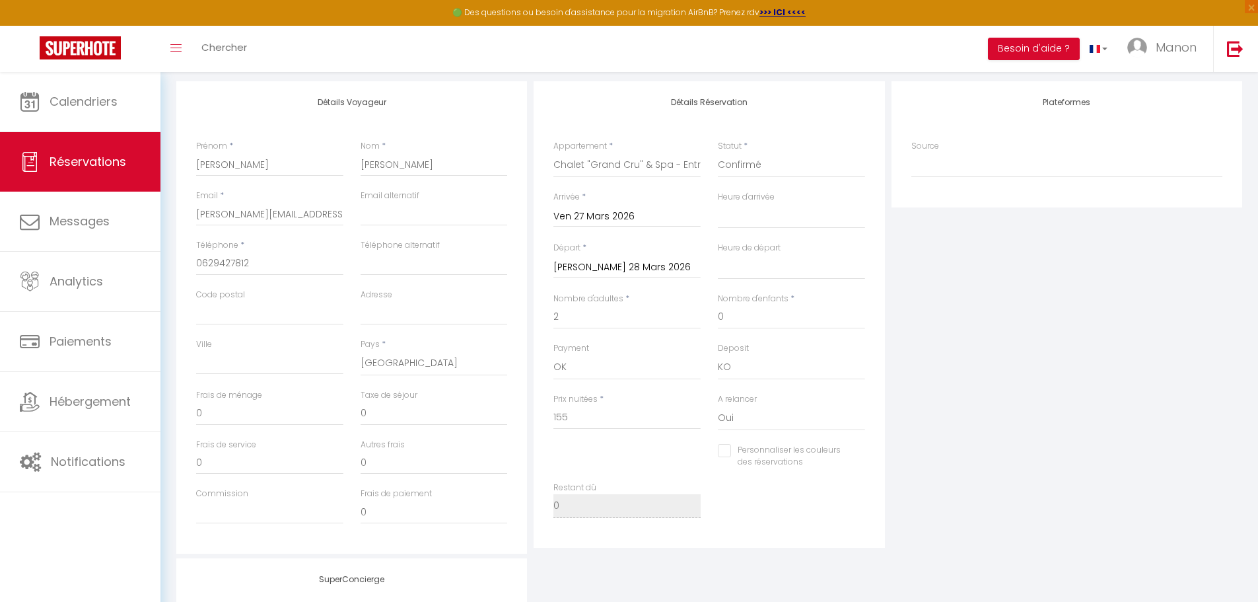
scroll to position [264, 0]
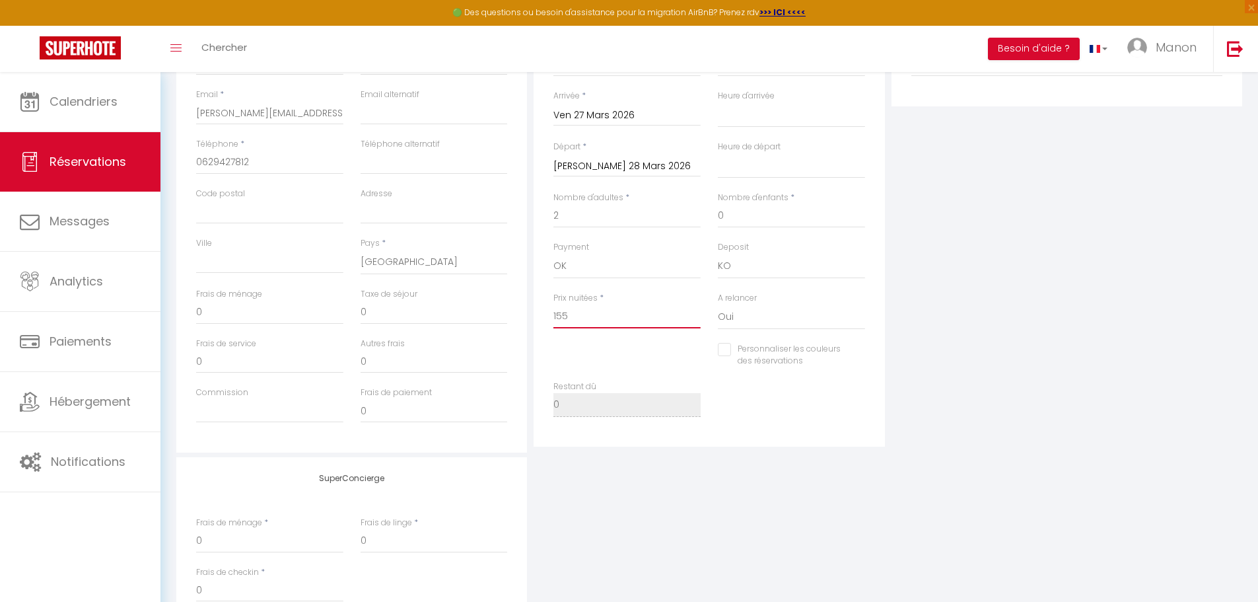
drag, startPoint x: 586, startPoint y: 310, endPoint x: 526, endPoint y: 305, distance: 61.0
click at [508, 307] on div "Détails Voyageur Prénom * [PERSON_NAME] * [PERSON_NAME] Email * [PERSON_NAME][E…" at bounding box center [709, 216] width 1072 height 472
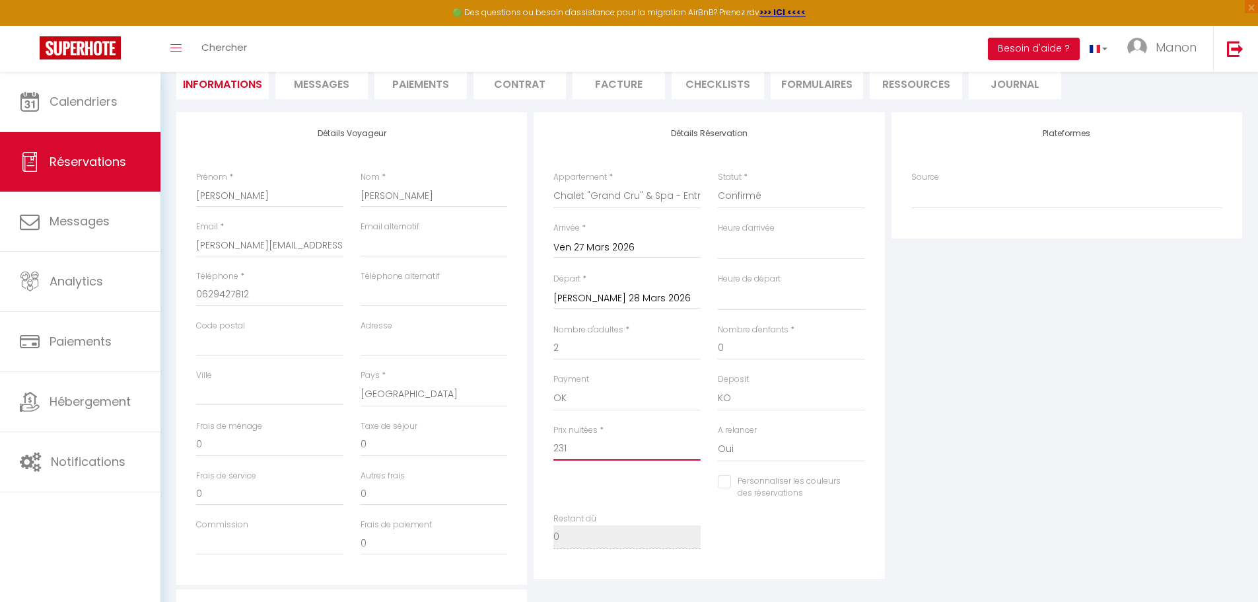
scroll to position [66, 0]
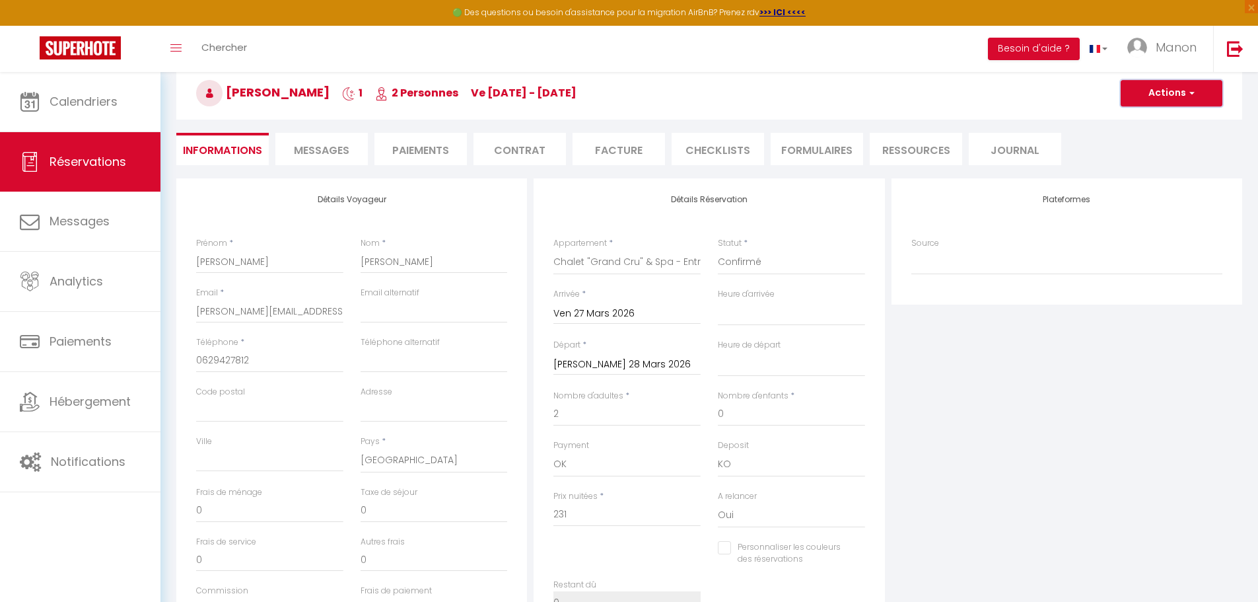
click at [508, 100] on button "Actions" at bounding box center [1172, 93] width 102 height 26
click at [508, 120] on link "Enregistrer" at bounding box center [1158, 122] width 104 height 17
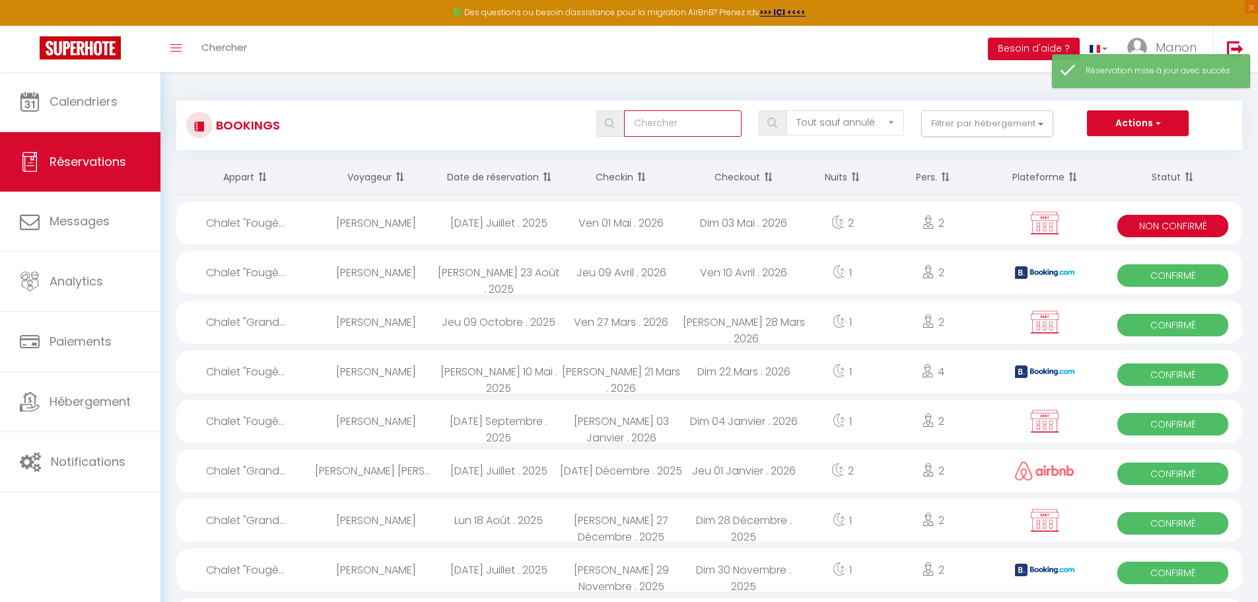
click at [508, 126] on input "text" at bounding box center [683, 123] width 118 height 26
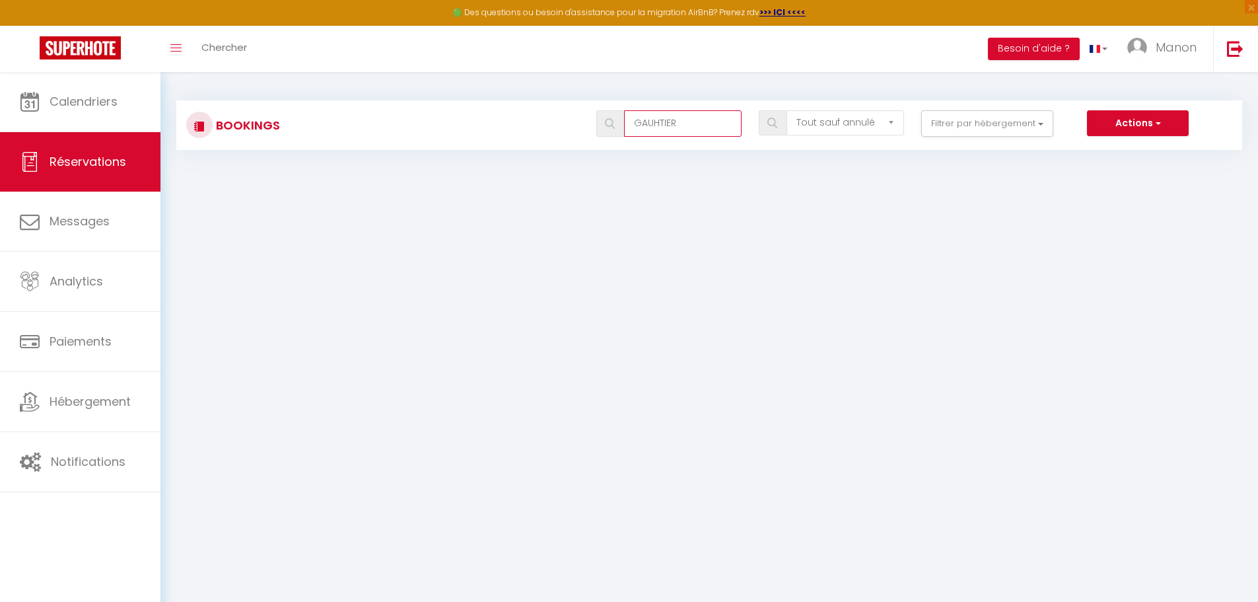
drag, startPoint x: 691, startPoint y: 122, endPoint x: 615, endPoint y: 124, distance: 75.3
click at [508, 124] on div "GAUHTIER" at bounding box center [668, 123] width 145 height 26
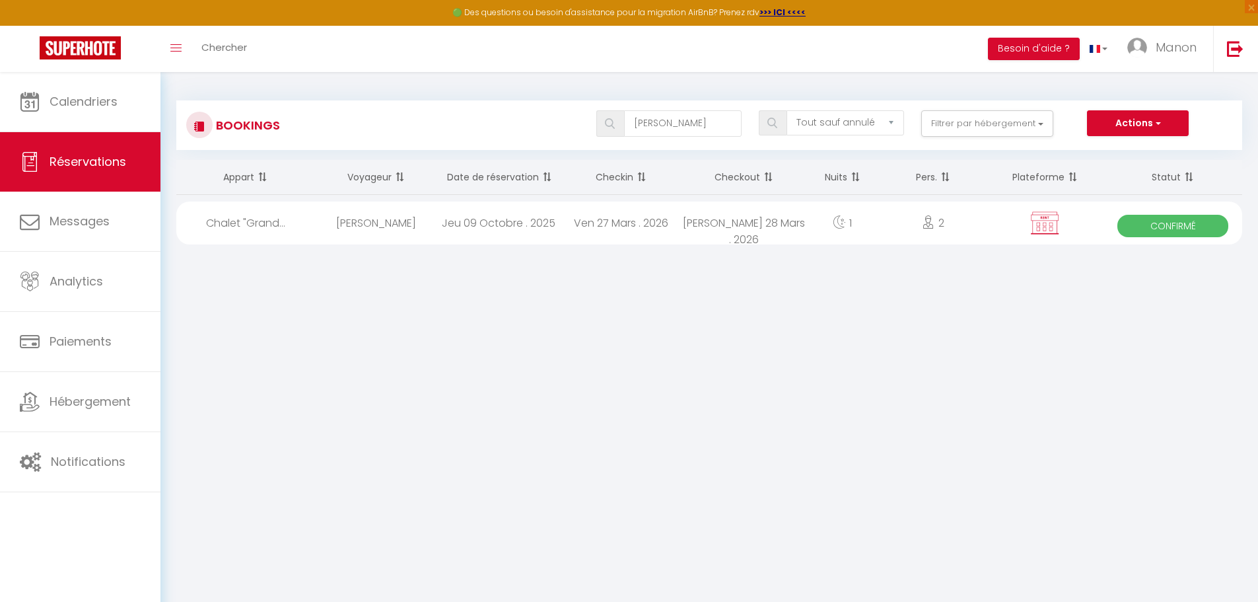
click at [508, 213] on div "Ven 27 Mars . 2026" at bounding box center [621, 222] width 123 height 43
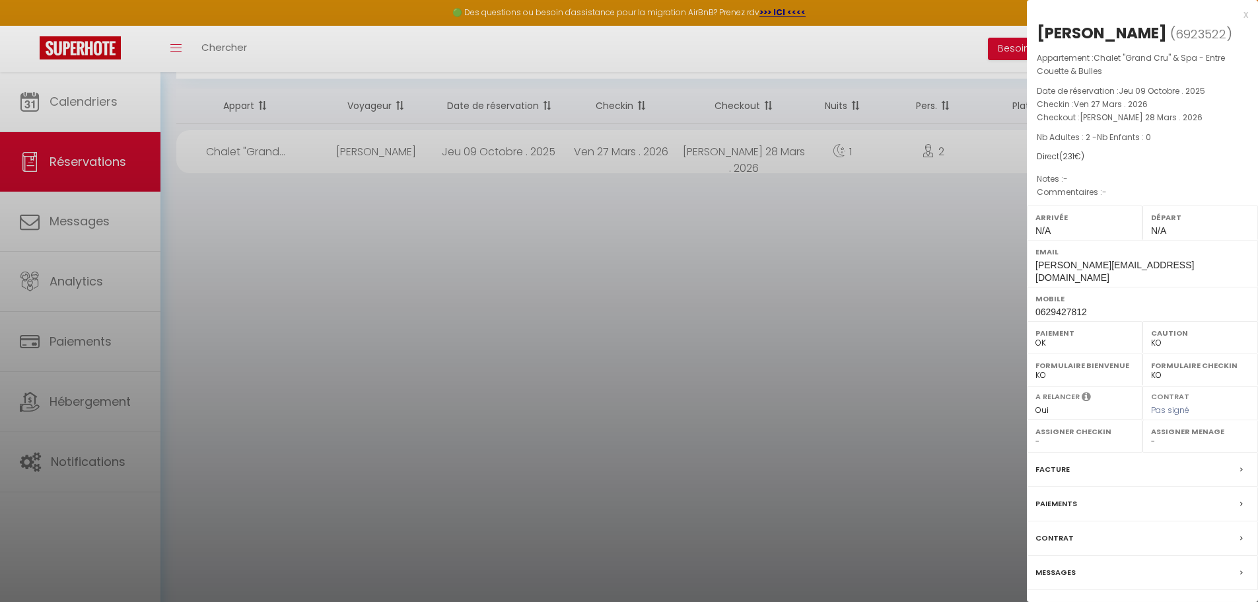
scroll to position [72, 0]
click at [508, 459] on link "Détails de la réservation" at bounding box center [1142, 612] width 190 height 17
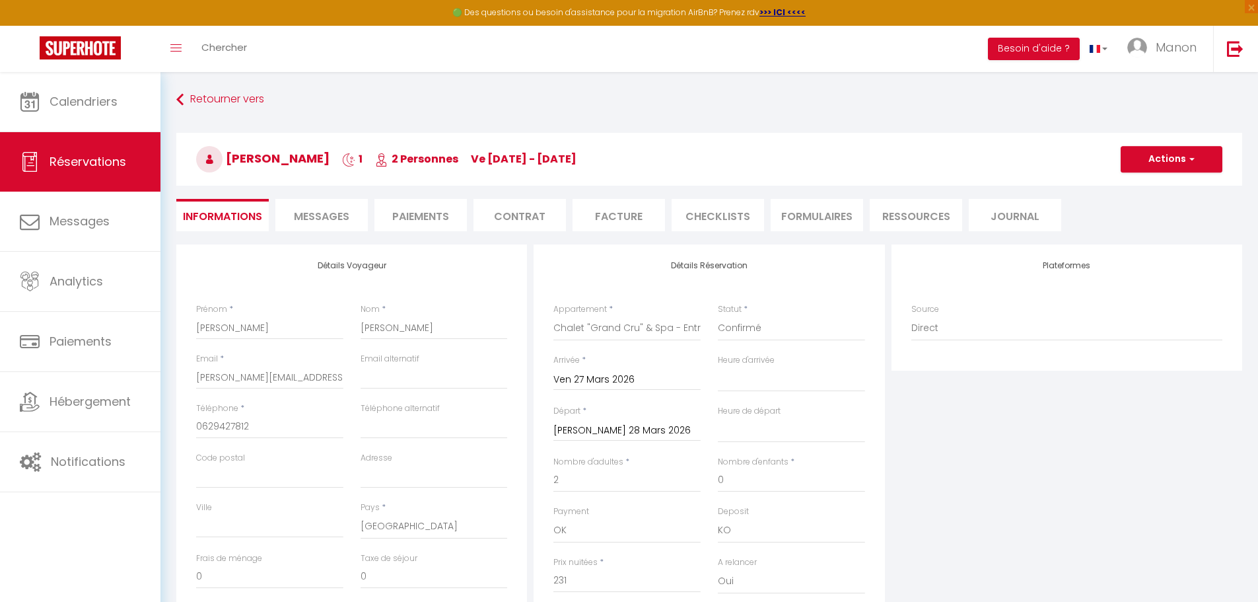
click at [422, 222] on li "Paiements" at bounding box center [420, 215] width 92 height 32
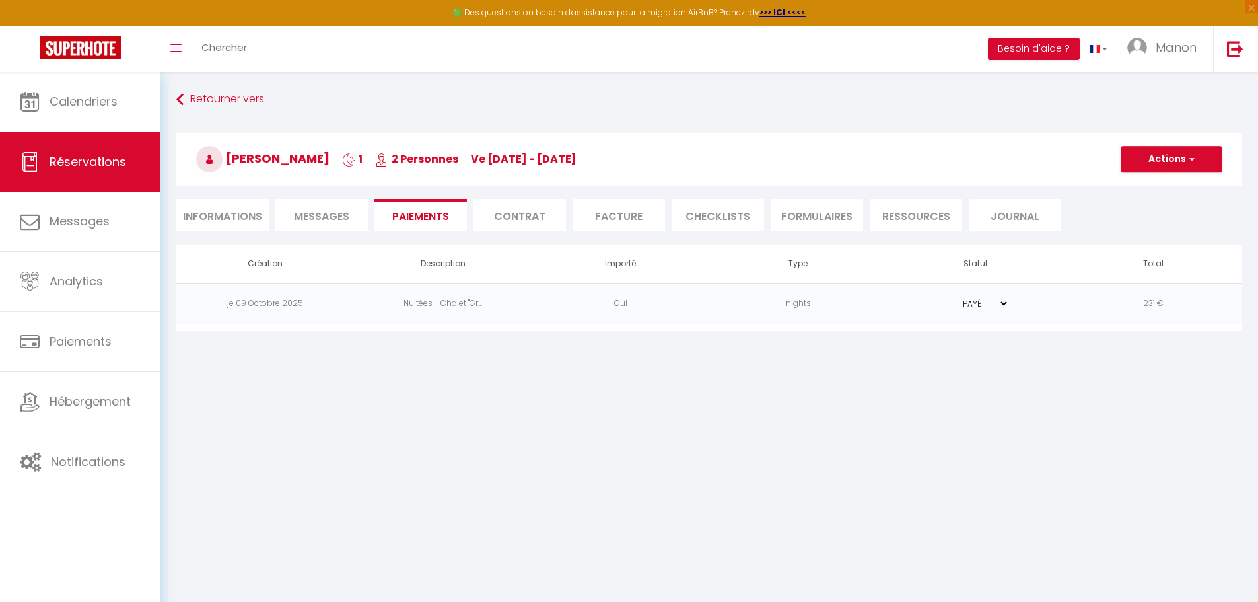
click at [508, 308] on select "PAYÉ EN ATTENTE" at bounding box center [976, 303] width 66 height 13
click at [508, 297] on select "PAYÉ EN ATTENTE" at bounding box center [976, 303] width 66 height 13
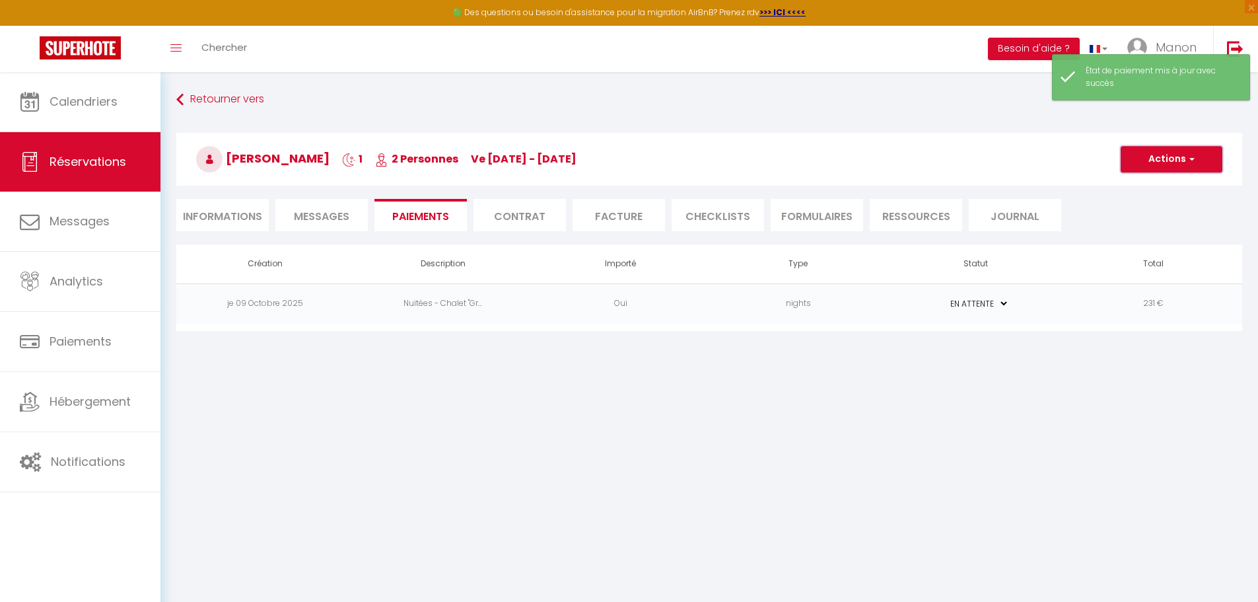
click at [508, 164] on button "Actions" at bounding box center [1172, 159] width 102 height 26
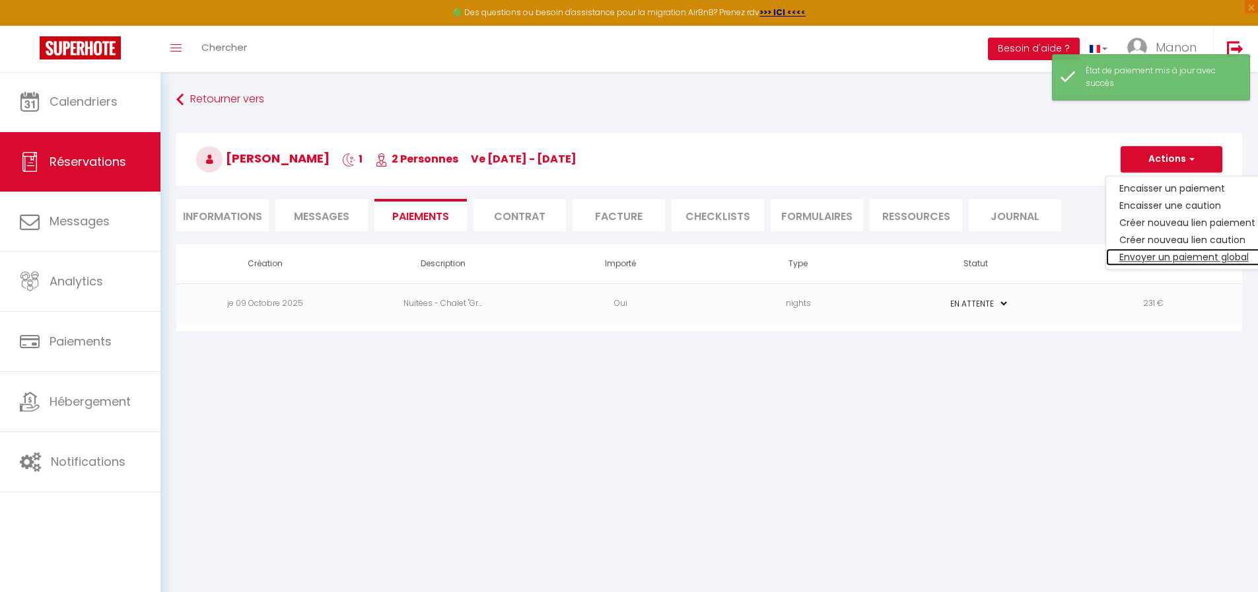
click at [508, 256] on link "Envoyer un paiement global" at bounding box center [1187, 256] width 162 height 17
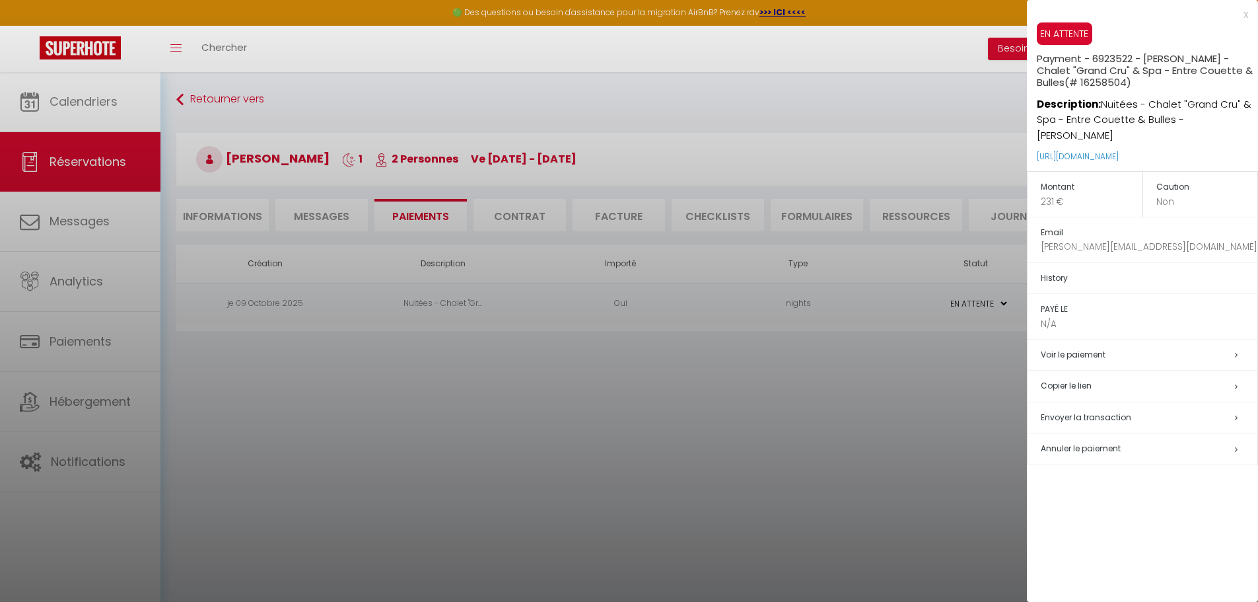
click at [508, 385] on h5 "Copier le lien" at bounding box center [1149, 385] width 217 height 15
click at [508, 419] on h5 "Envoyer la transaction" at bounding box center [1149, 417] width 217 height 15
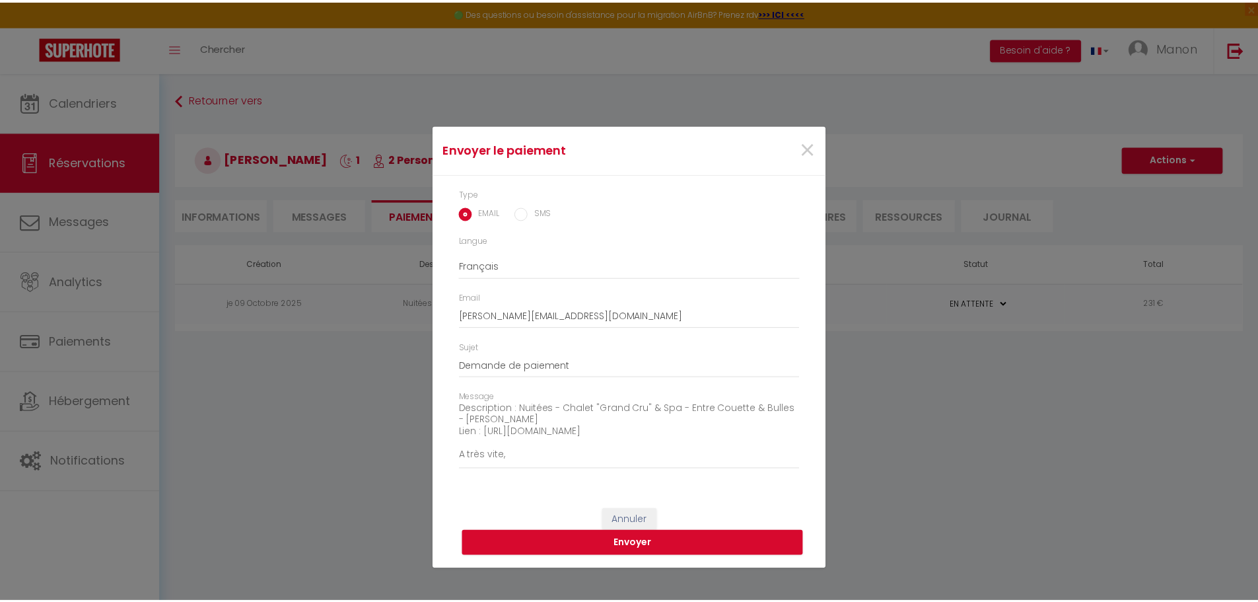
scroll to position [116, 0]
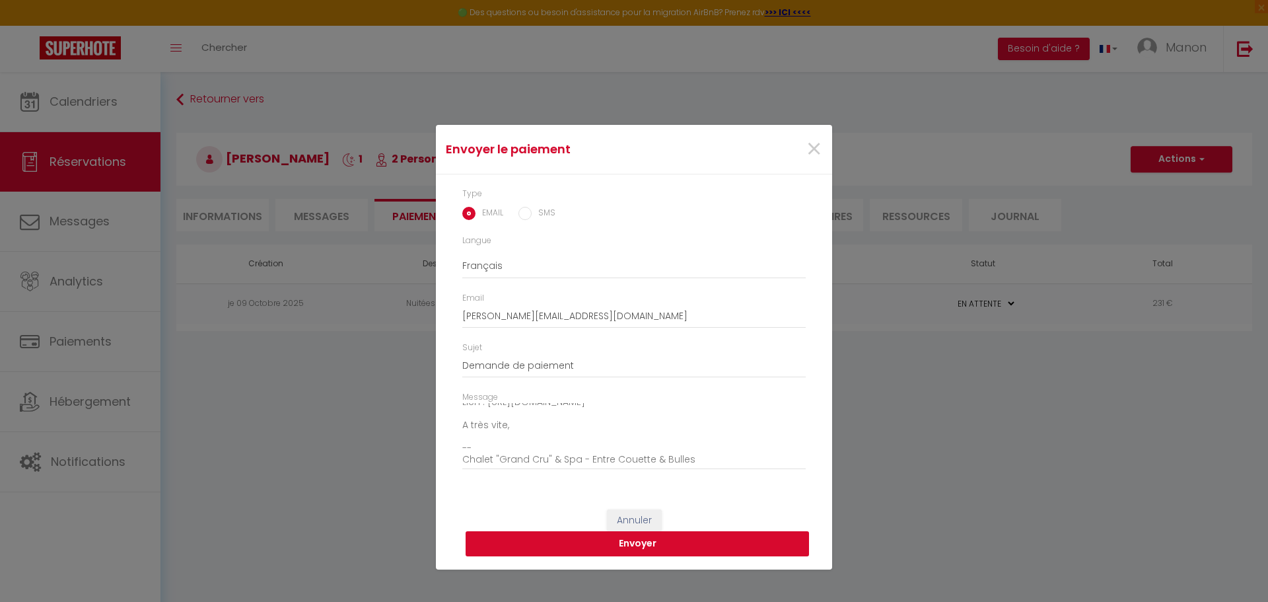
click at [508, 459] on button "Envoyer" at bounding box center [637, 543] width 343 height 25
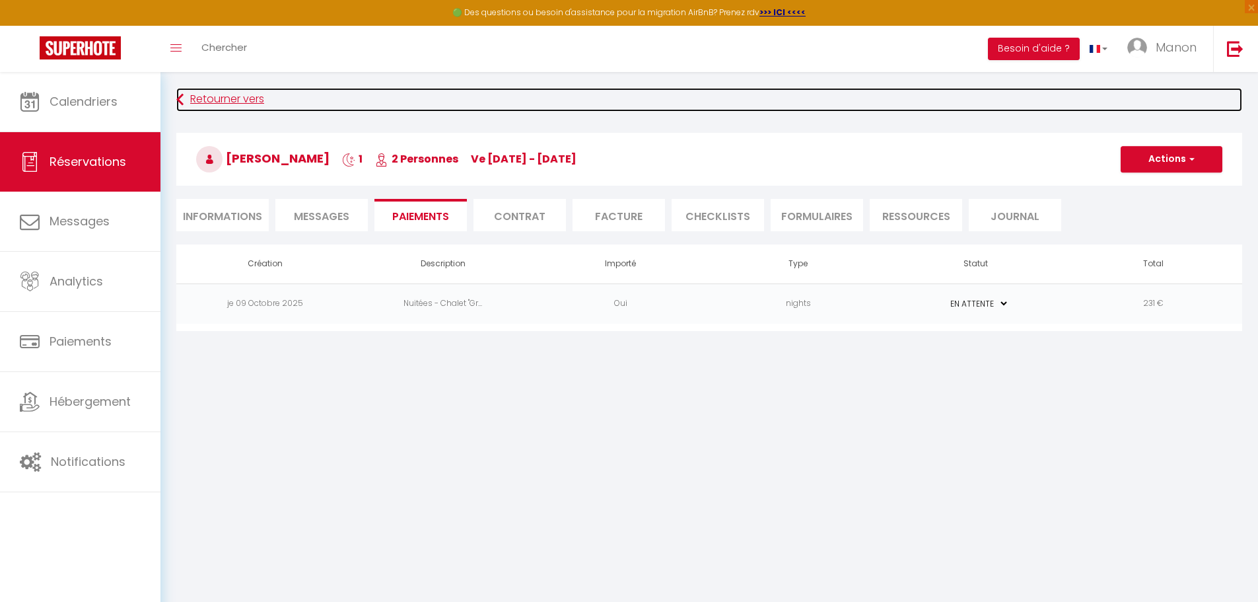
click at [238, 101] on link "Retourner vers" at bounding box center [709, 100] width 1066 height 24
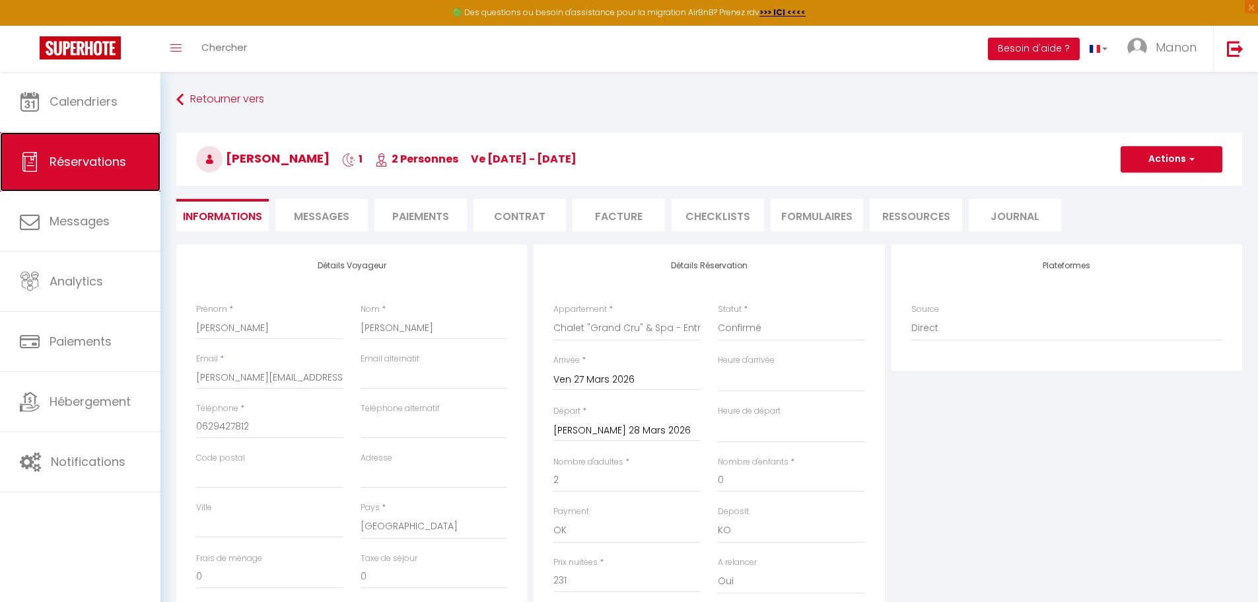
click at [76, 154] on span "Réservations" at bounding box center [88, 161] width 77 height 17
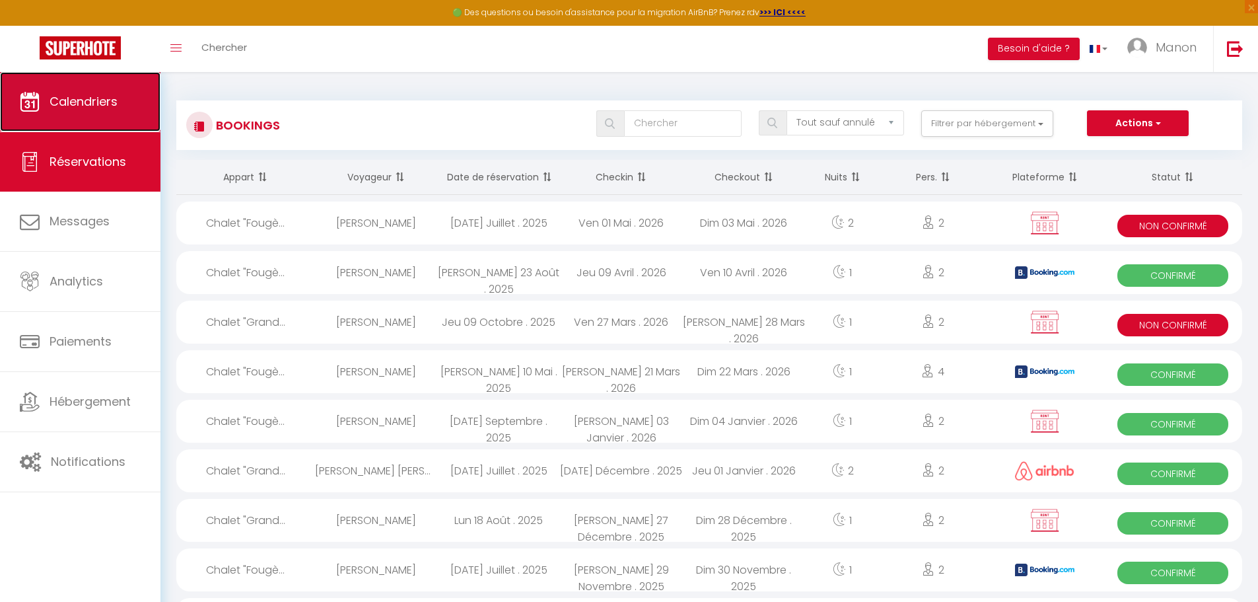
click at [95, 100] on span "Calendriers" at bounding box center [84, 101] width 68 height 17
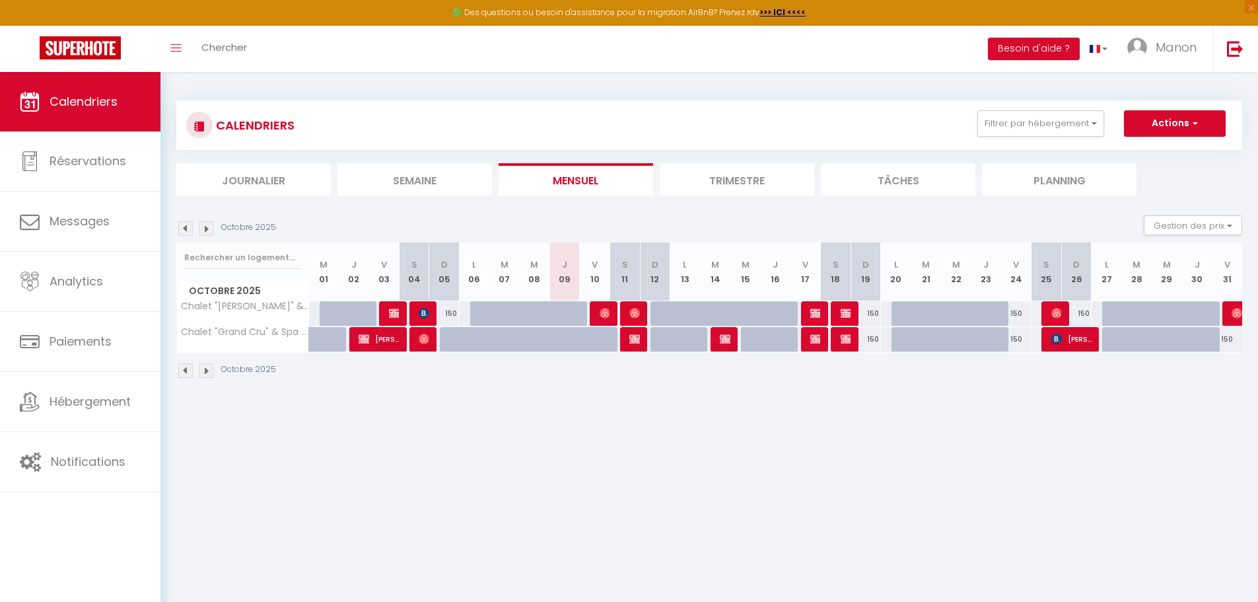
click at [508, 342] on div "150" at bounding box center [1016, 339] width 30 height 24
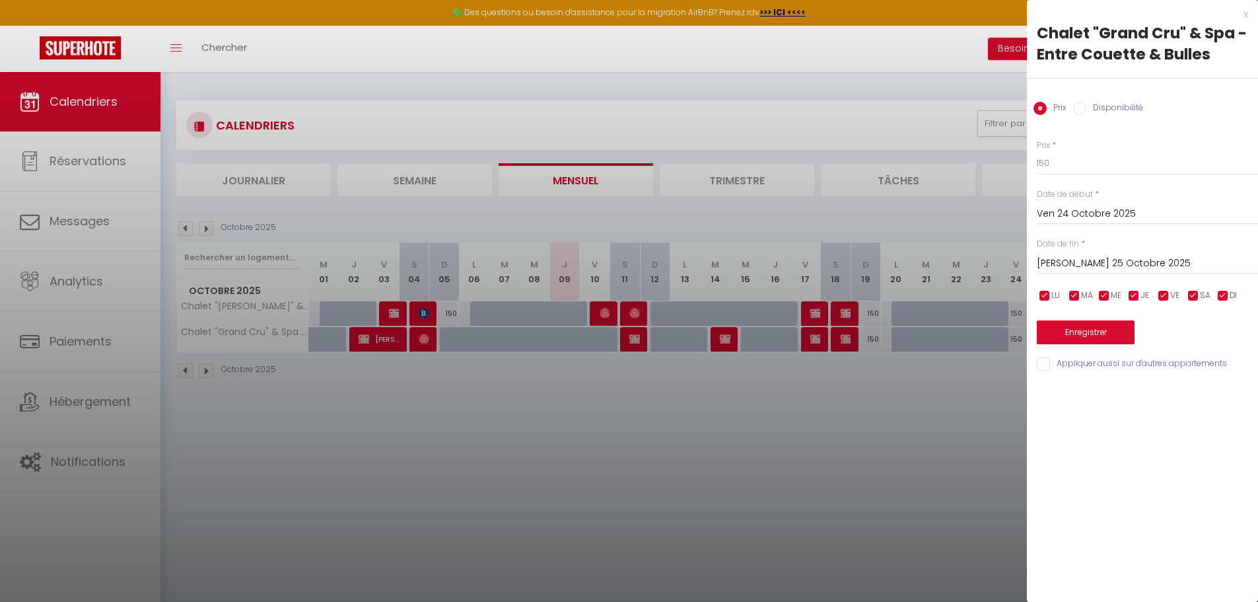
click at [508, 443] on div at bounding box center [629, 301] width 1258 height 602
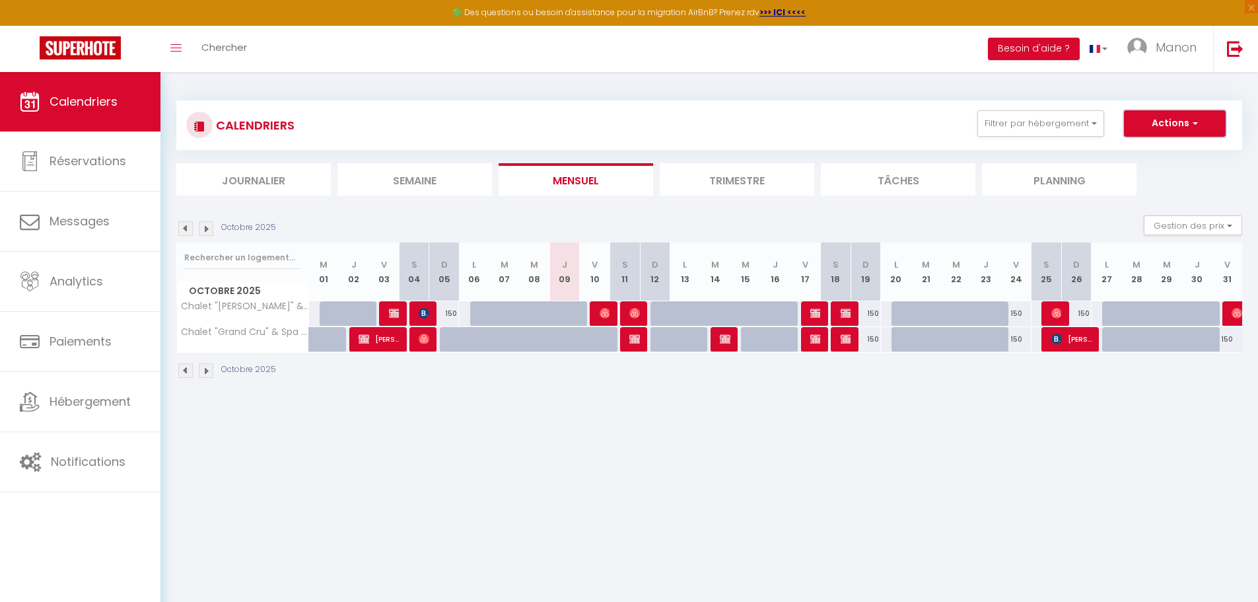
click at [508, 123] on button "Actions" at bounding box center [1175, 123] width 102 height 26
click at [508, 151] on link "Nouvelle réservation" at bounding box center [1160, 154] width 115 height 20
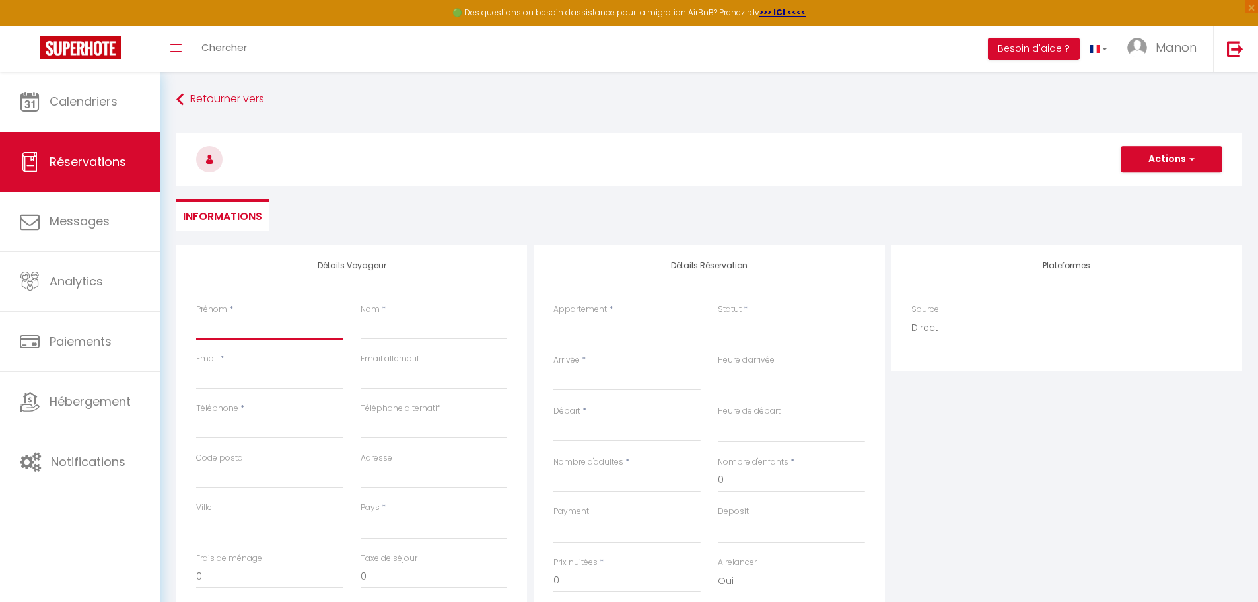
drag, startPoint x: 252, startPoint y: 330, endPoint x: 273, endPoint y: 330, distance: 20.5
click at [252, 330] on input "Prénom" at bounding box center [269, 328] width 147 height 24
click at [223, 387] on input "Email client" at bounding box center [269, 377] width 147 height 24
paste input "[EMAIL_ADDRESS][DOMAIN_NAME]"
drag, startPoint x: 217, startPoint y: 436, endPoint x: 238, endPoint y: 436, distance: 21.1
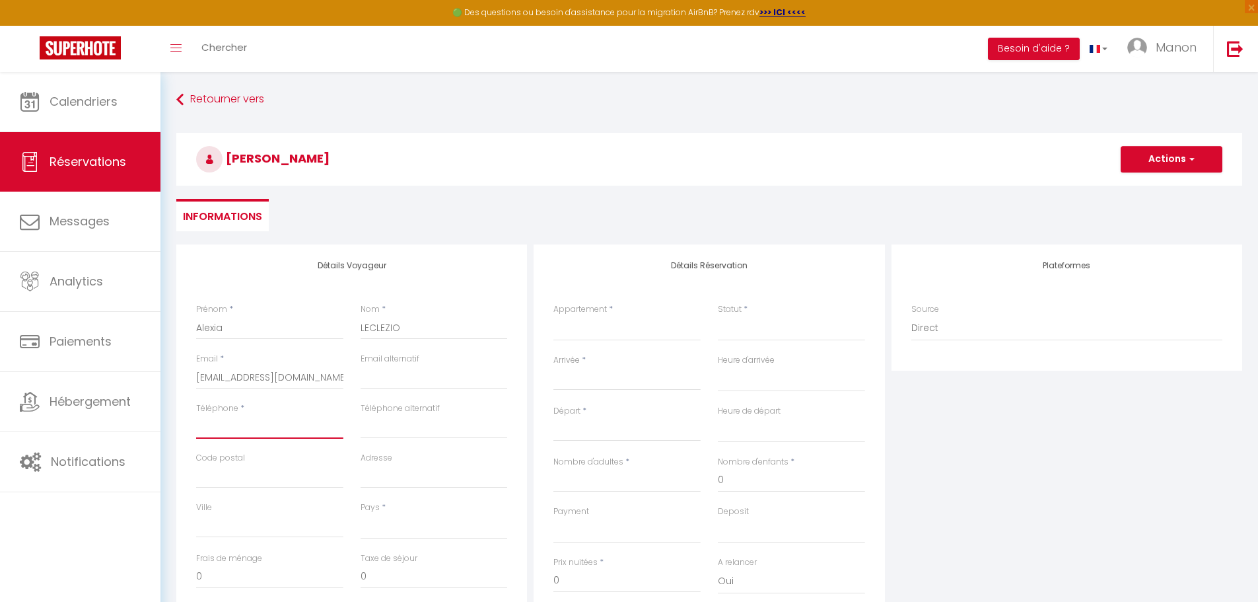
click at [217, 436] on input "Téléphone" at bounding box center [269, 427] width 147 height 24
paste input "[PHONE_NUMBER]"
click at [440, 459] on input "Adresse" at bounding box center [434, 476] width 147 height 24
click at [386, 459] on select "[GEOGRAPHIC_DATA] [GEOGRAPHIC_DATA] [GEOGRAPHIC_DATA] [GEOGRAPHIC_DATA] [GEOGRA…" at bounding box center [434, 526] width 147 height 25
click at [361, 459] on select "[GEOGRAPHIC_DATA] [GEOGRAPHIC_DATA] [GEOGRAPHIC_DATA] [GEOGRAPHIC_DATA] [GEOGRA…" at bounding box center [434, 526] width 147 height 25
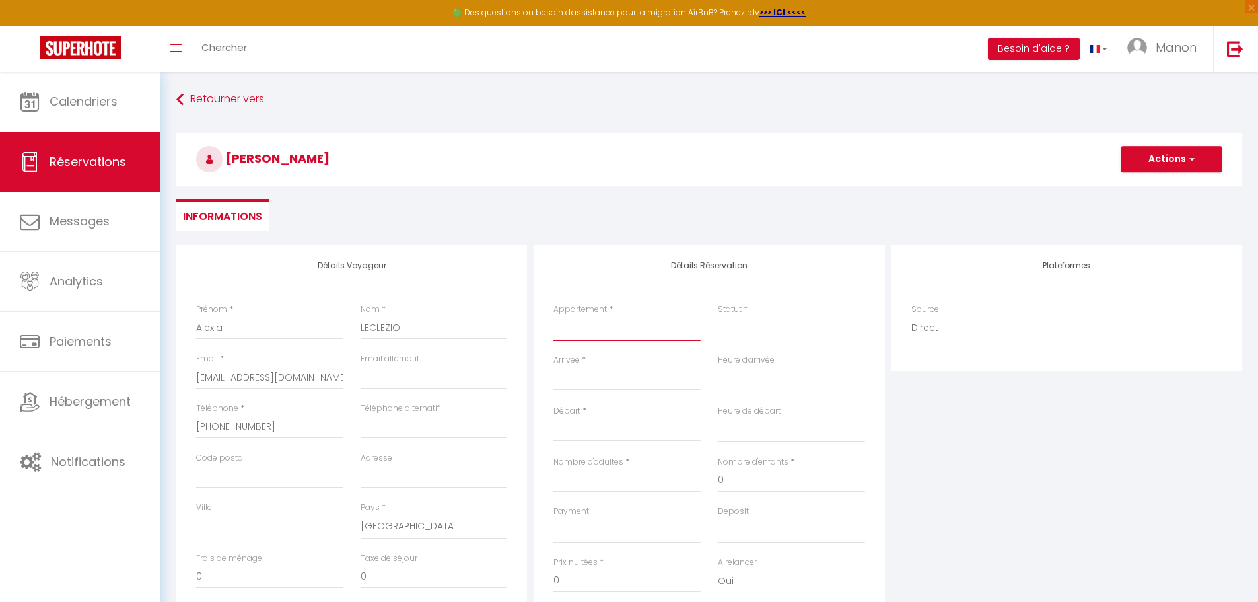
click at [508, 327] on select "Chalet "[PERSON_NAME]" & Spa - Entre Couette & Bulles - Chalet "Grand Cru" & Sp…" at bounding box center [626, 328] width 147 height 25
click at [508, 316] on select "Chalet "[PERSON_NAME]" & Spa - Entre Couette & Bulles - Chalet "Grand Cru" & Sp…" at bounding box center [626, 328] width 147 height 25
click at [508, 380] on input "Arrivée" at bounding box center [626, 379] width 147 height 17
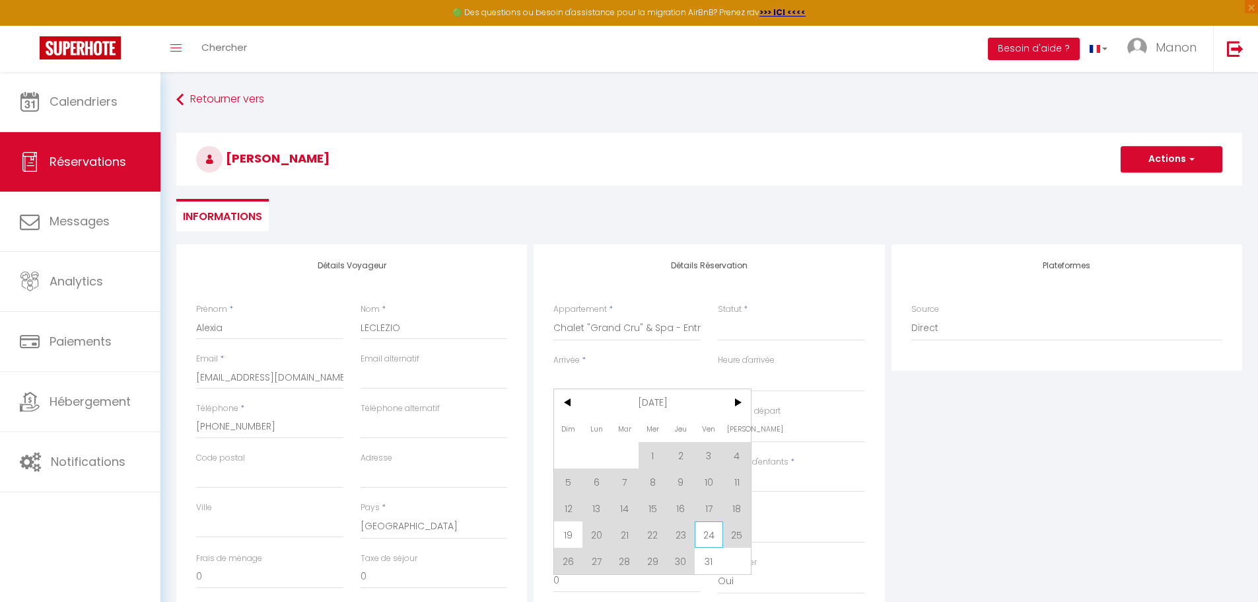
click at [508, 459] on span "24" at bounding box center [709, 534] width 28 height 26
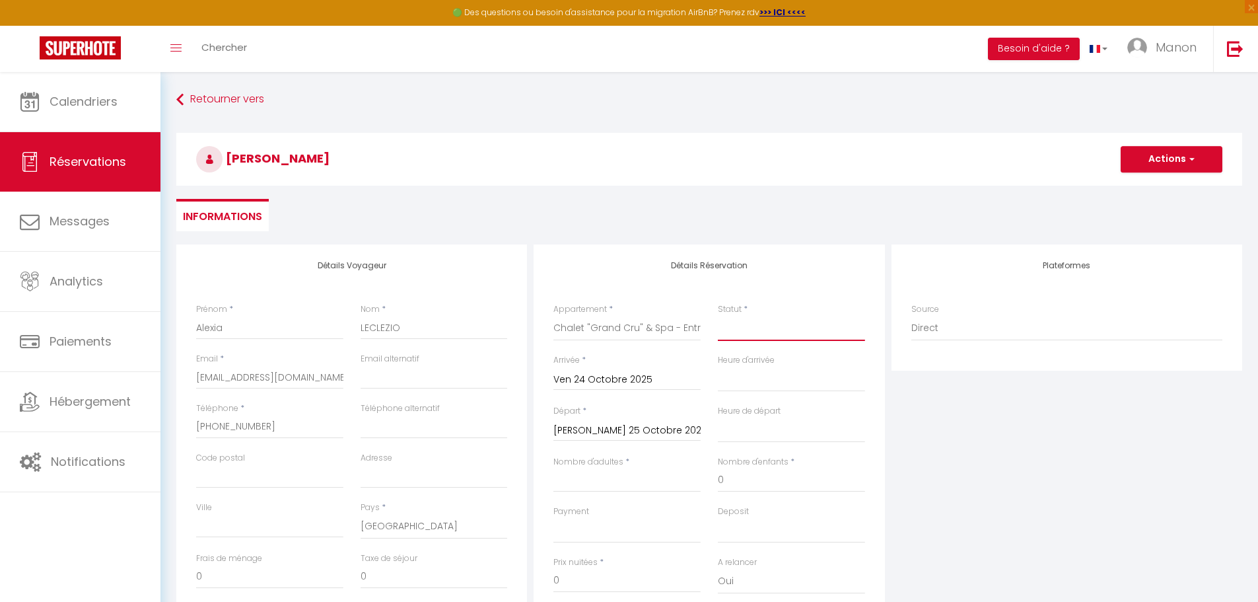
drag, startPoint x: 772, startPoint y: 331, endPoint x: 775, endPoint y: 337, distance: 7.1
click at [508, 331] on select "Confirmé Non Confirmé [PERSON_NAME] par le voyageur No Show Request" at bounding box center [791, 328] width 147 height 25
click at [508, 316] on select "Confirmé Non Confirmé [PERSON_NAME] par le voyageur No Show Request" at bounding box center [791, 328] width 147 height 25
click at [508, 459] on div "Nombre d'adultes *" at bounding box center [627, 481] width 164 height 50
click at [508, 459] on input "Nombre d'adultes" at bounding box center [626, 480] width 147 height 24
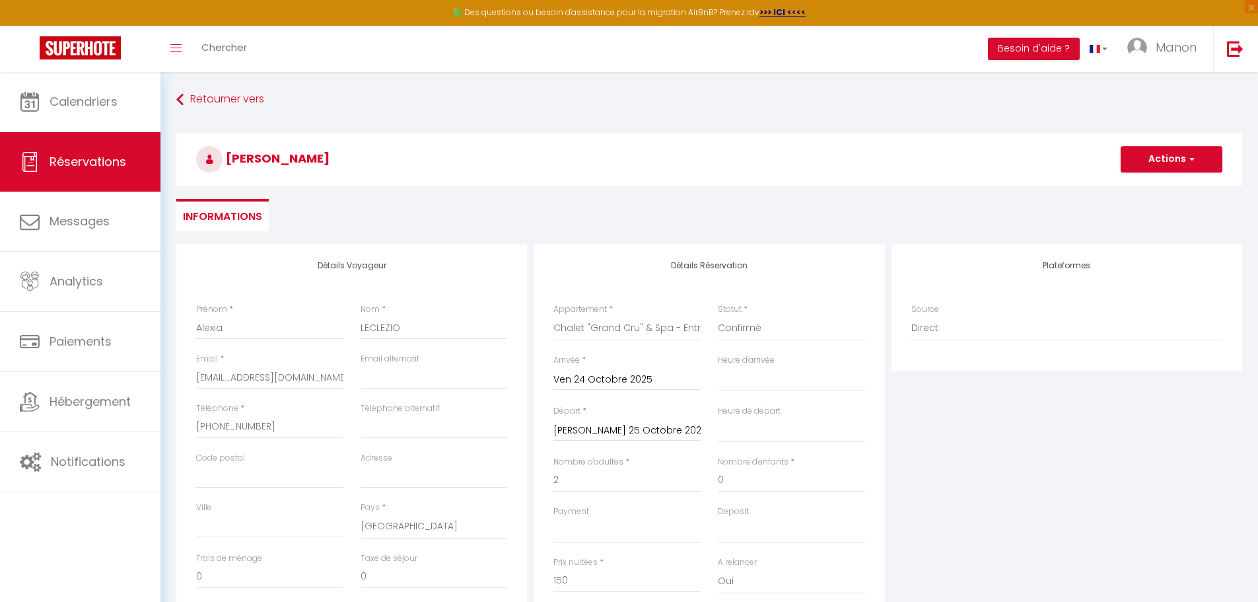
click at [508, 459] on div "Plateformes Source Direct [DOMAIN_NAME] [DOMAIN_NAME] Chalet montagne Expedia G…" at bounding box center [1066, 480] width 357 height 472
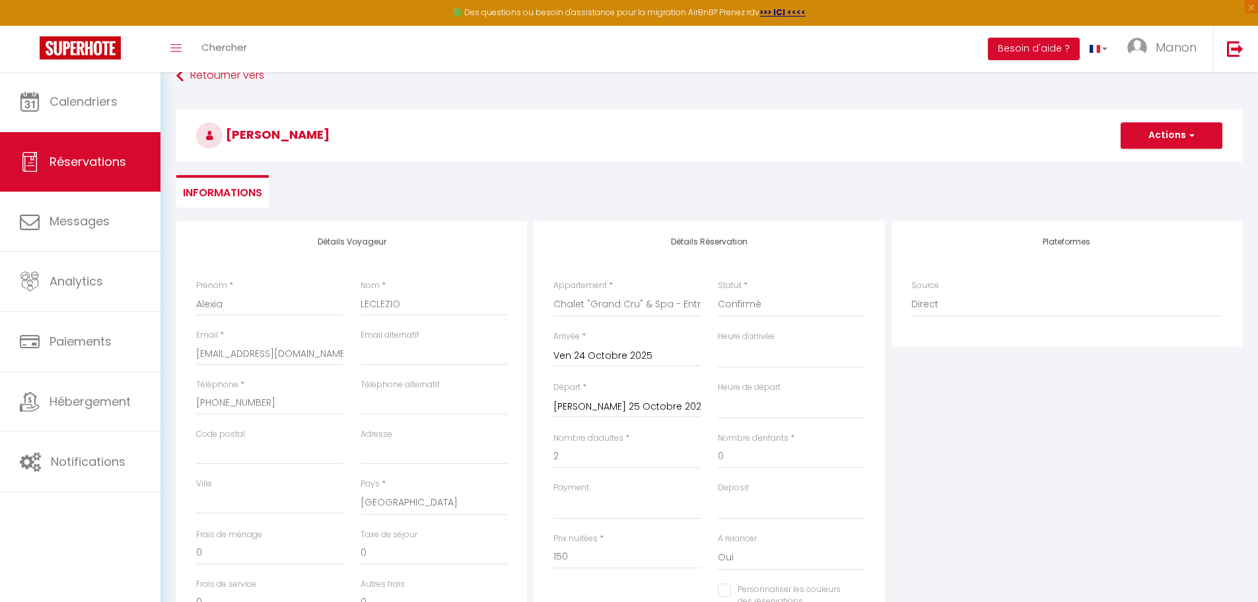
scroll to position [66, 0]
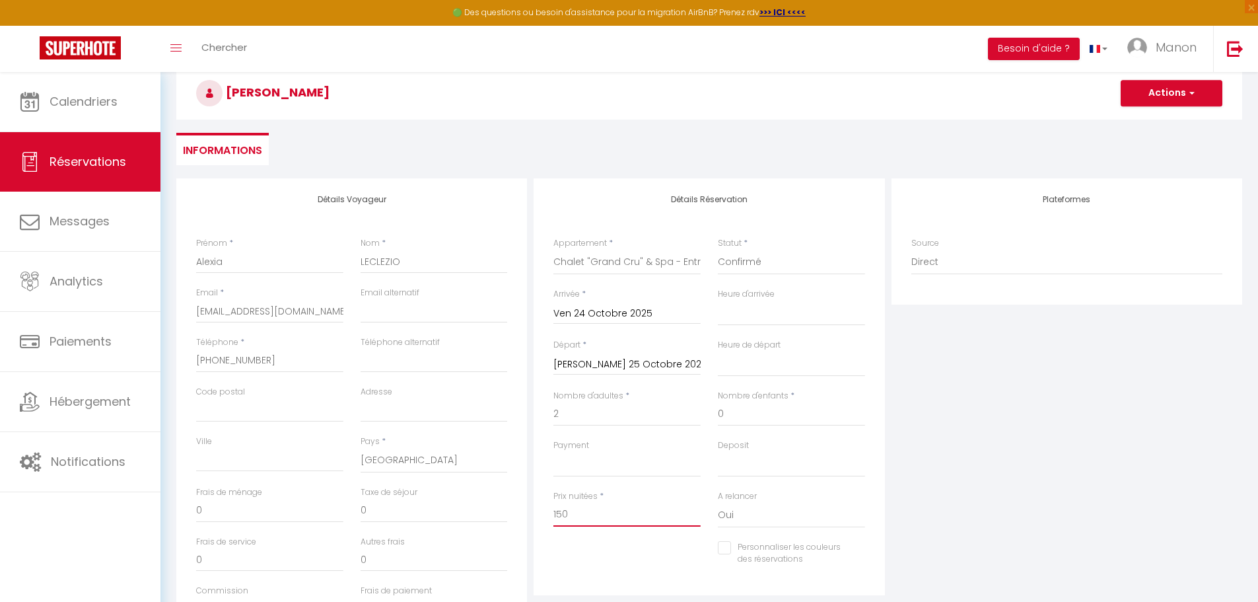
click at [508, 459] on input "150" at bounding box center [626, 514] width 147 height 24
drag, startPoint x: 604, startPoint y: 522, endPoint x: 541, endPoint y: 520, distance: 62.1
click at [508, 459] on div "Prix nuitées * 150" at bounding box center [627, 515] width 164 height 51
click at [508, 459] on select "Oui Non" at bounding box center [791, 514] width 147 height 25
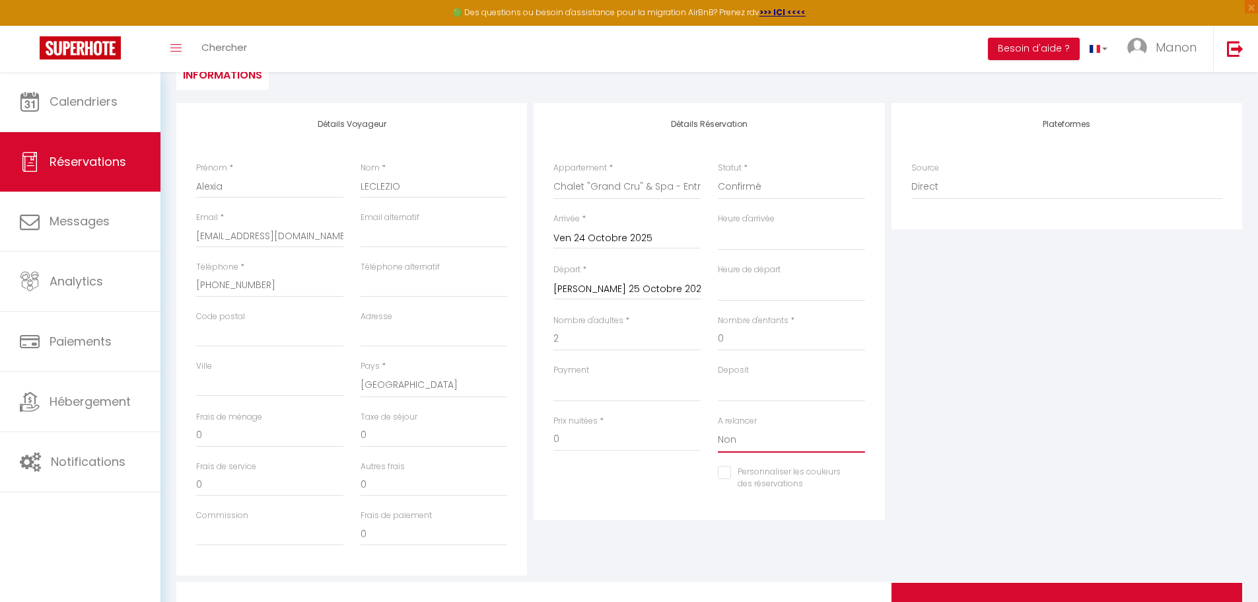
scroll to position [0, 0]
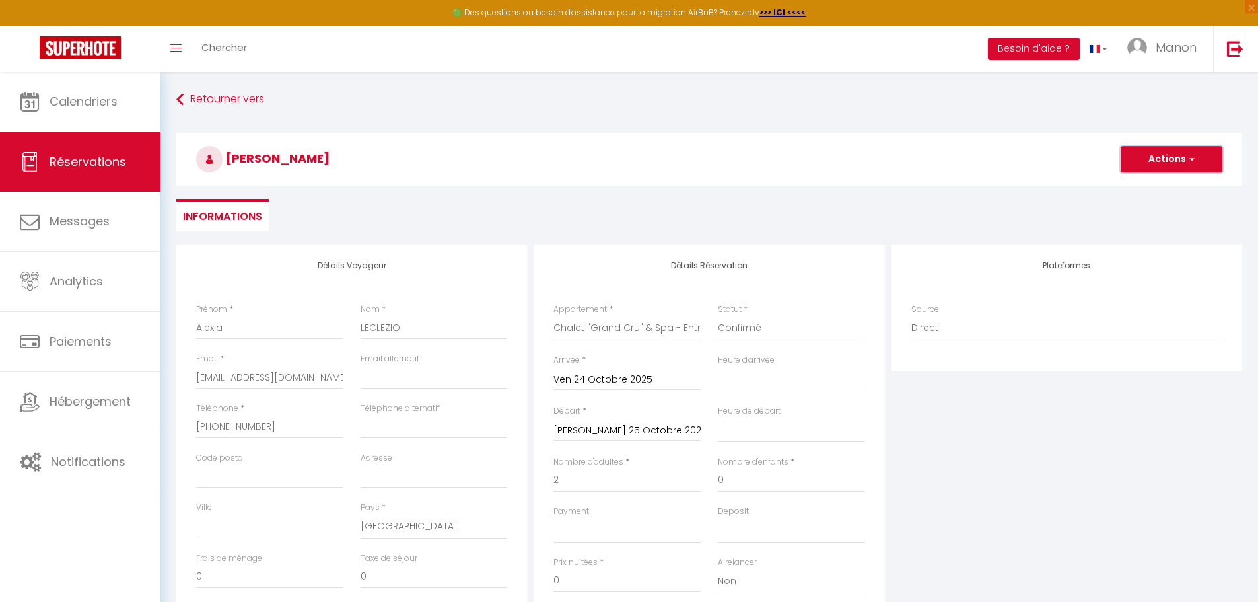
click at [508, 162] on button "Actions" at bounding box center [1172, 159] width 102 height 26
click at [508, 188] on link "Enregistrer" at bounding box center [1158, 188] width 104 height 17
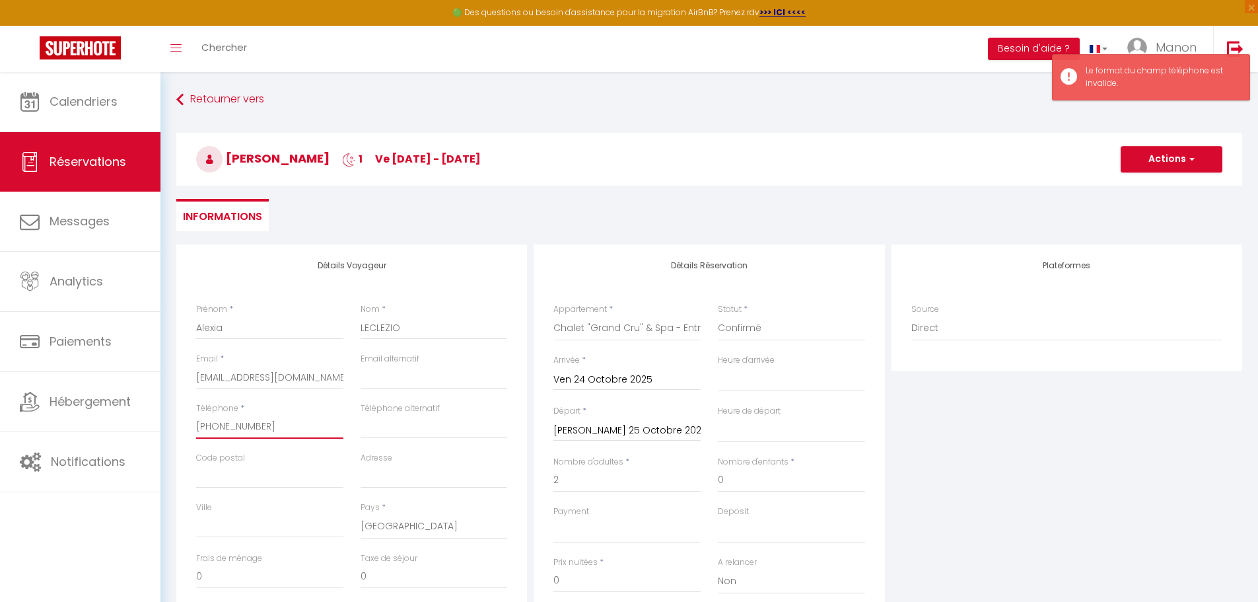
click at [247, 429] on input "[PHONE_NUMBER]" at bounding box center [269, 427] width 147 height 24
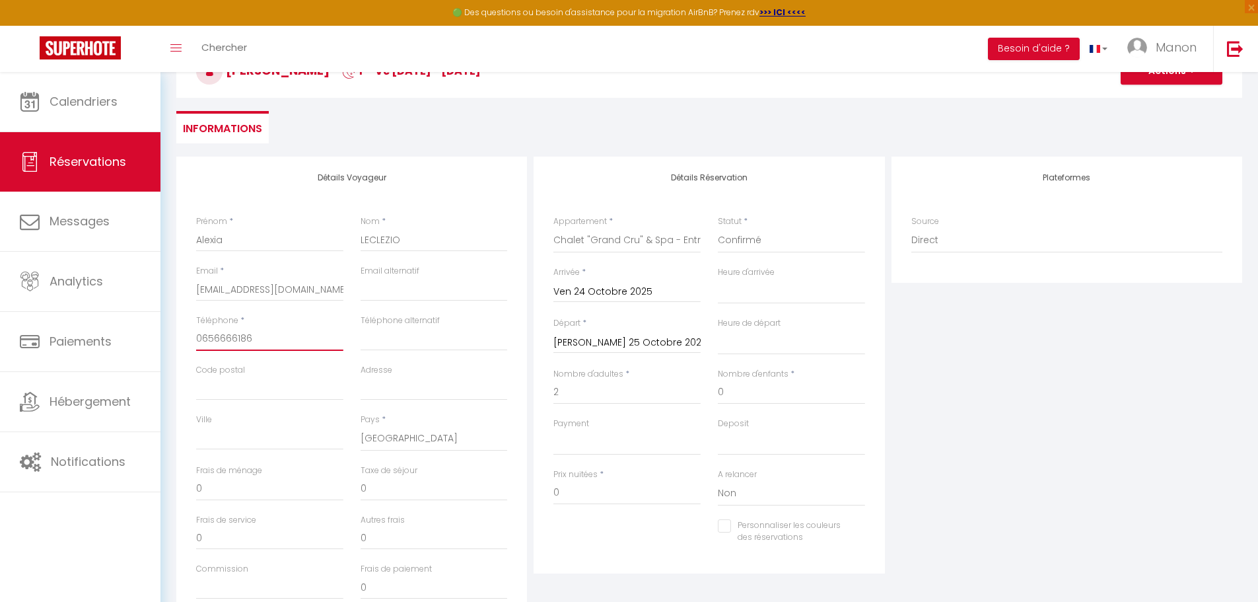
scroll to position [207, 0]
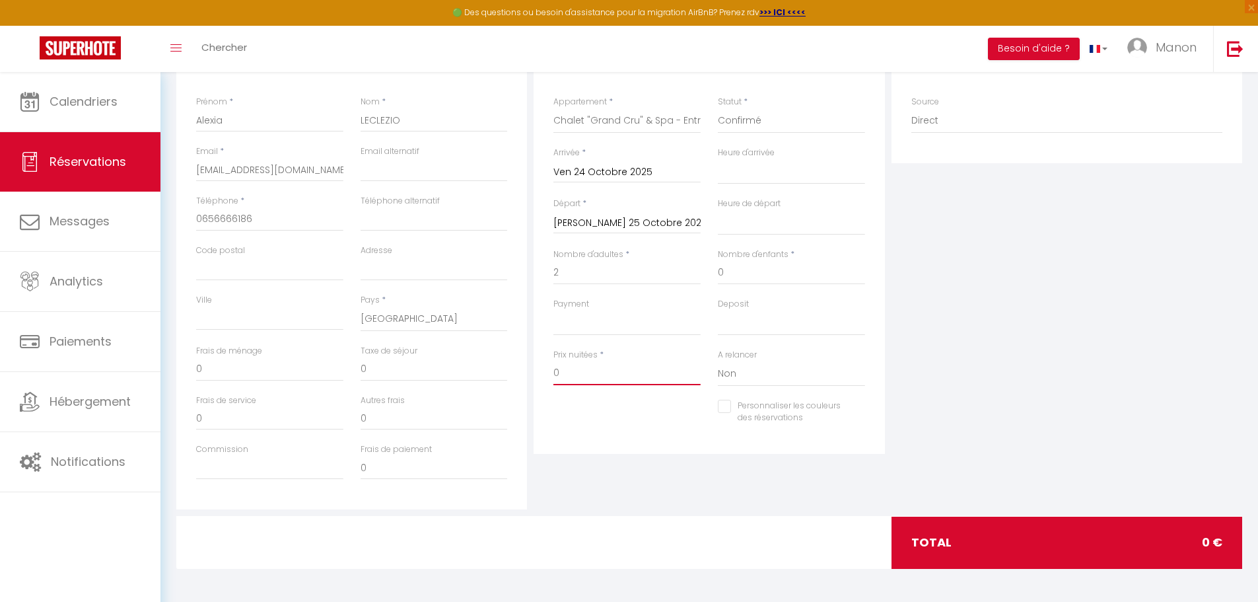
click at [508, 374] on input "0" at bounding box center [626, 373] width 147 height 24
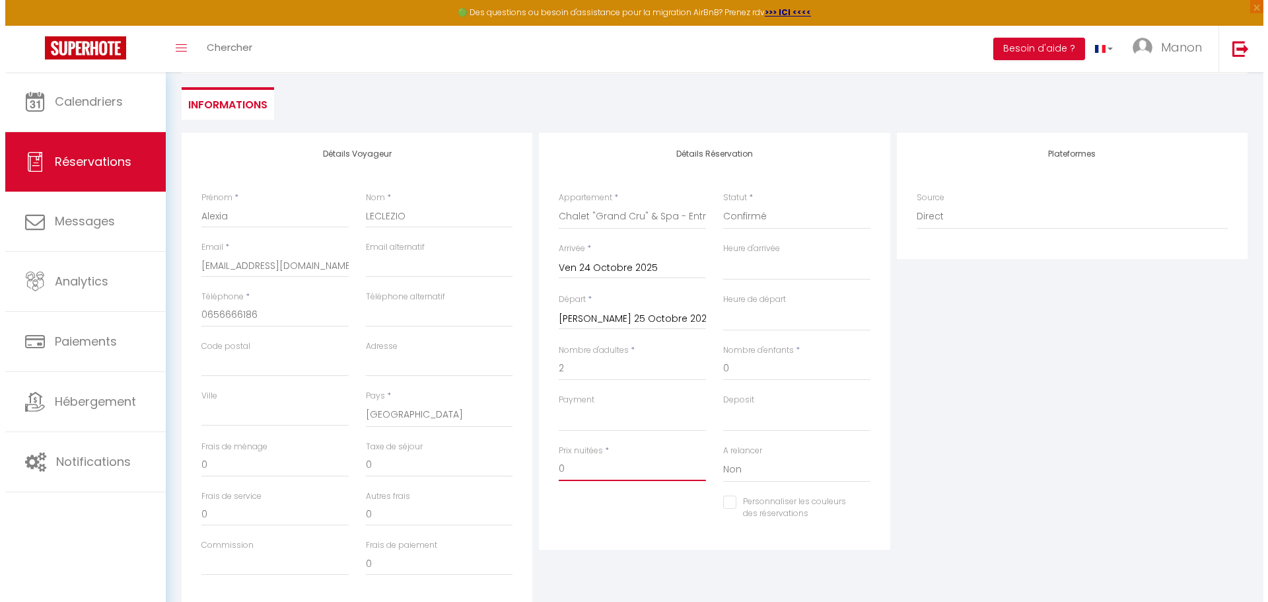
scroll to position [0, 0]
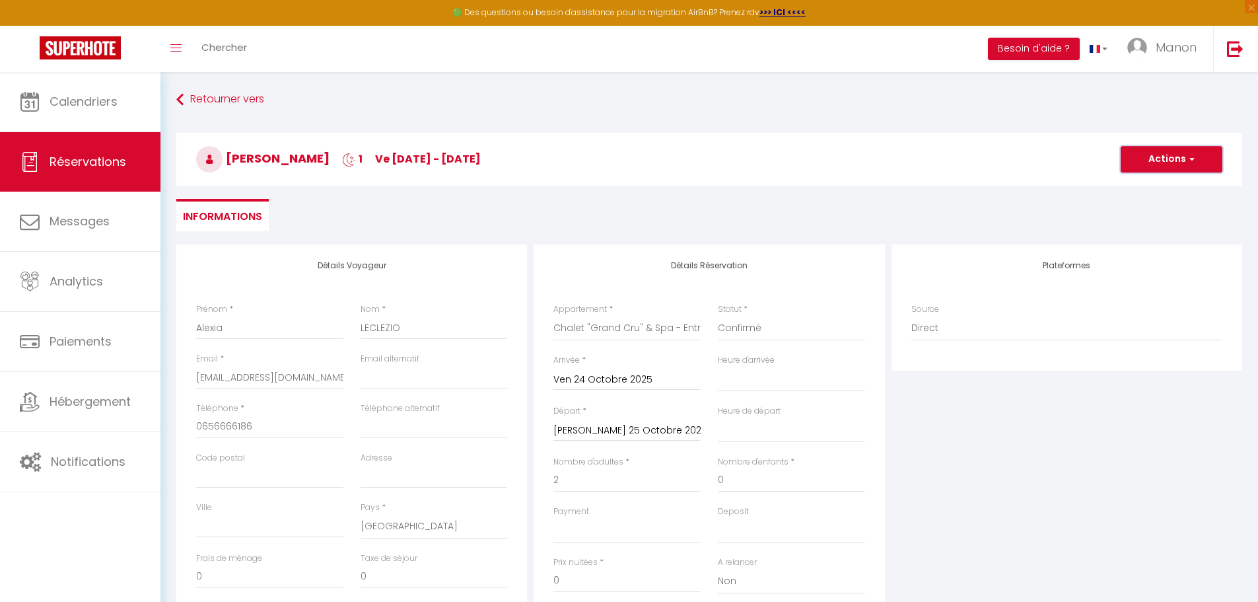
click at [508, 147] on button "Actions" at bounding box center [1172, 159] width 102 height 26
click at [508, 188] on link "Enregistrer" at bounding box center [1158, 188] width 104 height 17
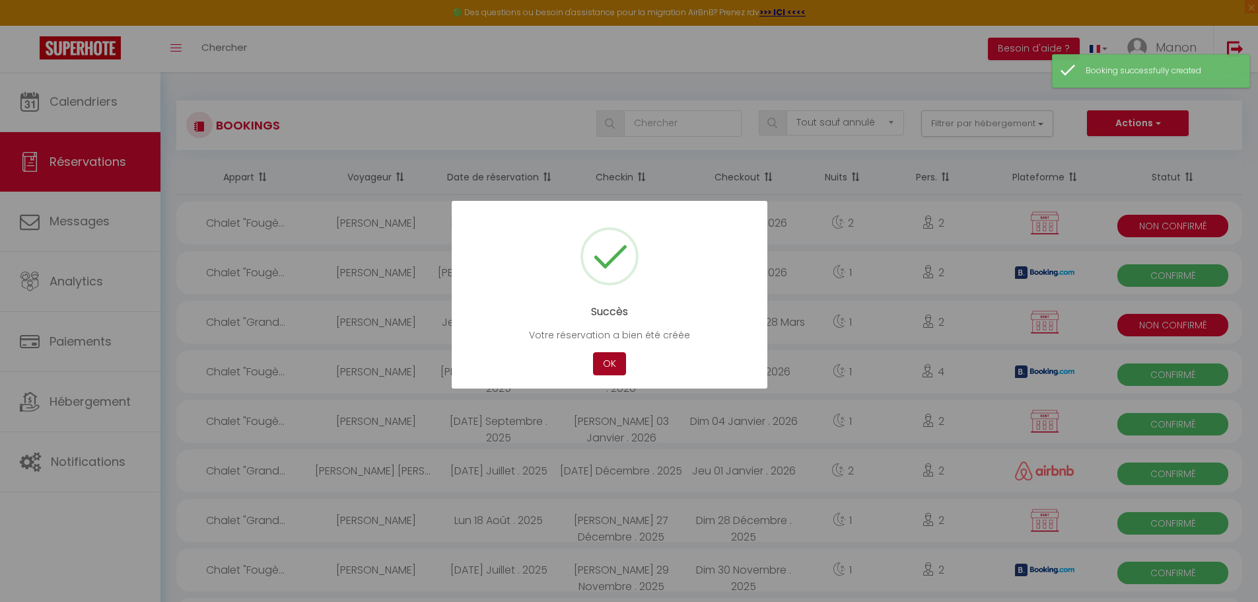
click at [508, 355] on button "OK" at bounding box center [609, 363] width 33 height 23
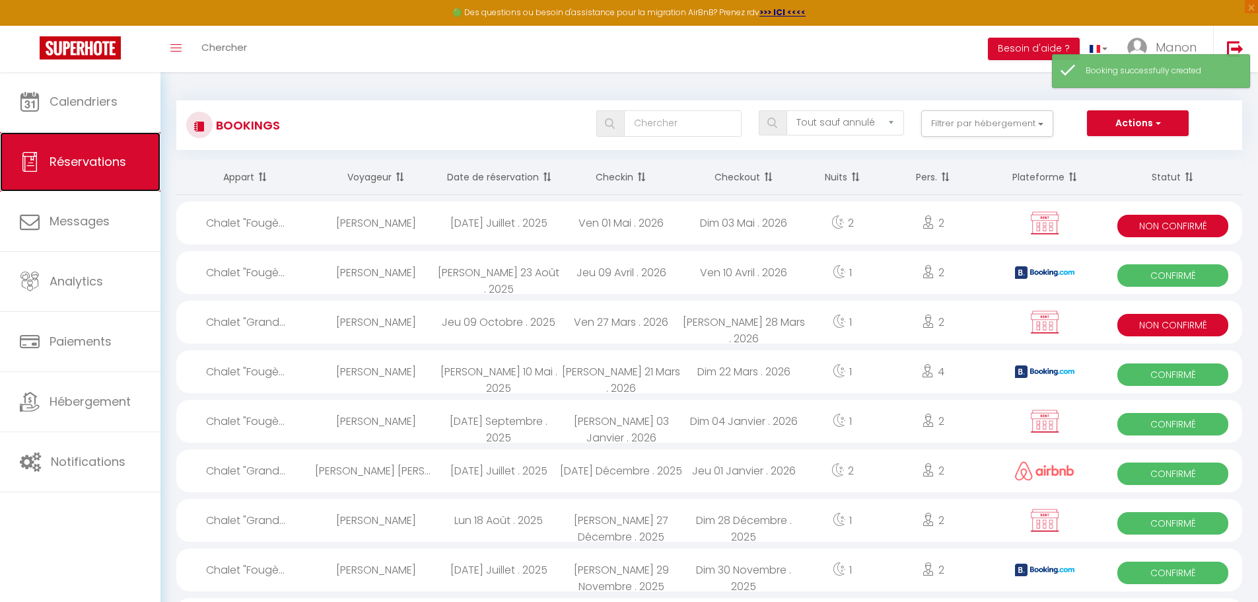
click at [118, 172] on link "Réservations" at bounding box center [80, 161] width 160 height 59
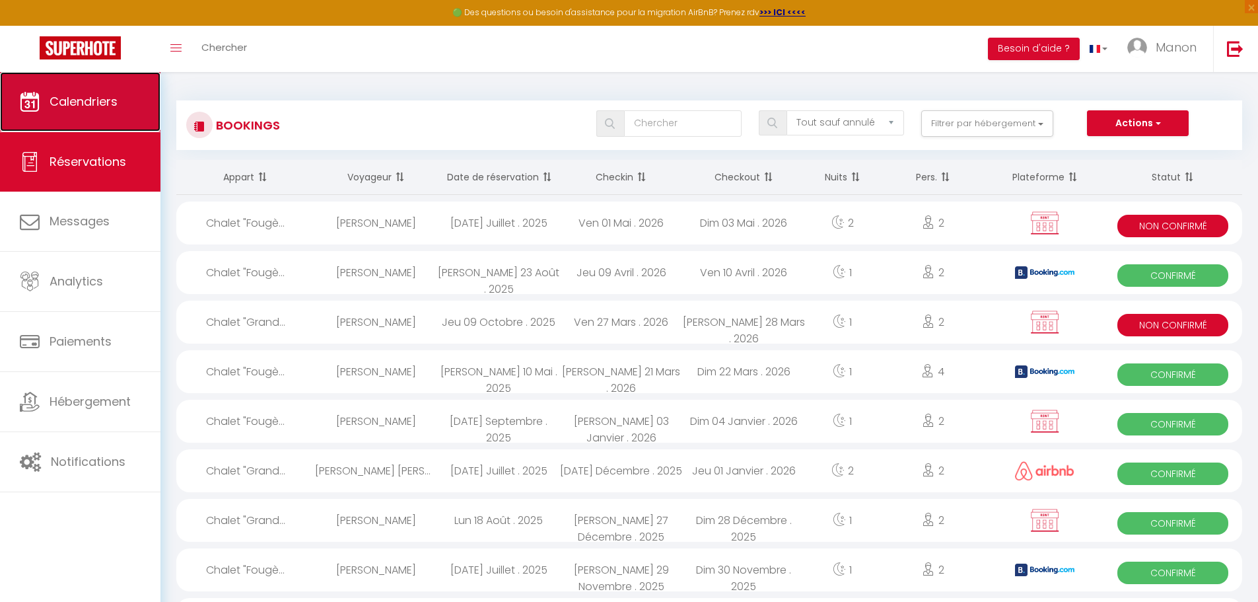
click at [105, 108] on span "Calendriers" at bounding box center [84, 101] width 68 height 17
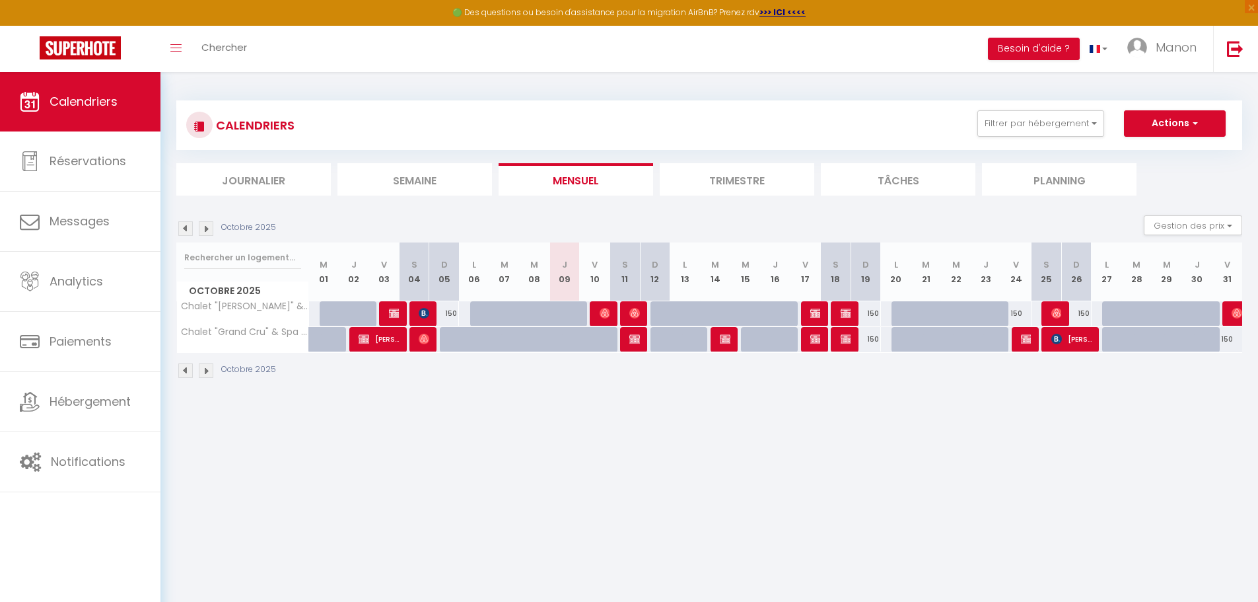
click at [508, 422] on body "🟢 Des questions ou besoin d'assistance pour la migration AirBnB? Prenez rdv >>>…" at bounding box center [629, 373] width 1258 height 602
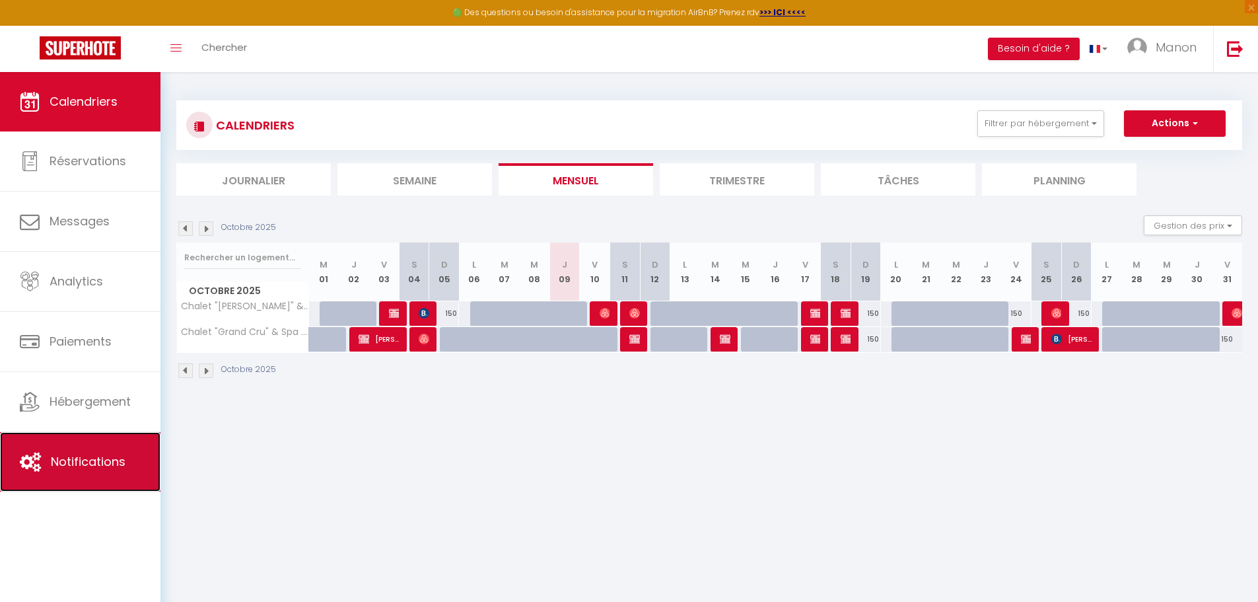
click at [102, 459] on link "Notifications" at bounding box center [80, 461] width 160 height 59
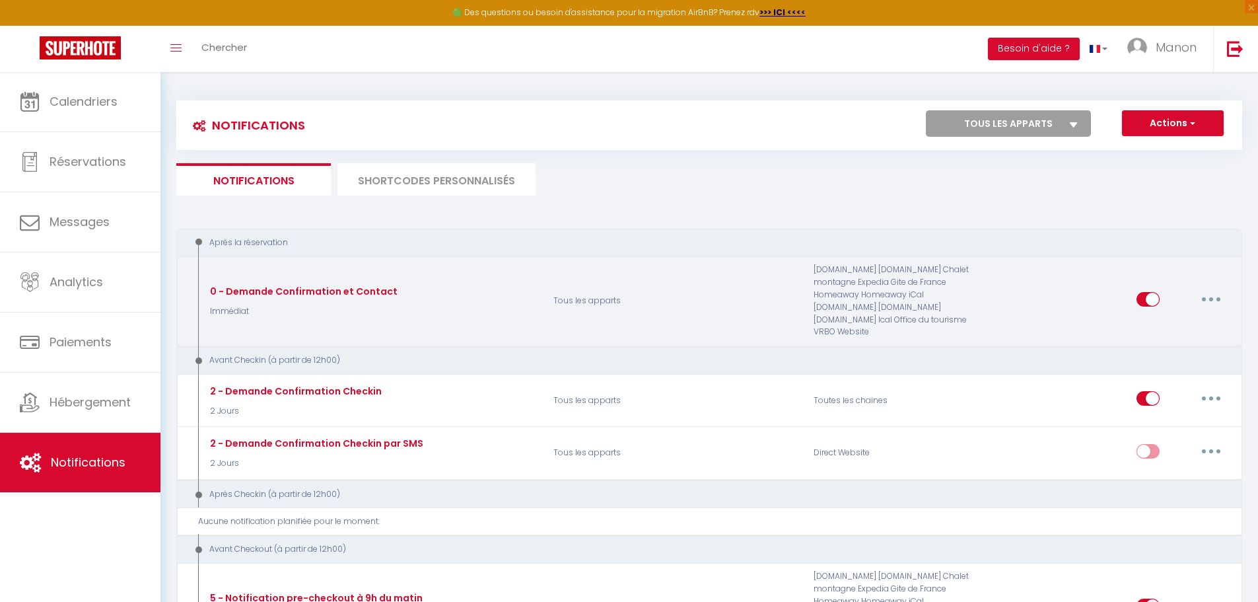
click at [508, 302] on button "button" at bounding box center [1210, 299] width 37 height 21
click at [508, 324] on link "Editer" at bounding box center [1177, 329] width 98 height 22
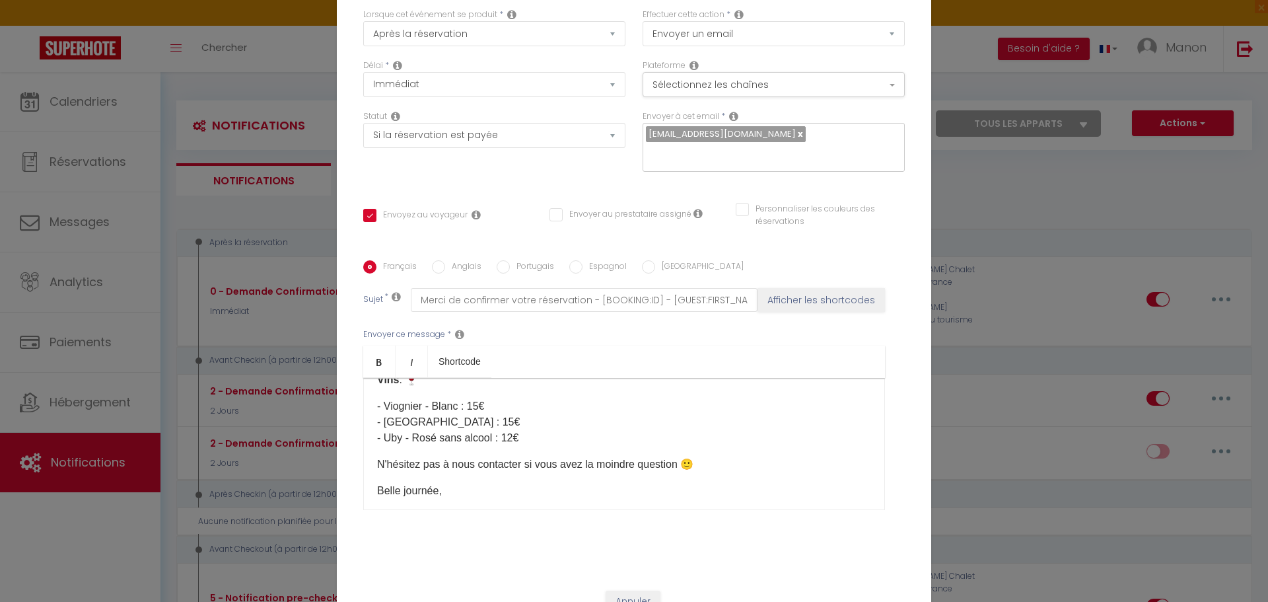
scroll to position [308, 0]
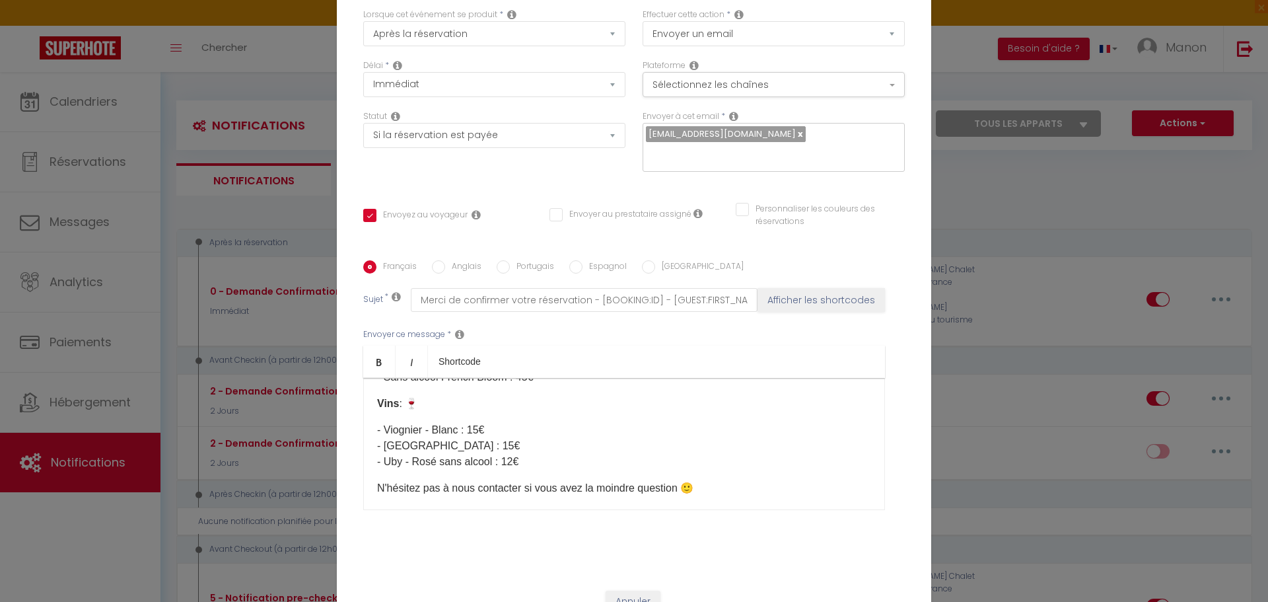
click at [391, 420] on div "Bonjour [GUEST:FIRST_NAME], j'espère que vous allez bien ! 😎 Un grand merci pou…" at bounding box center [624, 444] width 522 height 132
click at [365, 428] on div "Bonjour [GUEST:FIRST_NAME], j'espère que vous allez bien ! 😎 Un grand merci pou…" at bounding box center [624, 444] width 522 height 132
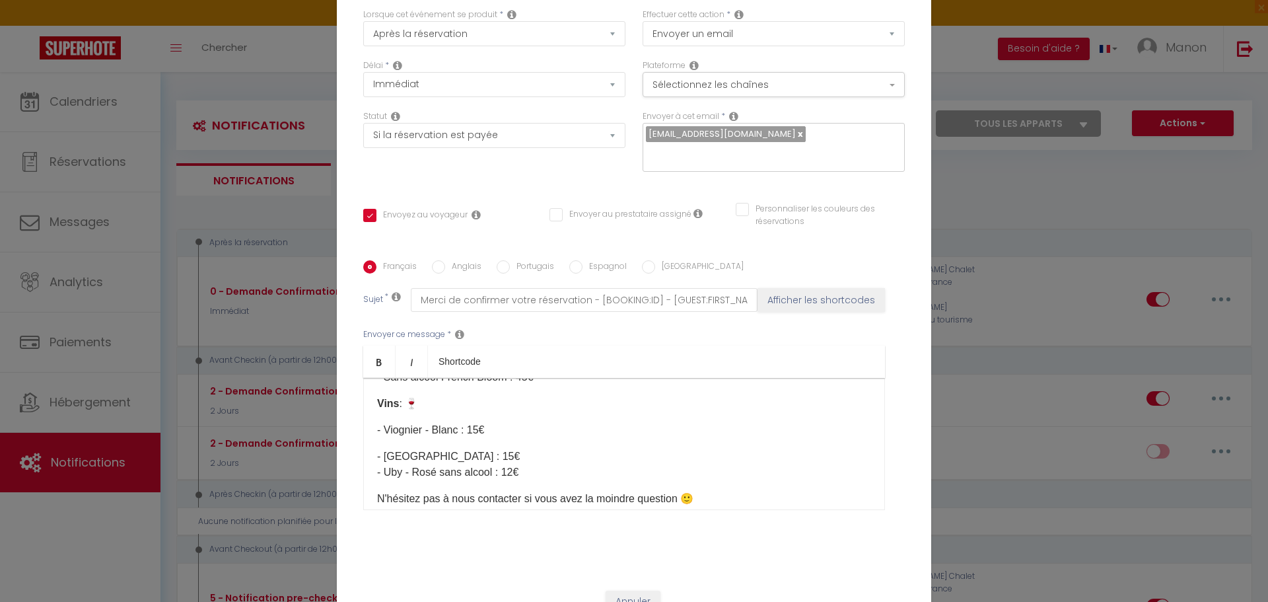
click at [395, 444] on div "Bonjour [GUEST:FIRST_NAME], j'espère que vous allez bien ! 😎 Un grand merci pou…" at bounding box center [624, 444] width 522 height 132
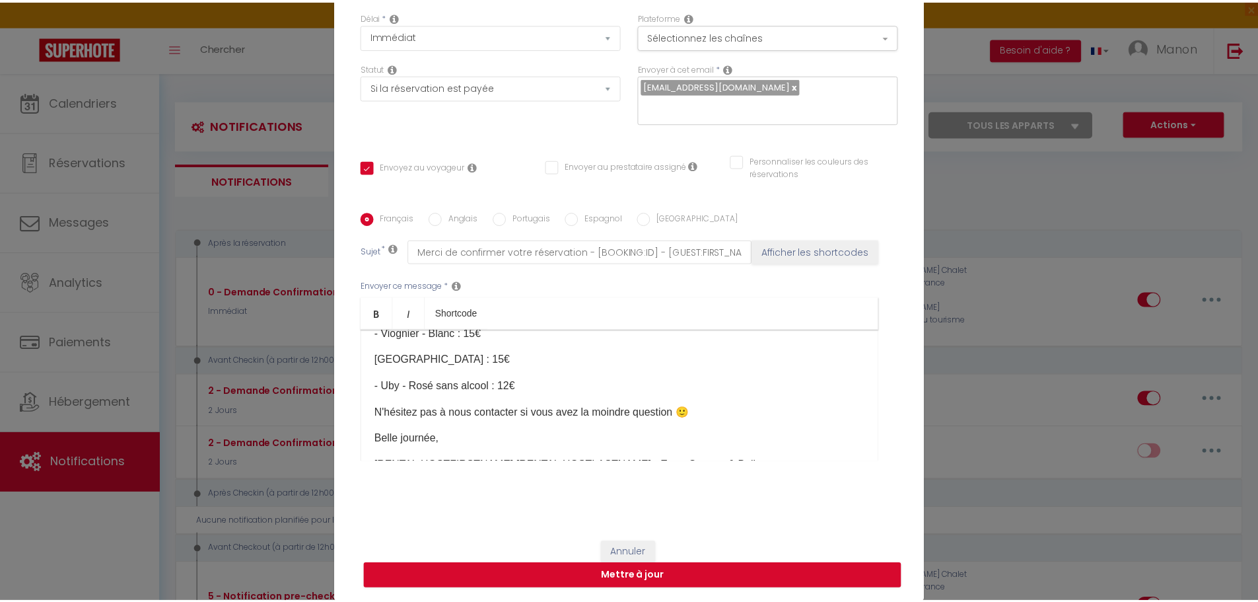
scroll to position [395, 0]
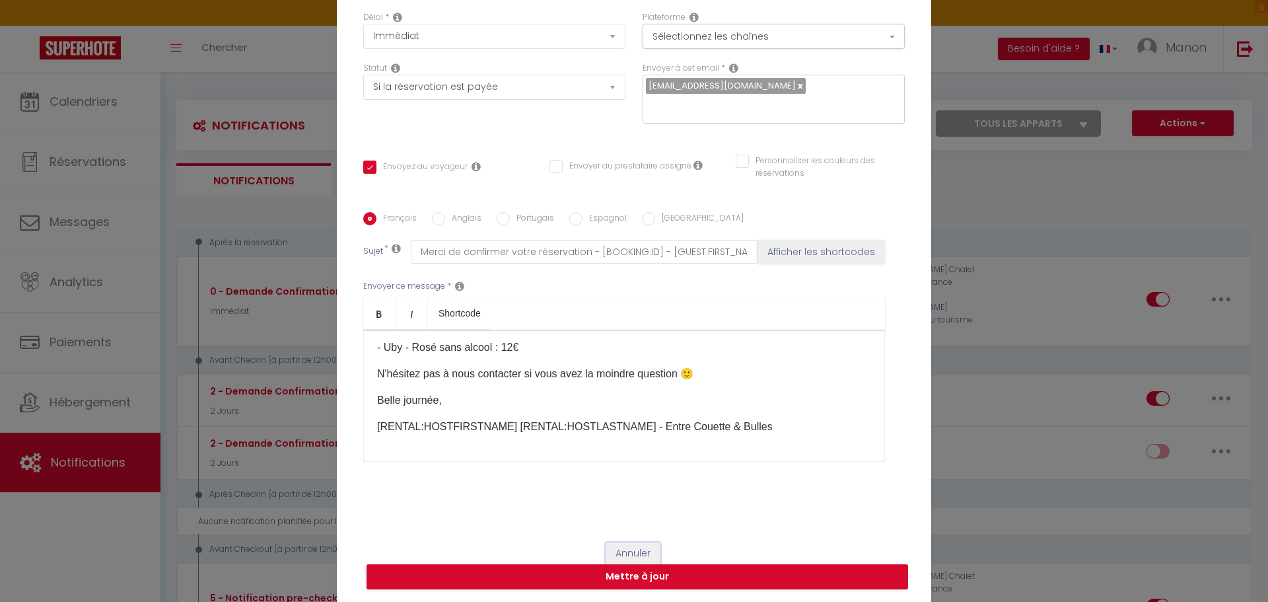
click at [508, 459] on button "Annuler" at bounding box center [632, 553] width 55 height 22
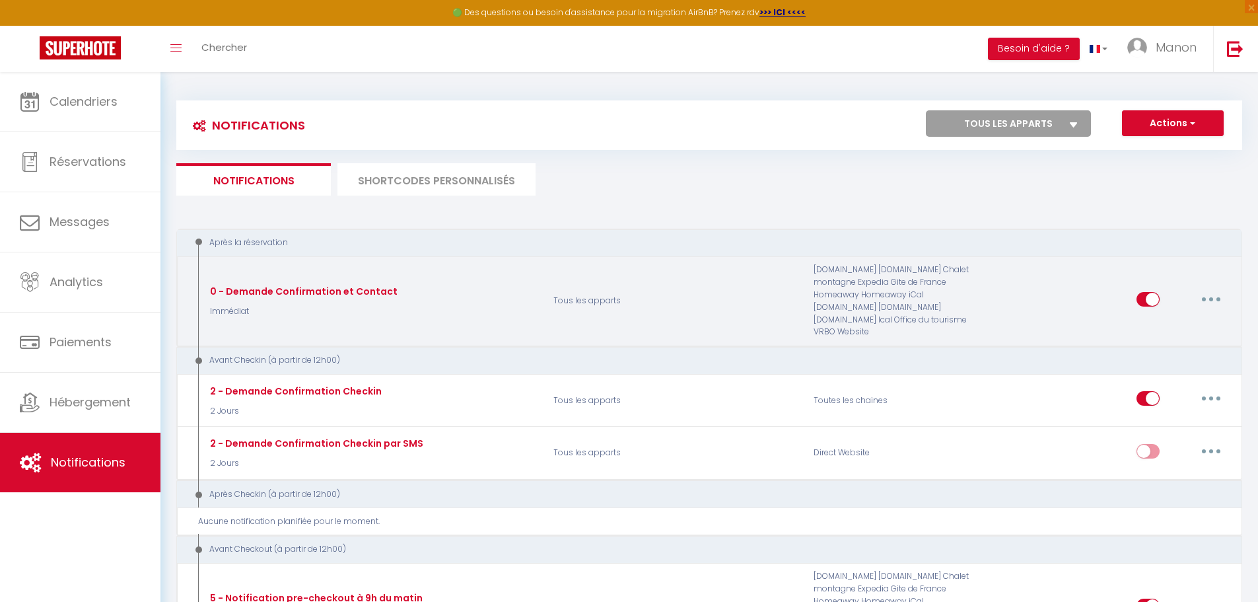
click at [508, 289] on button "button" at bounding box center [1210, 299] width 37 height 21
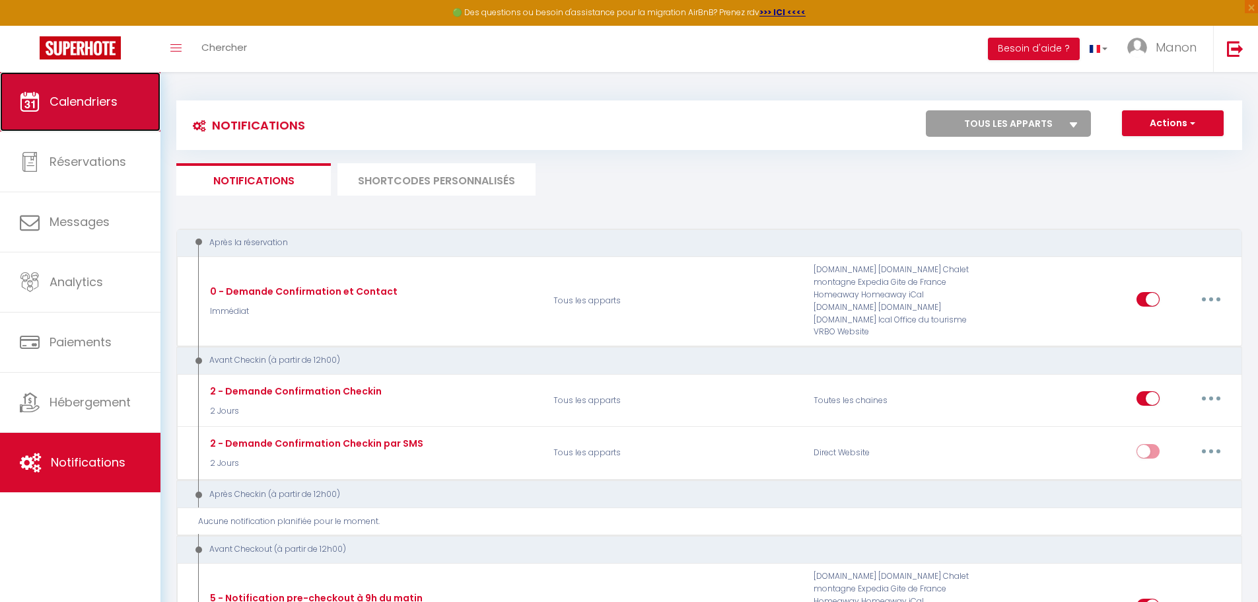
click at [120, 102] on link "Calendriers" at bounding box center [80, 101] width 160 height 59
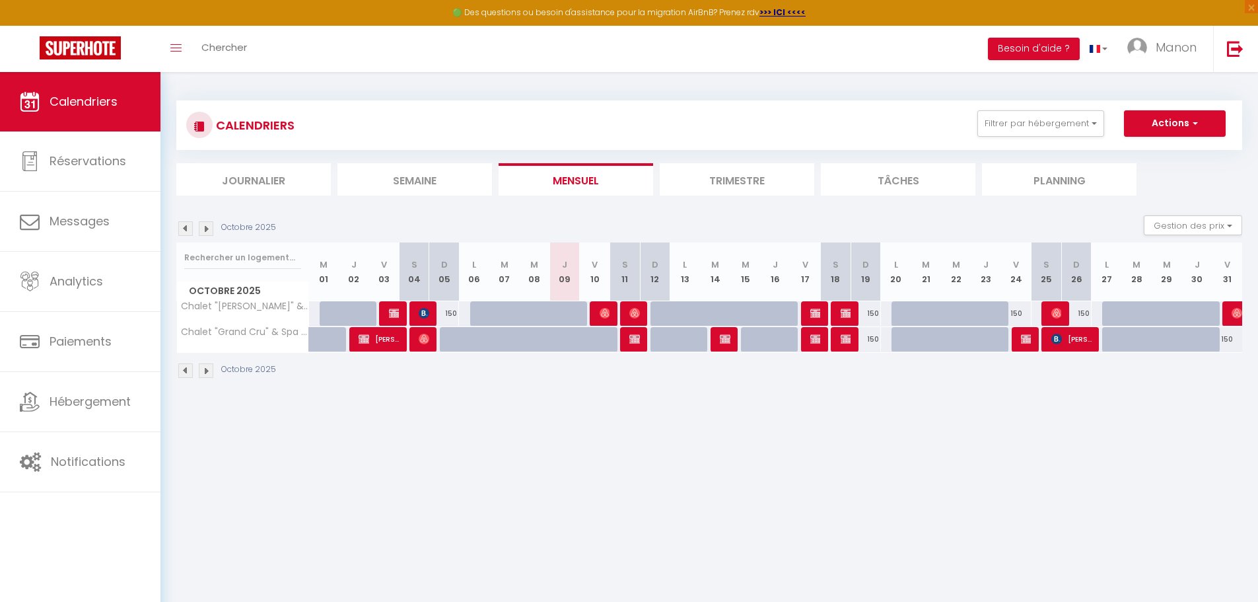
click at [209, 227] on img at bounding box center [206, 228] width 15 height 15
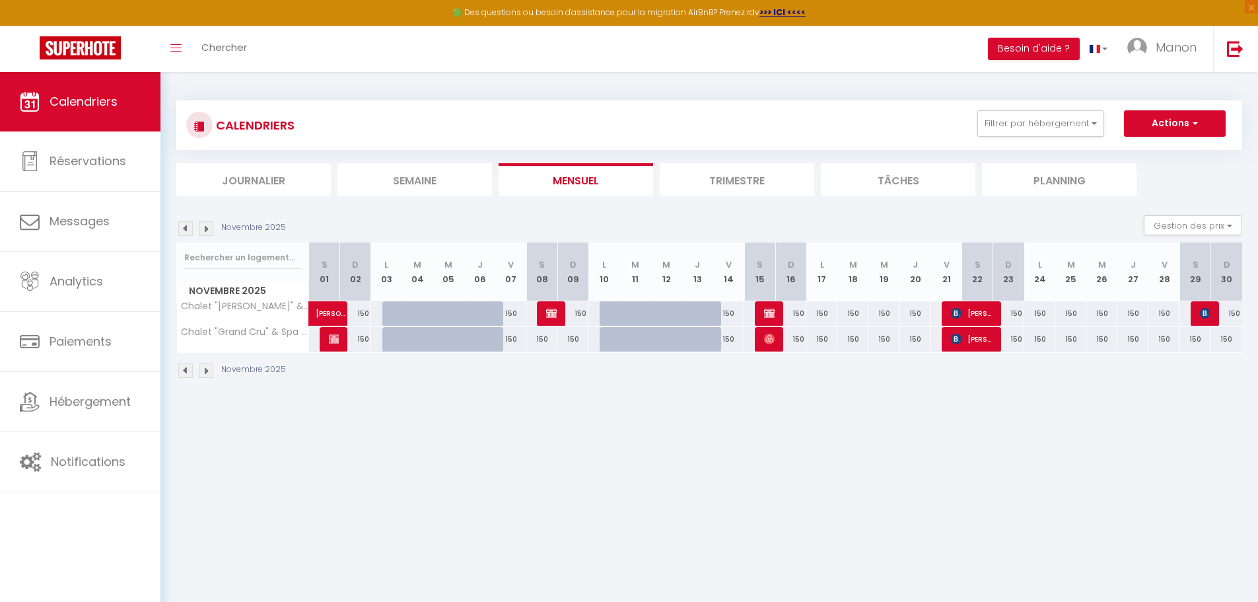
click at [185, 229] on img at bounding box center [185, 228] width 15 height 15
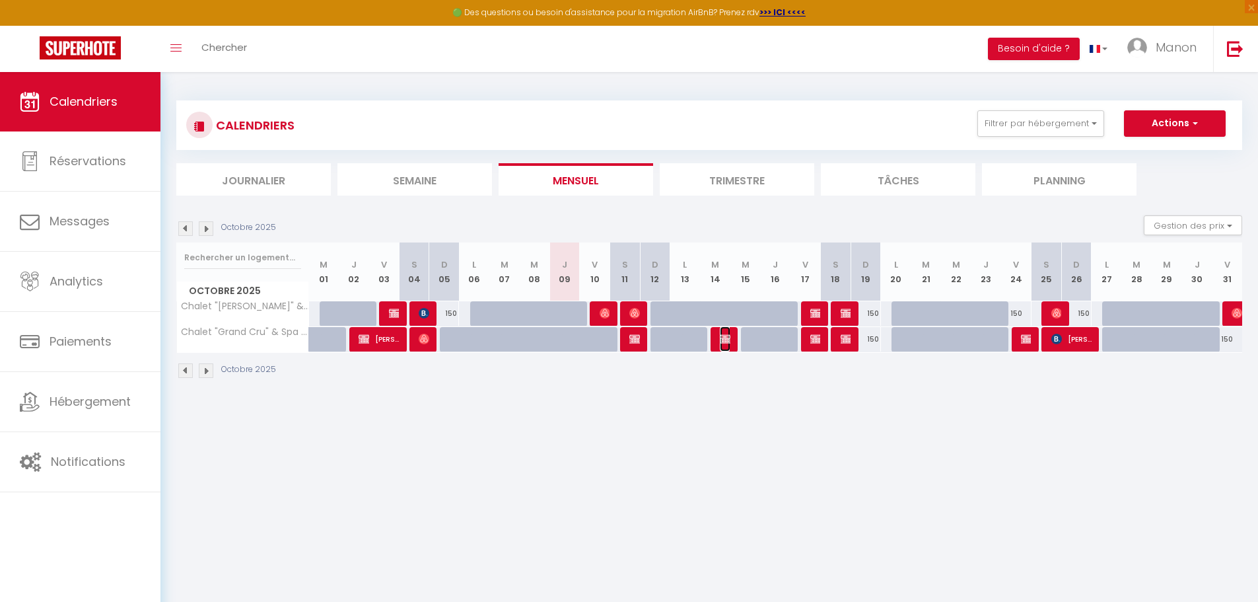
click at [508, 339] on img at bounding box center [725, 338] width 11 height 11
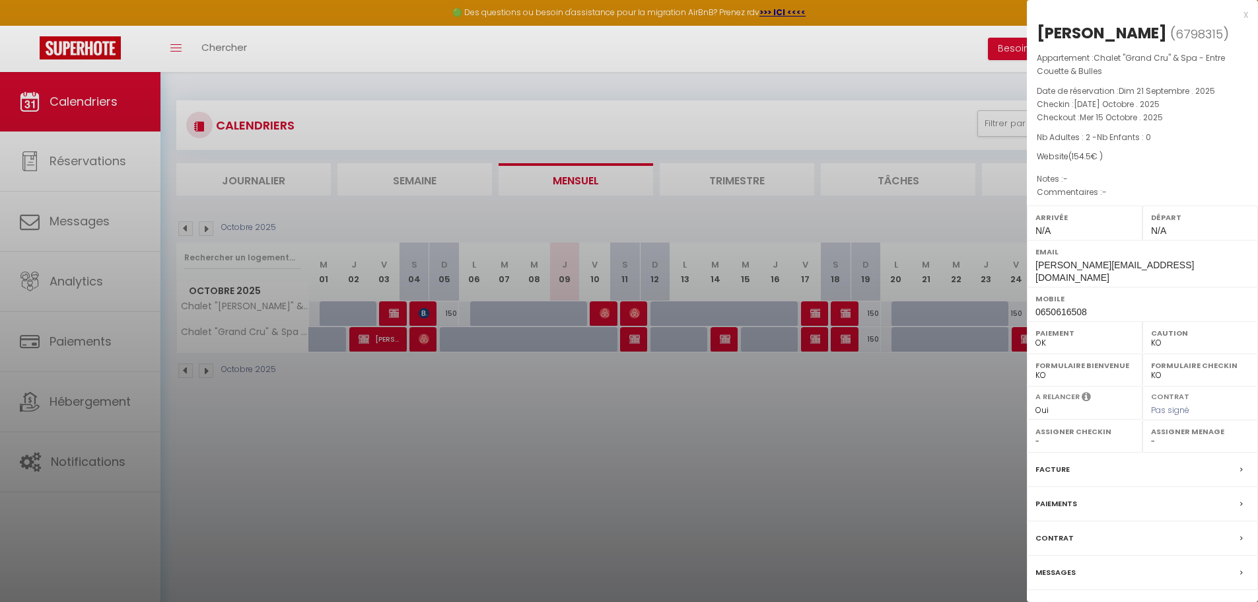
click at [508, 434] on div at bounding box center [629, 301] width 1258 height 602
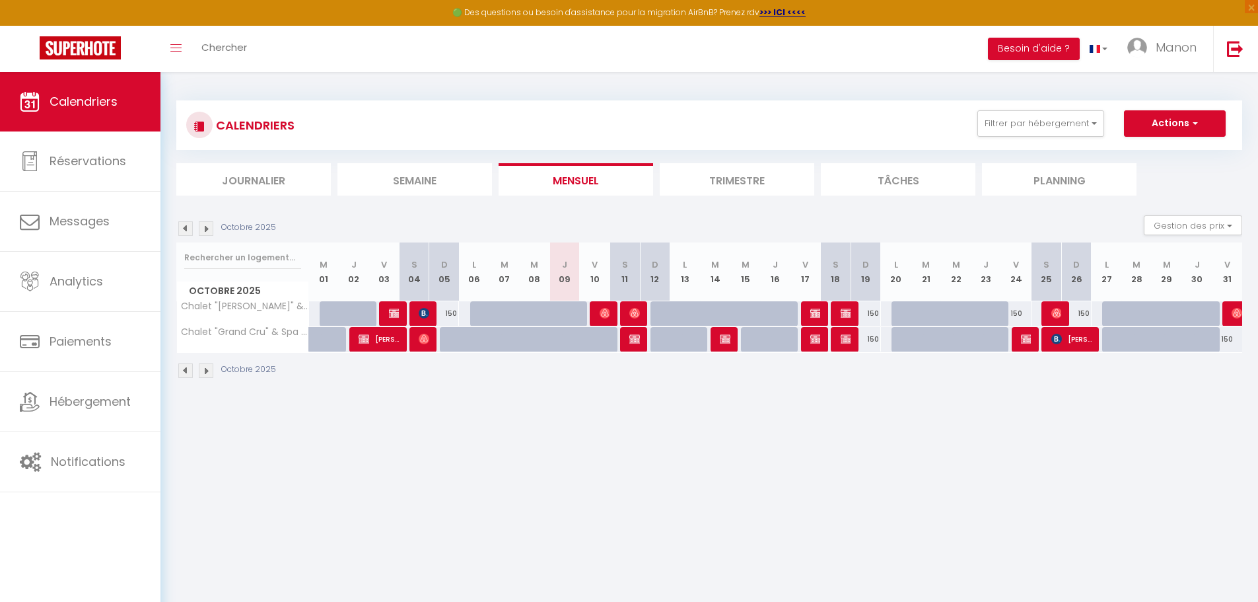
drag, startPoint x: 209, startPoint y: 231, endPoint x: 475, endPoint y: 459, distance: 350.3
click at [209, 231] on img at bounding box center [206, 228] width 15 height 15
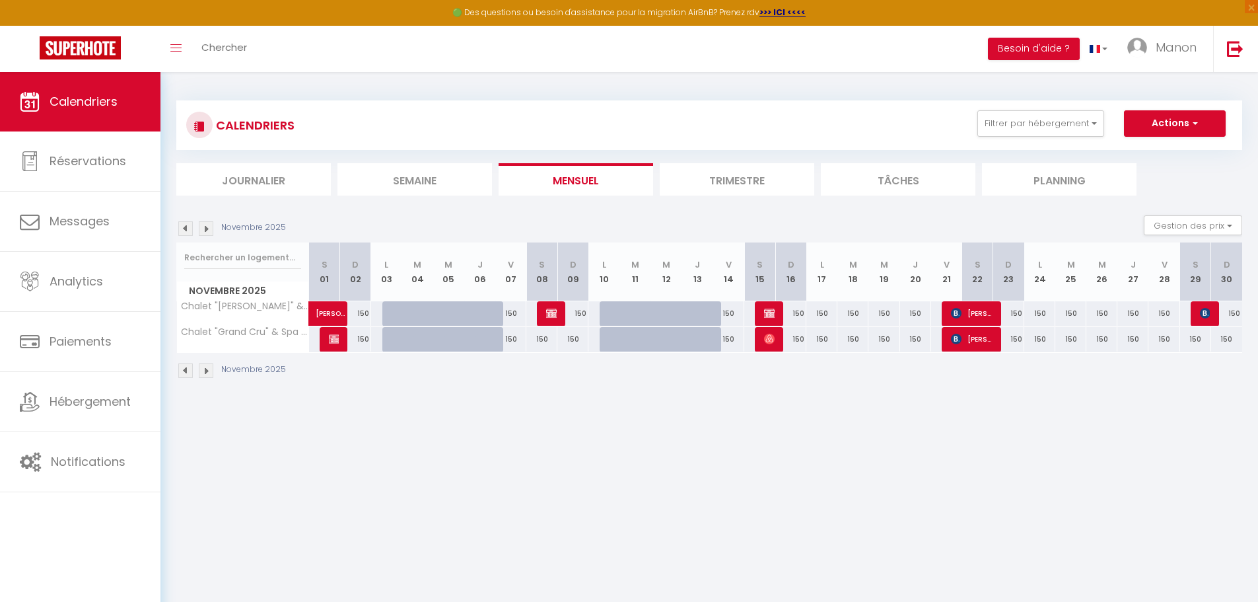
click at [508, 317] on div "150" at bounding box center [821, 313] width 31 height 24
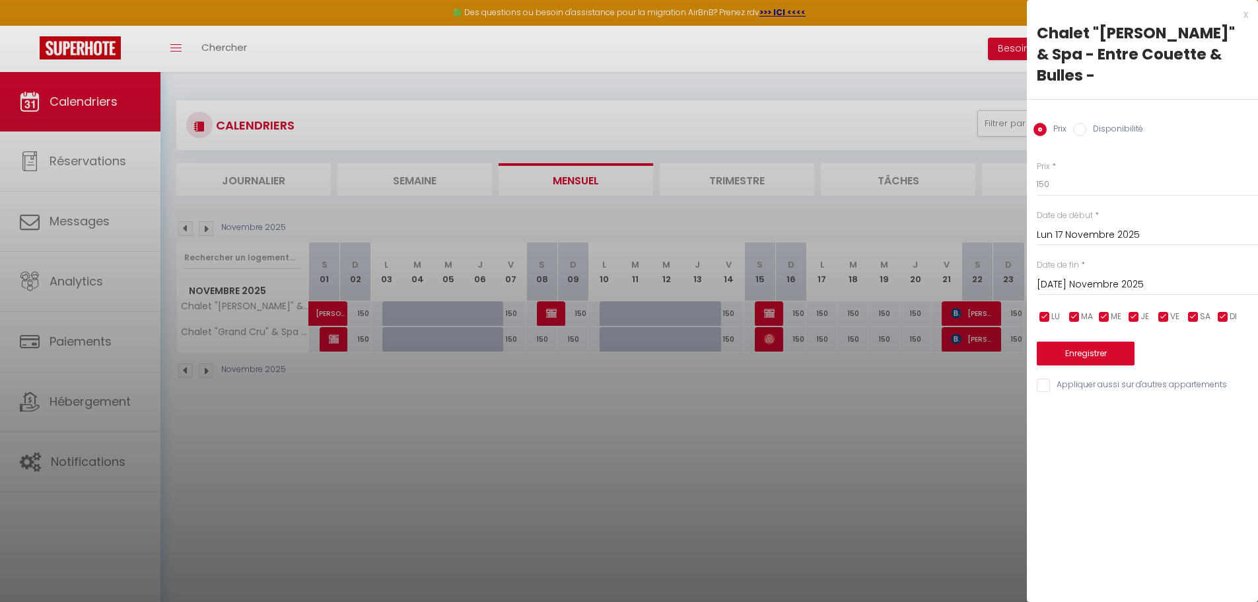
click at [508, 276] on input "[DATE] Novembre 2025" at bounding box center [1147, 284] width 221 height 17
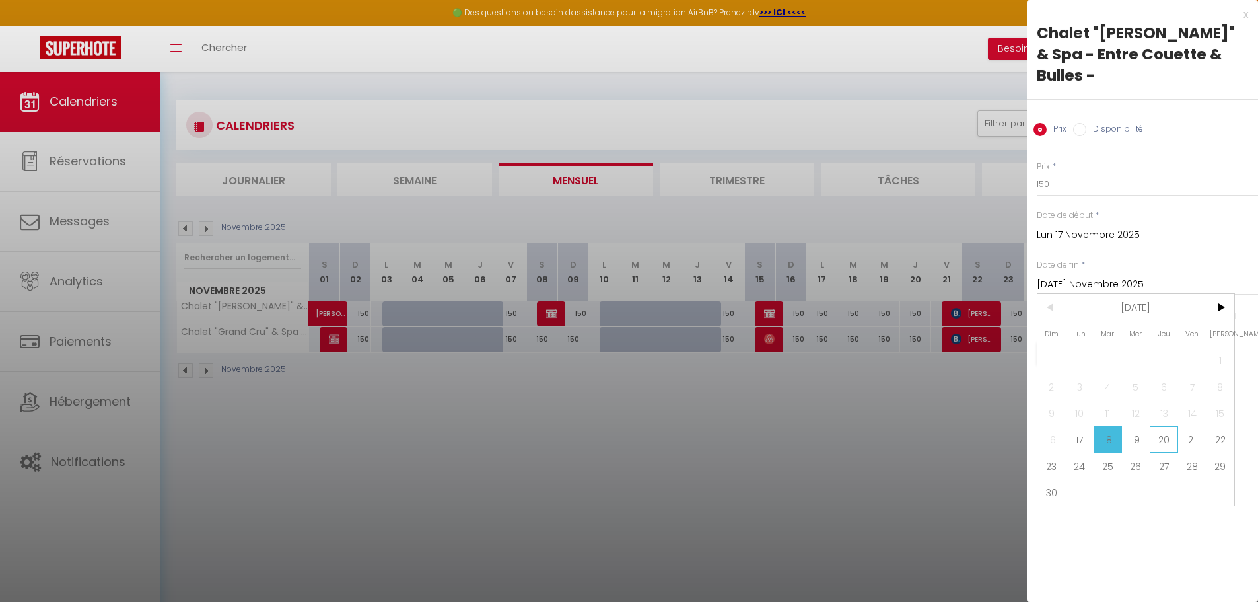
click at [508, 426] on span "20" at bounding box center [1164, 439] width 28 height 26
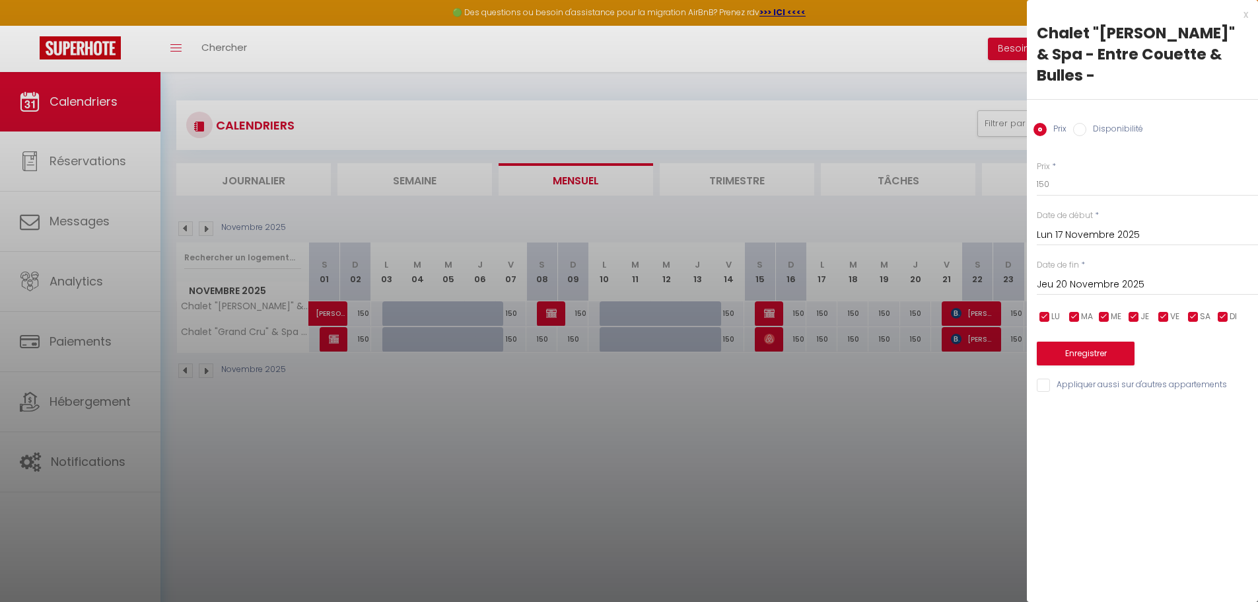
click at [508, 123] on label "Disponibilité" at bounding box center [1114, 130] width 57 height 15
click at [508, 123] on input "Disponibilité" at bounding box center [1079, 129] width 13 height 13
click at [508, 175] on select "Disponible Indisponible" at bounding box center [1147, 184] width 221 height 25
click at [508, 172] on select "Disponible Indisponible" at bounding box center [1147, 184] width 221 height 25
click at [508, 343] on button "Enregistrer" at bounding box center [1086, 355] width 98 height 24
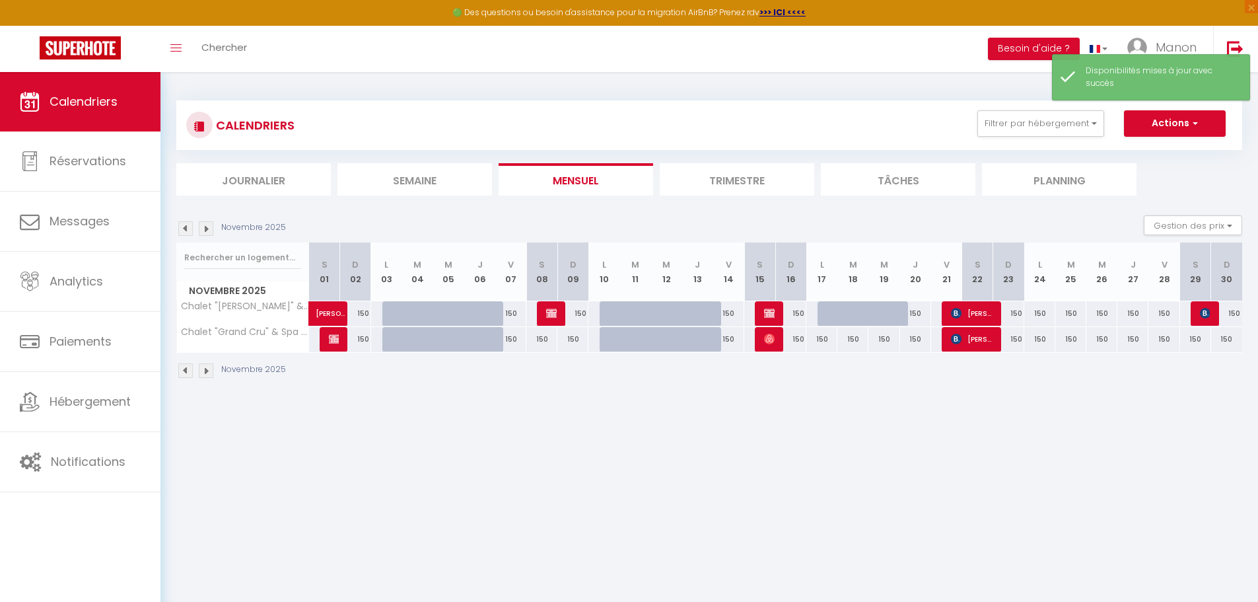
click at [508, 340] on div "150" at bounding box center [821, 339] width 31 height 24
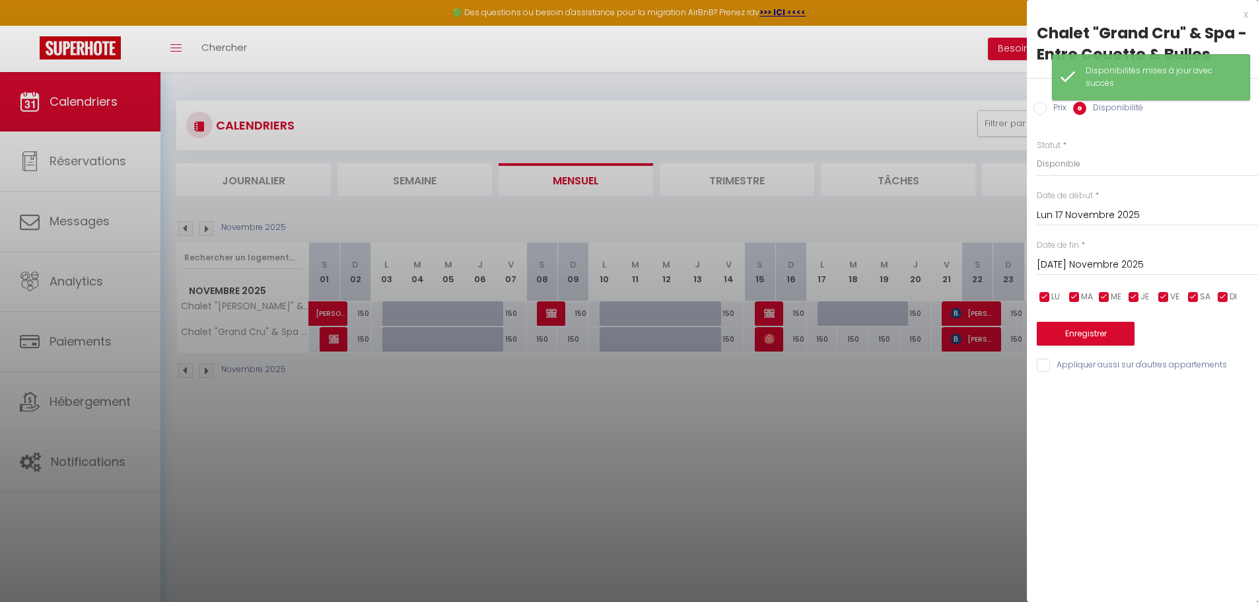
click at [508, 259] on input "[DATE] Novembre 2025" at bounding box center [1147, 264] width 221 height 17
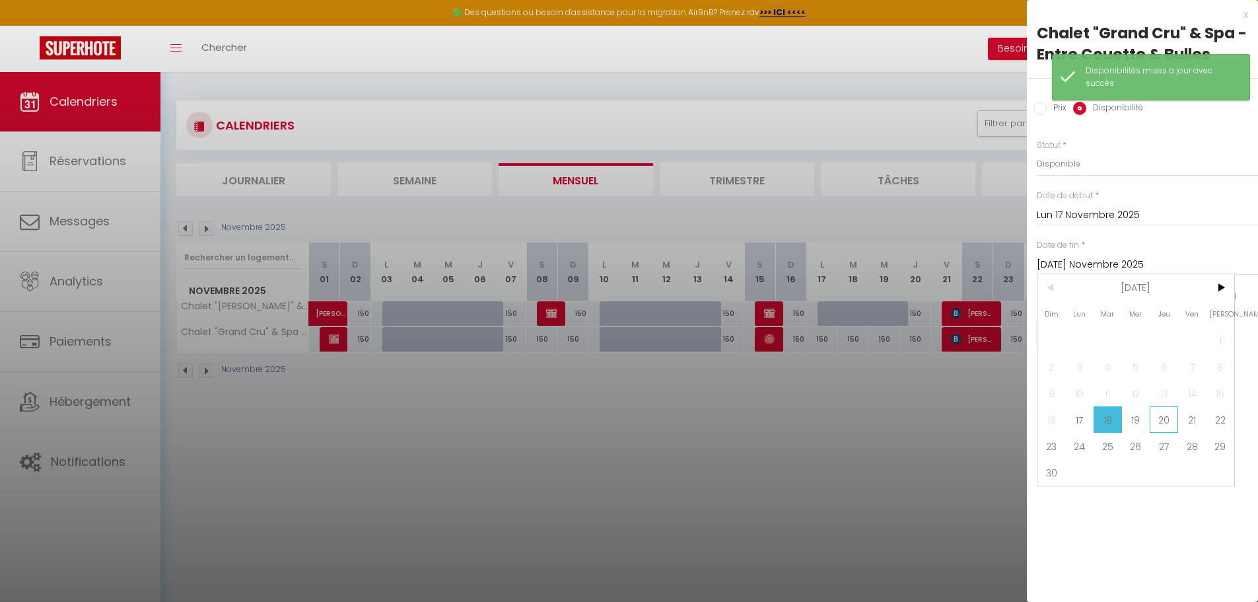
click at [508, 421] on span "20" at bounding box center [1164, 419] width 28 height 26
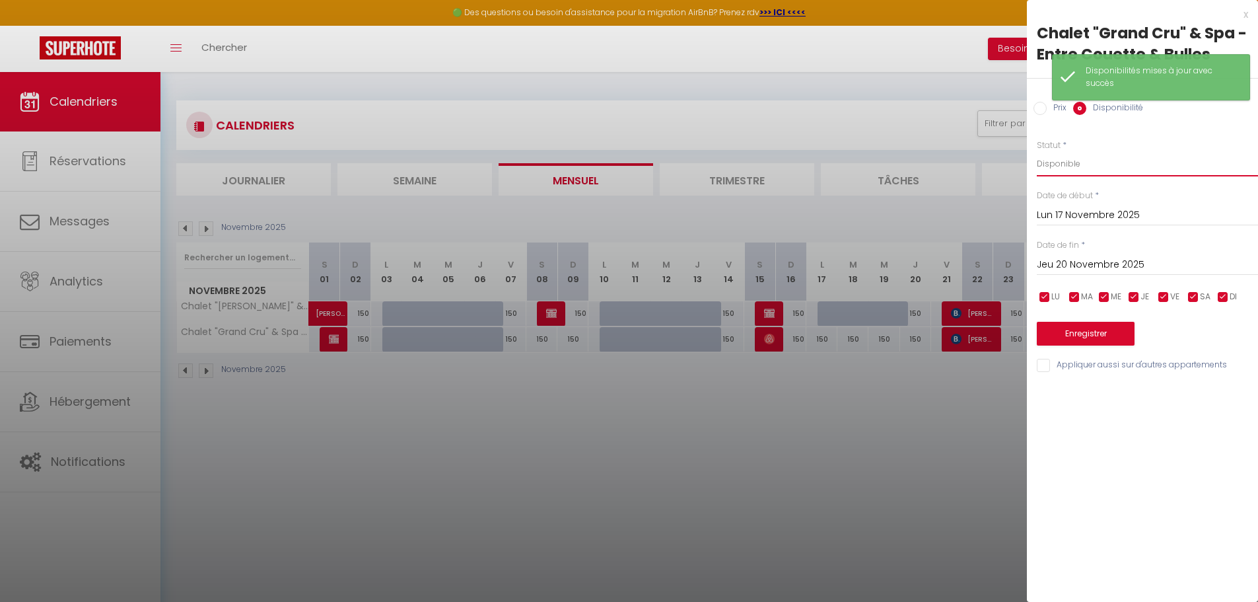
click at [508, 158] on select "Disponible Indisponible" at bounding box center [1147, 163] width 221 height 25
click at [508, 151] on select "Disponible Indisponible" at bounding box center [1147, 163] width 221 height 25
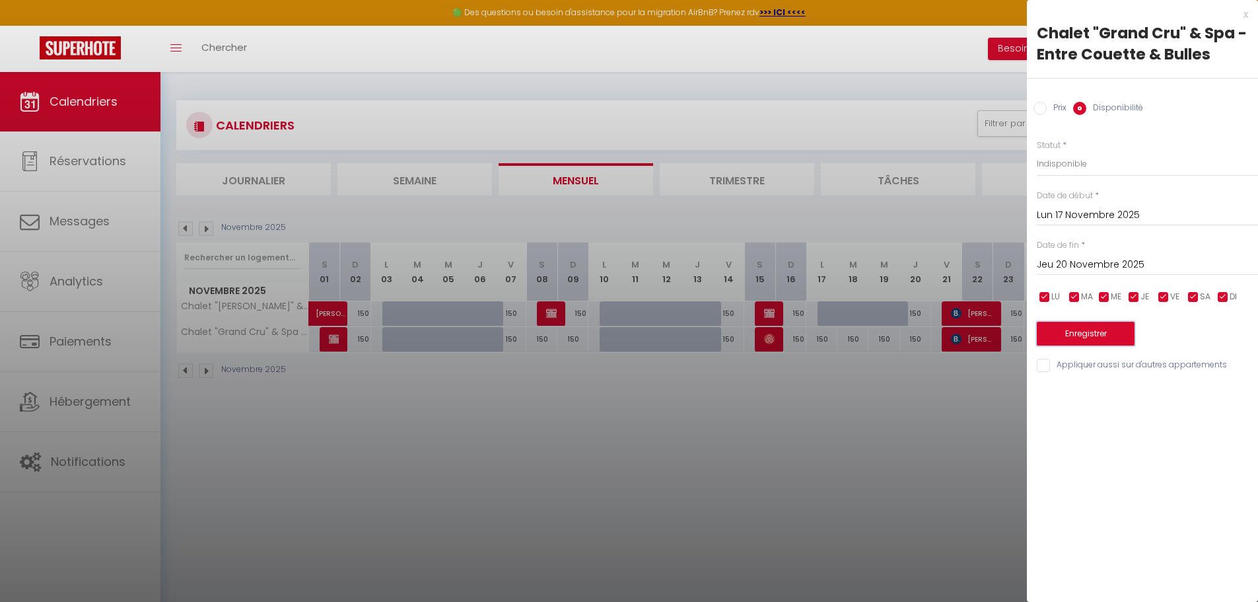
click at [508, 335] on button "Enregistrer" at bounding box center [1086, 334] width 98 height 24
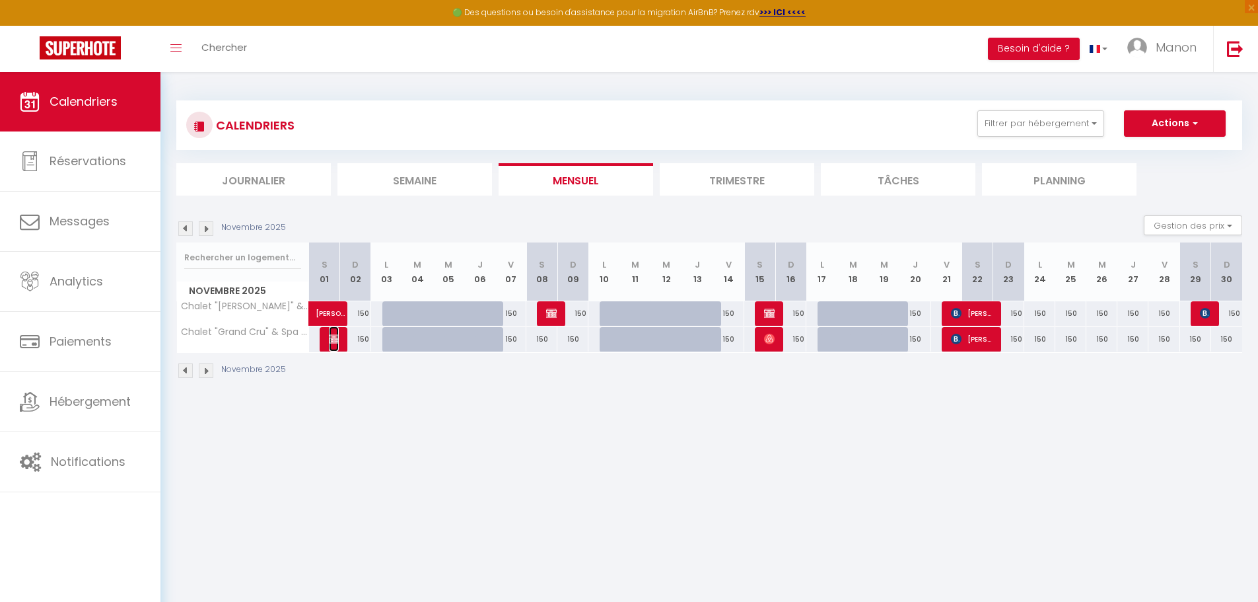
click at [335, 339] on img at bounding box center [334, 338] width 11 height 11
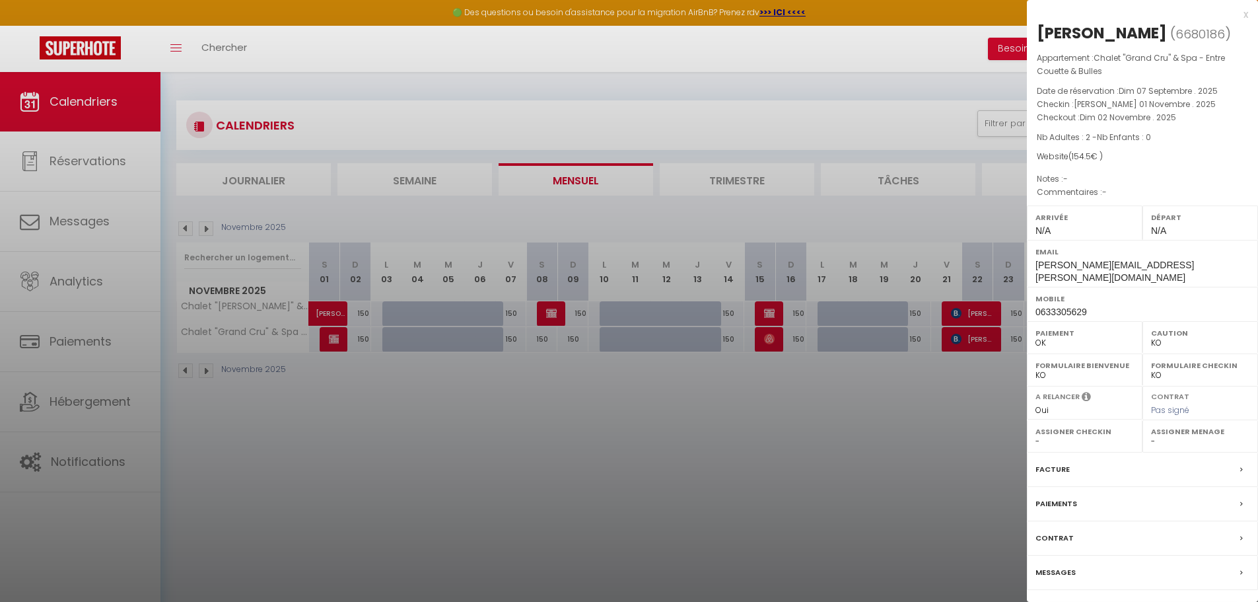
click at [508, 312] on div at bounding box center [629, 301] width 1258 height 602
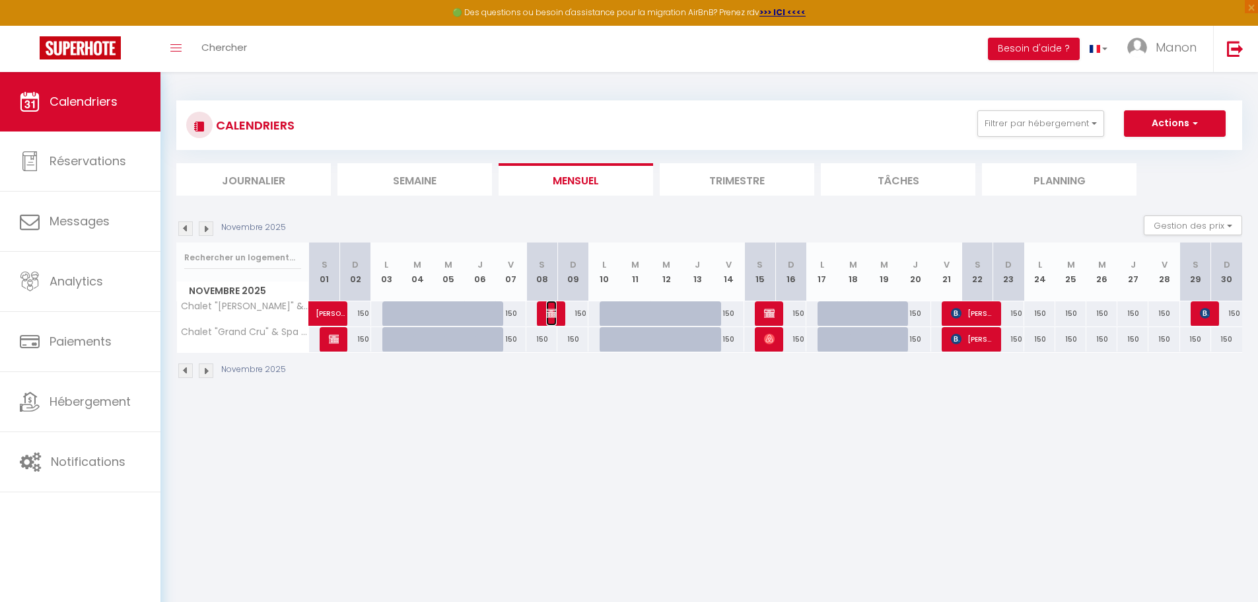
click at [508, 313] on img at bounding box center [551, 313] width 11 height 11
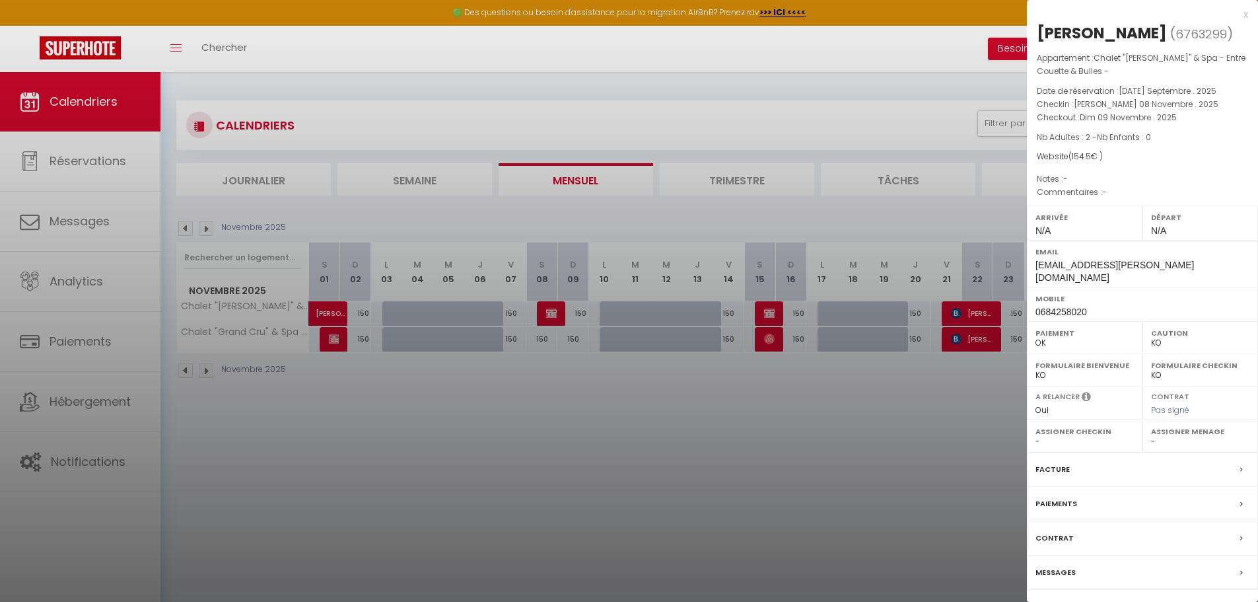
click at [508, 314] on div at bounding box center [629, 301] width 1258 height 602
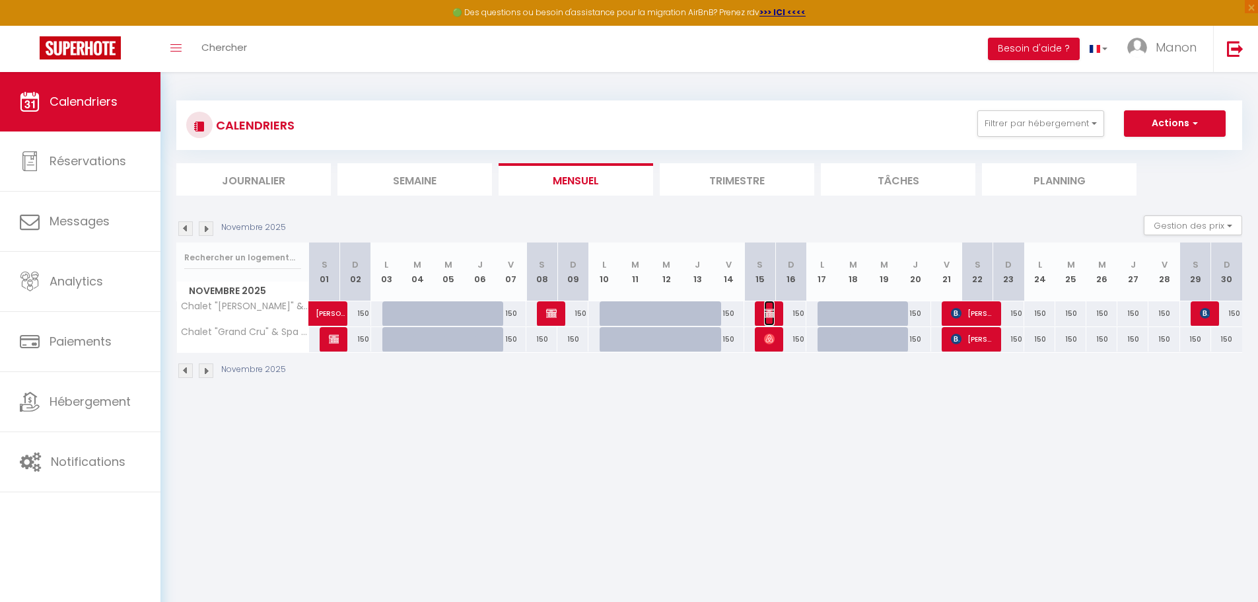
click at [508, 314] on img at bounding box center [769, 313] width 11 height 11
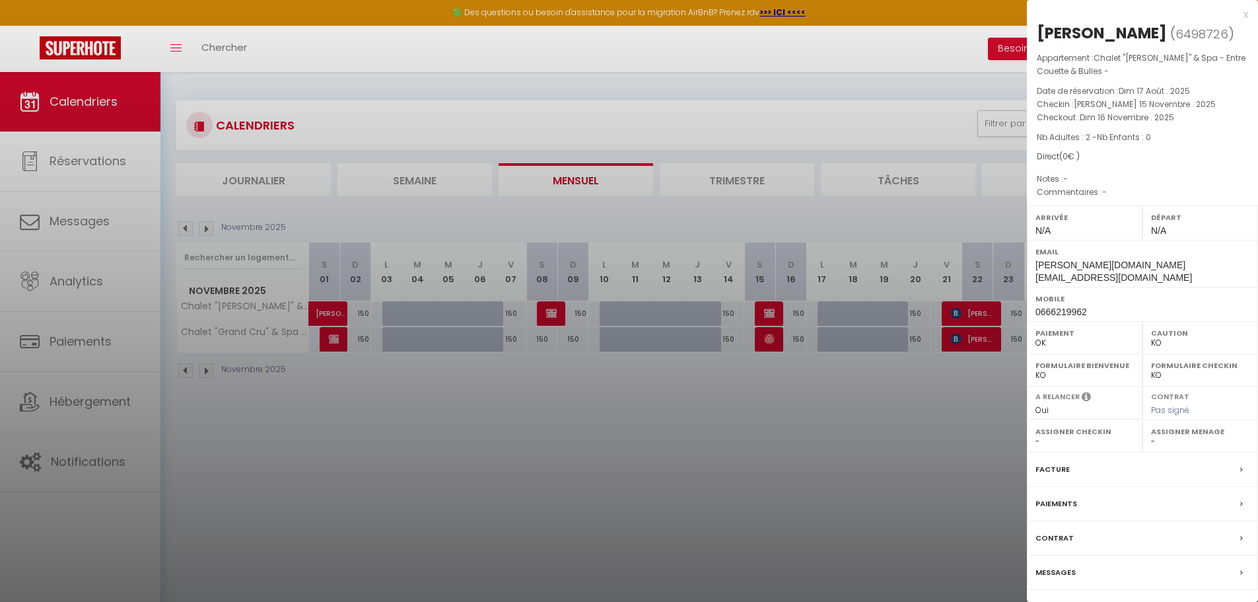
click at [508, 341] on div at bounding box center [629, 301] width 1258 height 602
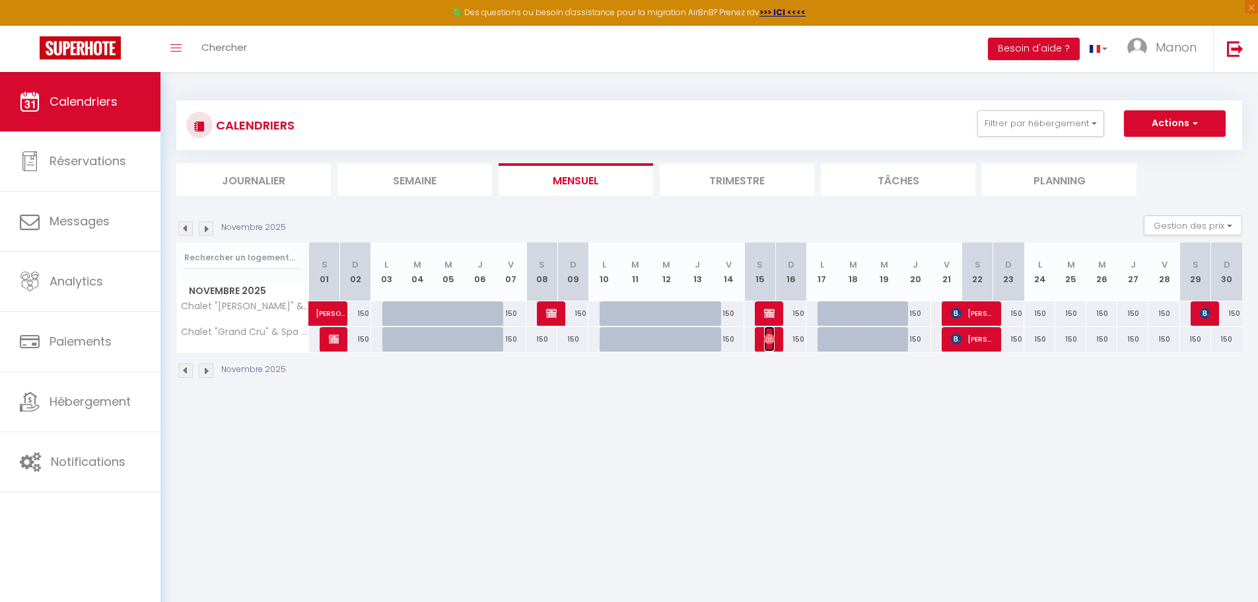
click at [508, 337] on img at bounding box center [769, 338] width 11 height 11
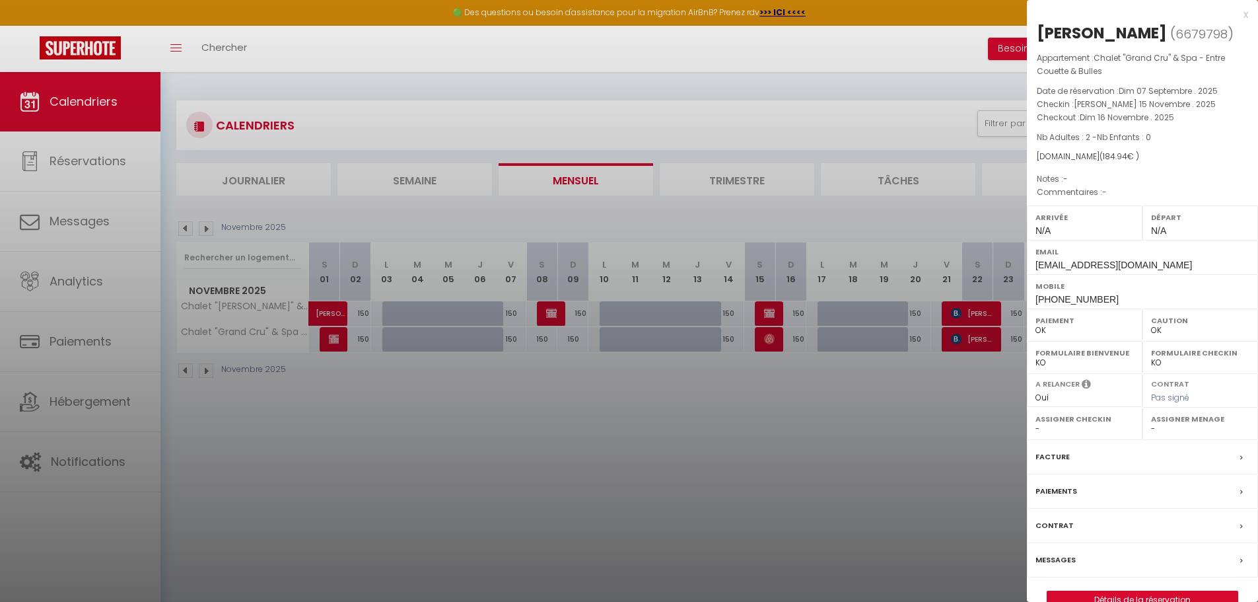
click at [508, 412] on div at bounding box center [629, 301] width 1258 height 602
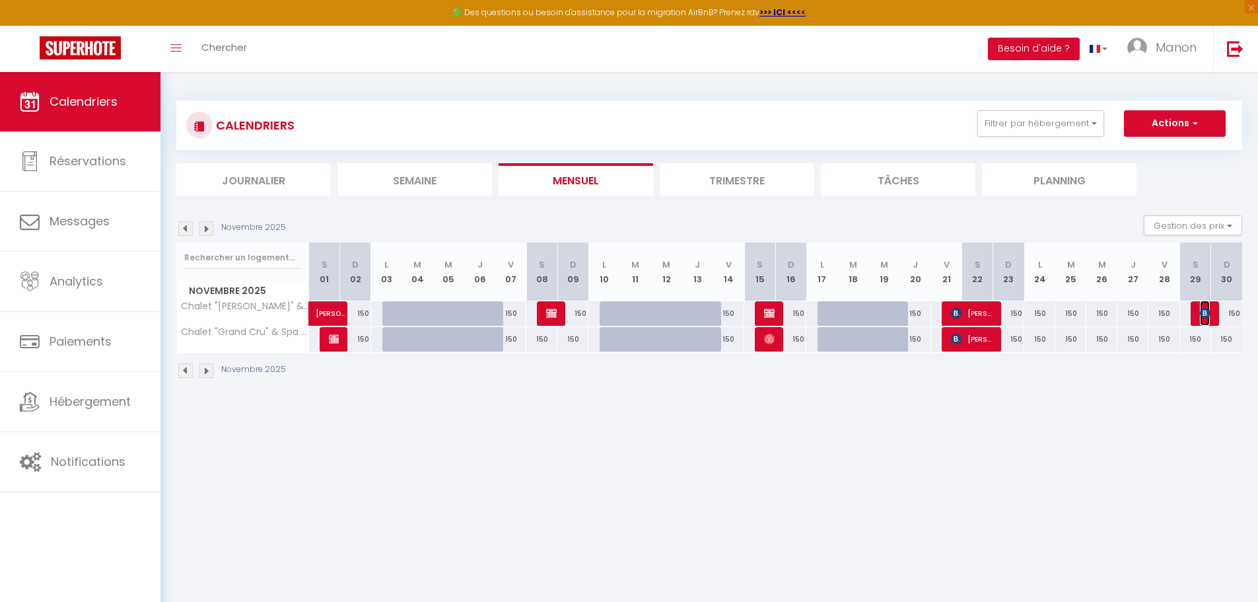
click at [508, 317] on img at bounding box center [1205, 313] width 11 height 11
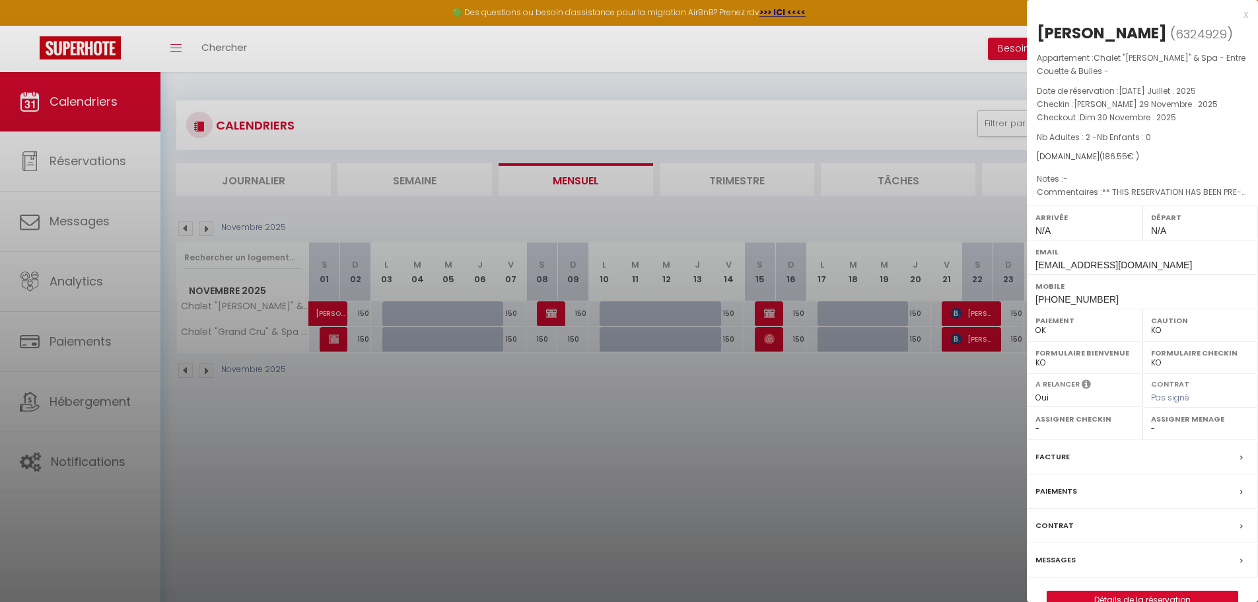
click at [508, 442] on div at bounding box center [629, 301] width 1258 height 602
